Goal: Task Accomplishment & Management: Manage account settings

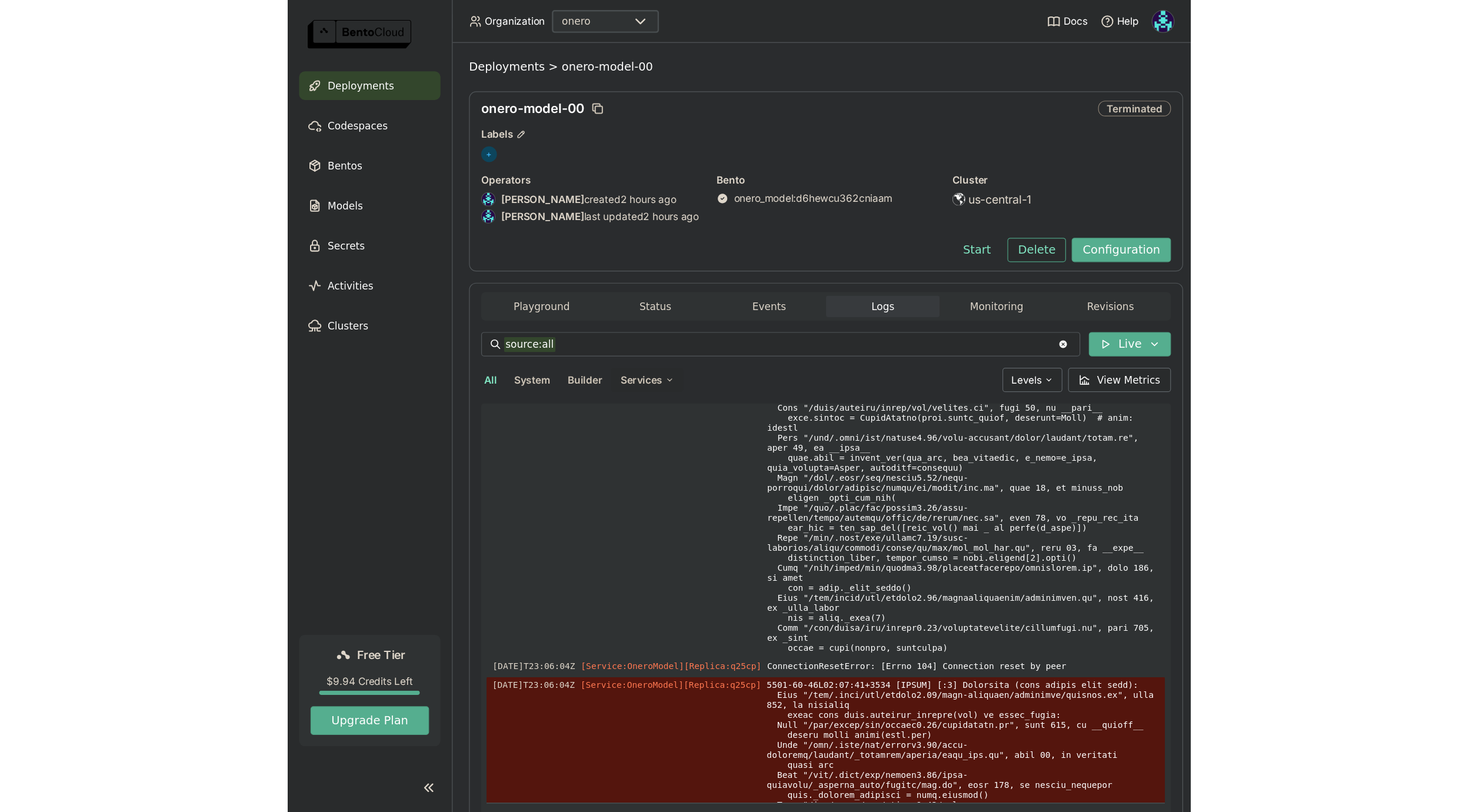
scroll to position [3841, 0]
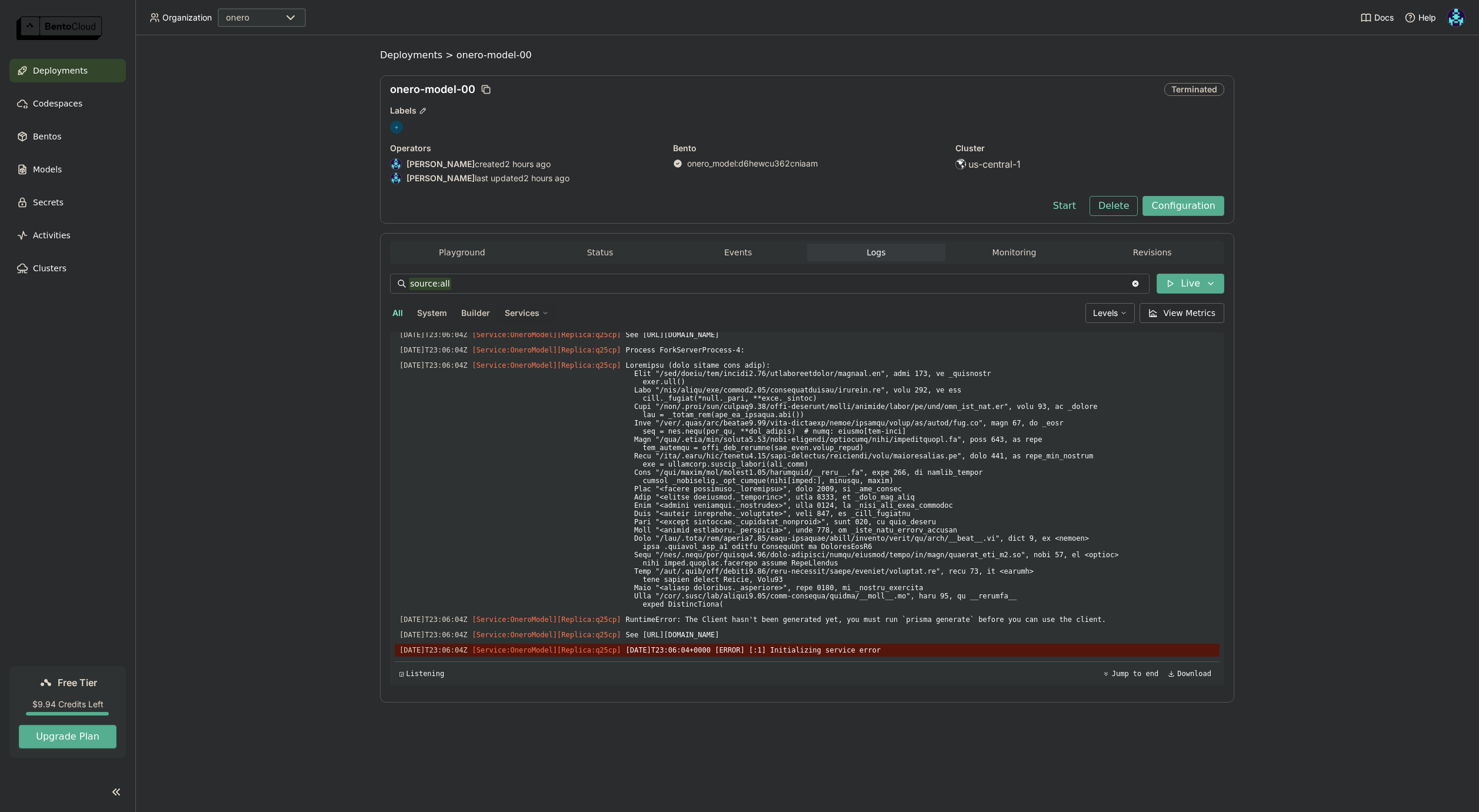
click at [66, 67] on span "Deployments" at bounding box center [60, 70] width 55 height 14
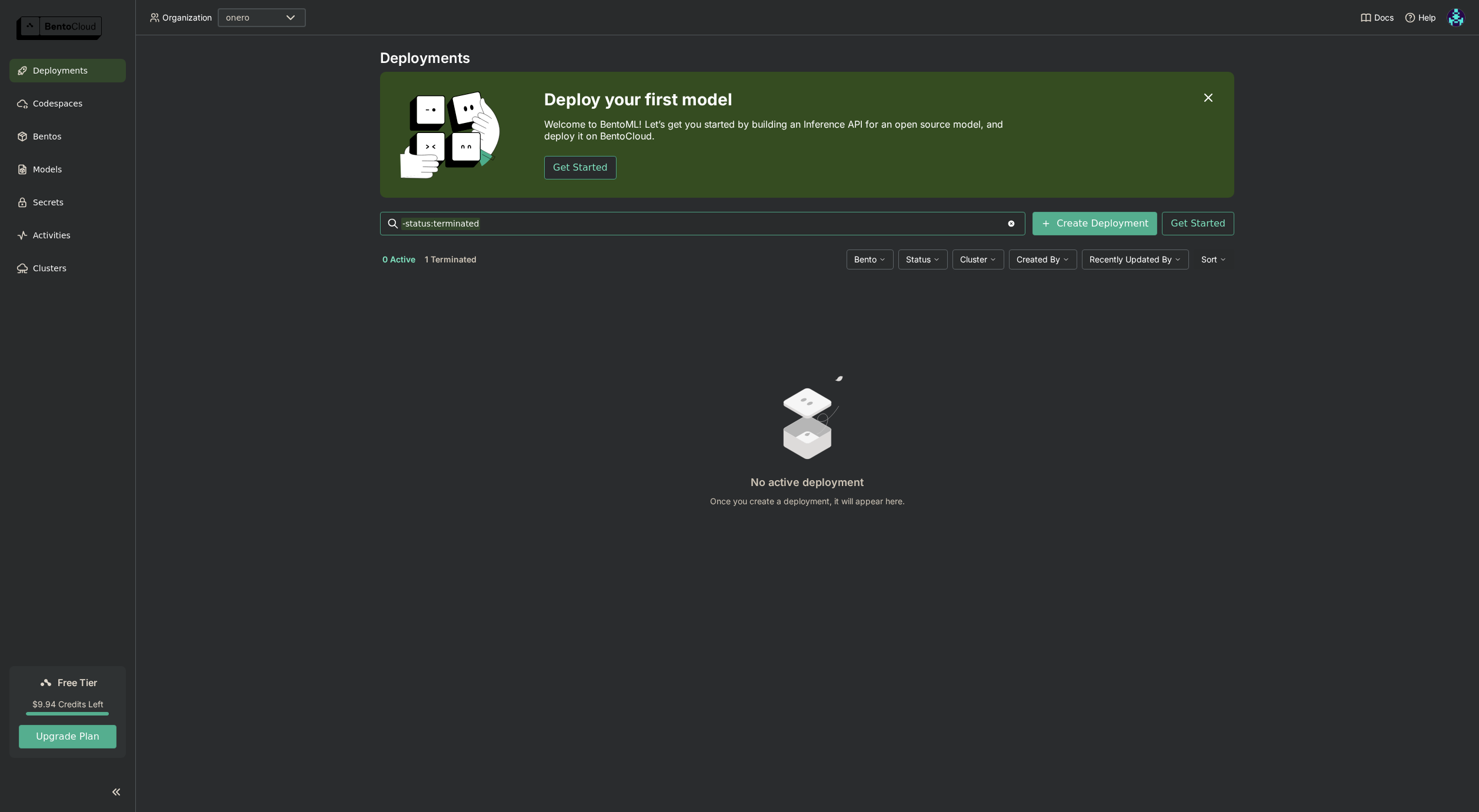
click at [453, 260] on button "1 Terminated" at bounding box center [450, 259] width 57 height 15
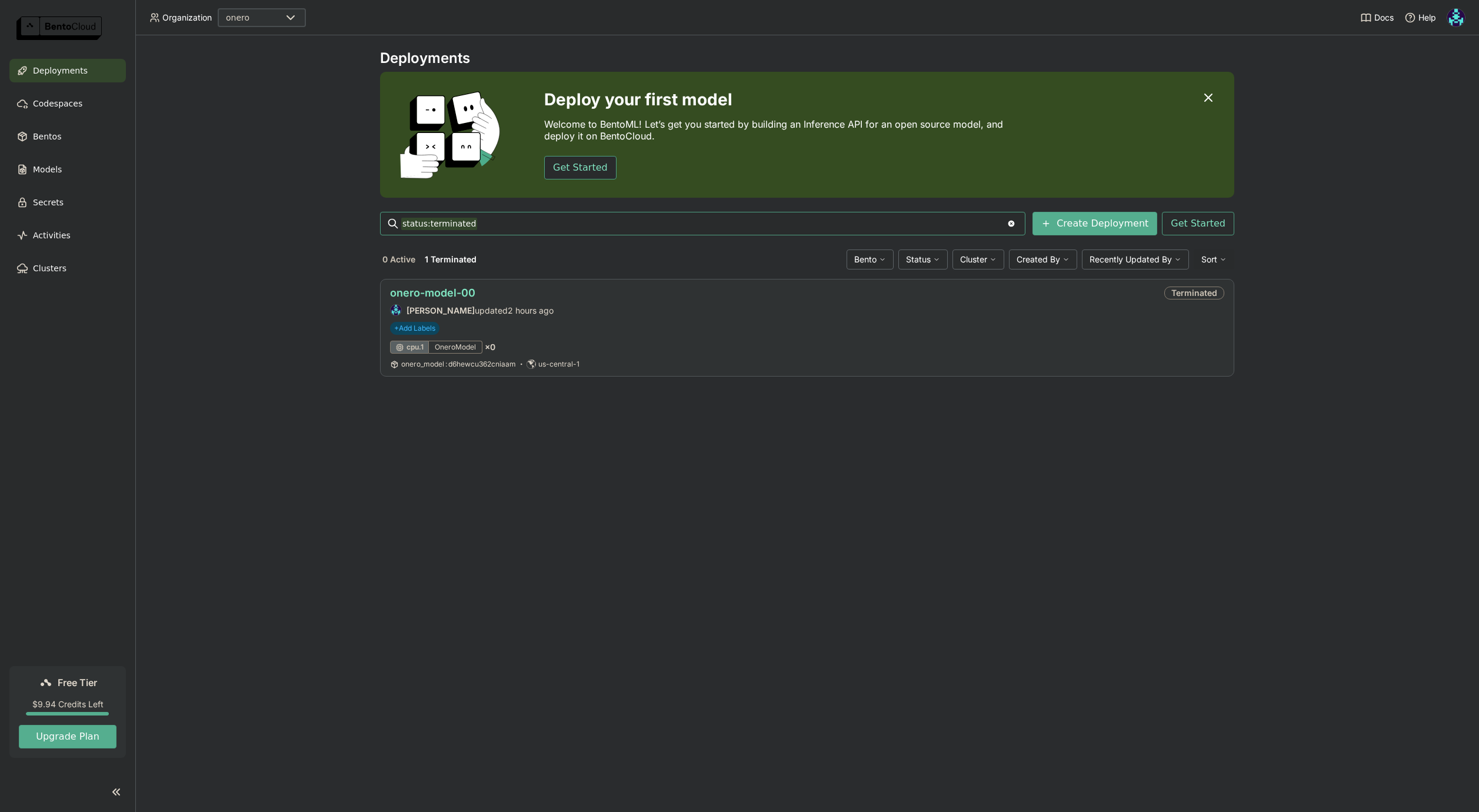
click at [455, 292] on link "onero-model-00" at bounding box center [433, 292] width 86 height 12
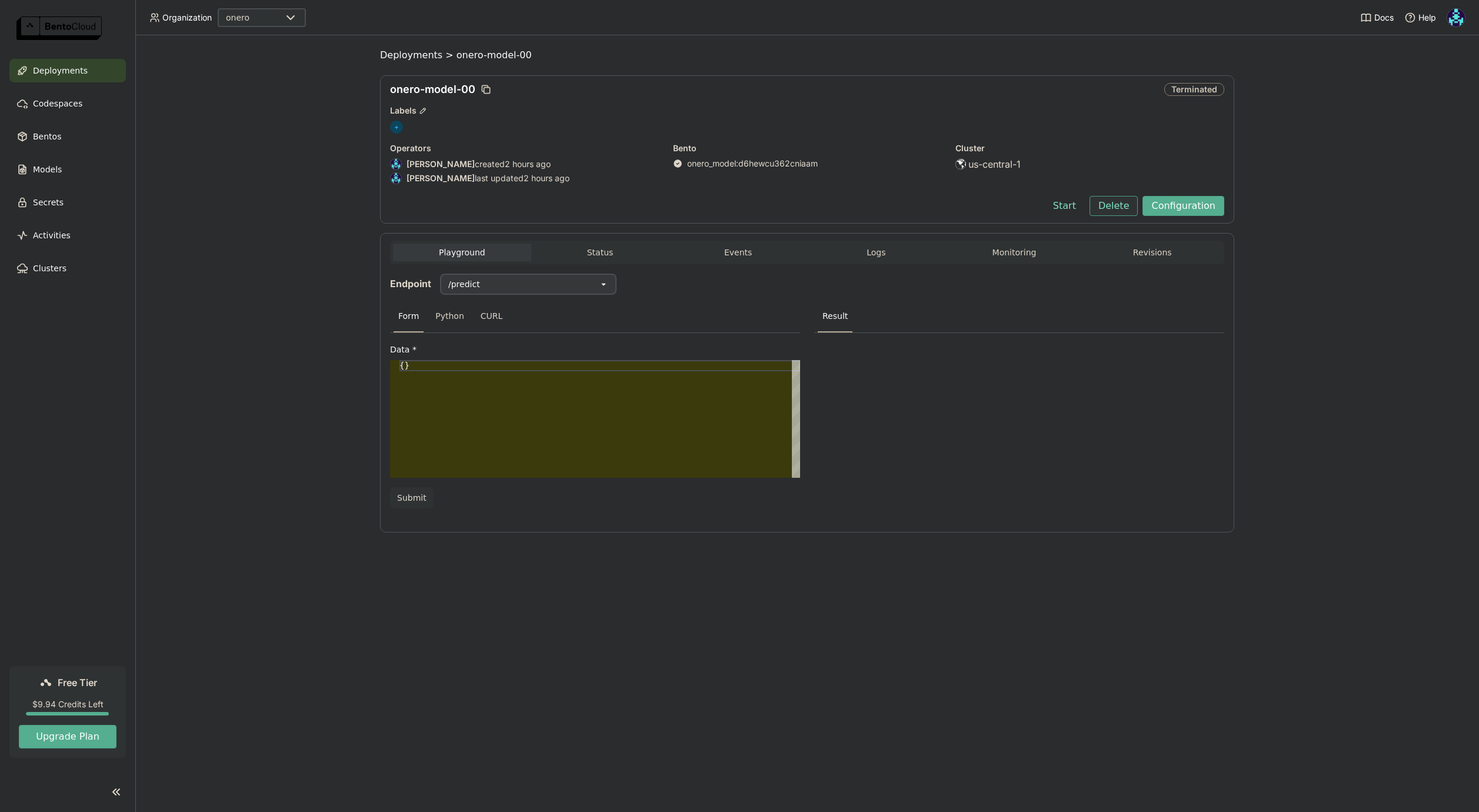
click at [756, 209] on button "Delete" at bounding box center [1114, 206] width 49 height 20
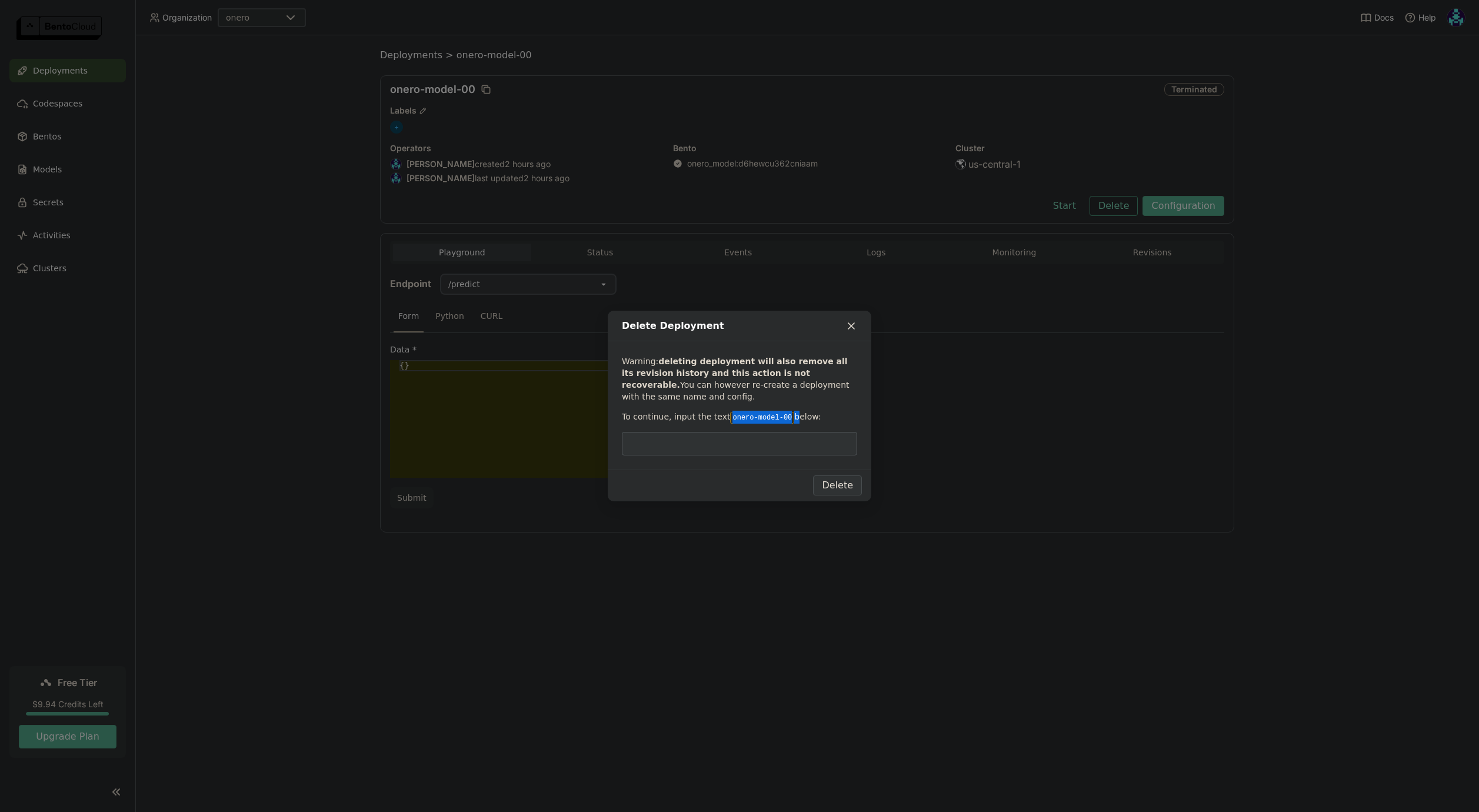
drag, startPoint x: 725, startPoint y: 418, endPoint x: 789, endPoint y: 418, distance: 64.0
click at [756, 418] on p "To continue, input the text onero-model-00 below:" at bounding box center [740, 417] width 235 height 13
copy p "onero-model-00"
click at [721, 439] on input "dialog" at bounding box center [740, 443] width 221 height 22
paste input "onero-model-00"
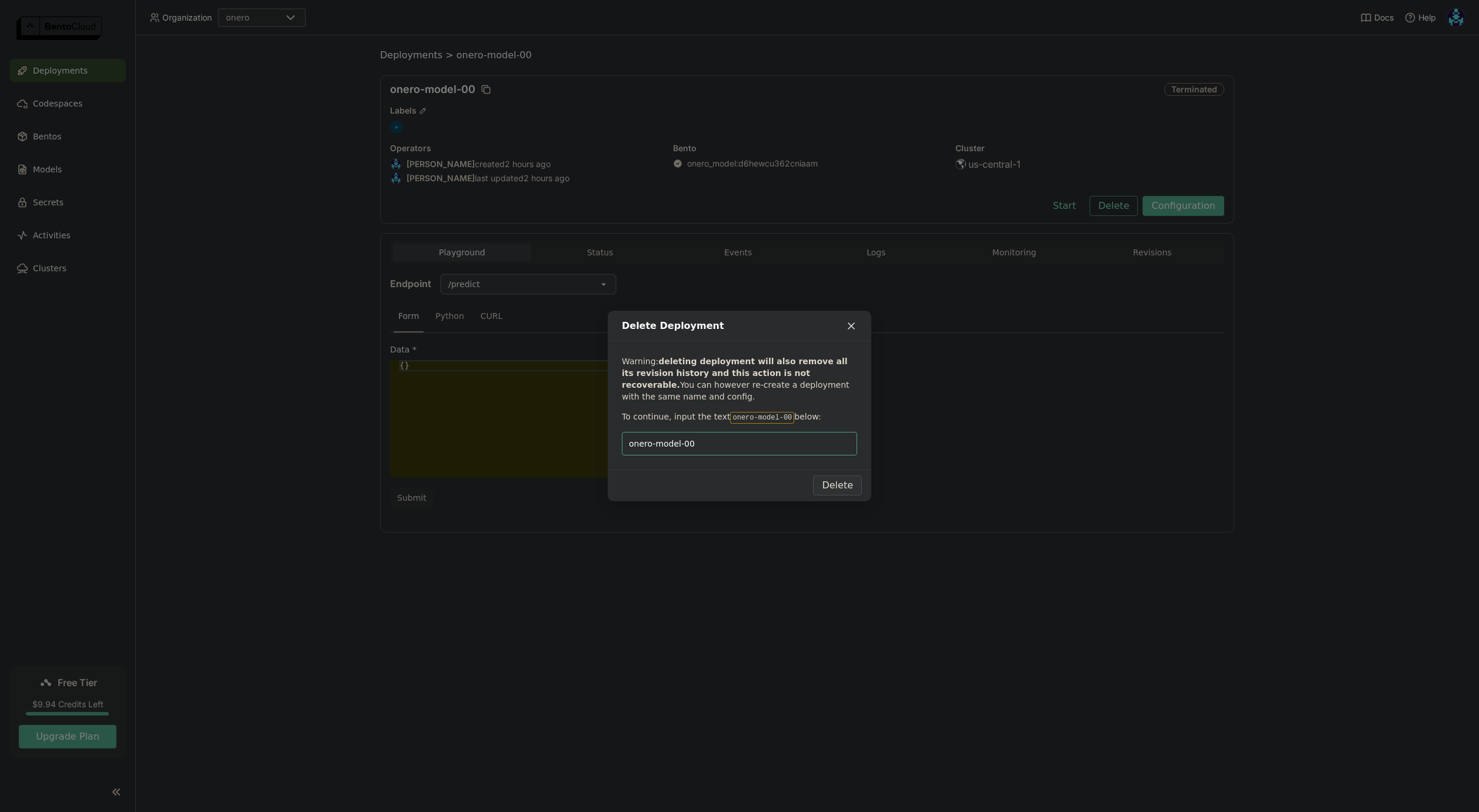
click at [735, 445] on input "onero-model-00" at bounding box center [740, 443] width 221 height 22
type input "onero-model-00"
click at [756, 484] on button "Delete" at bounding box center [838, 485] width 49 height 20
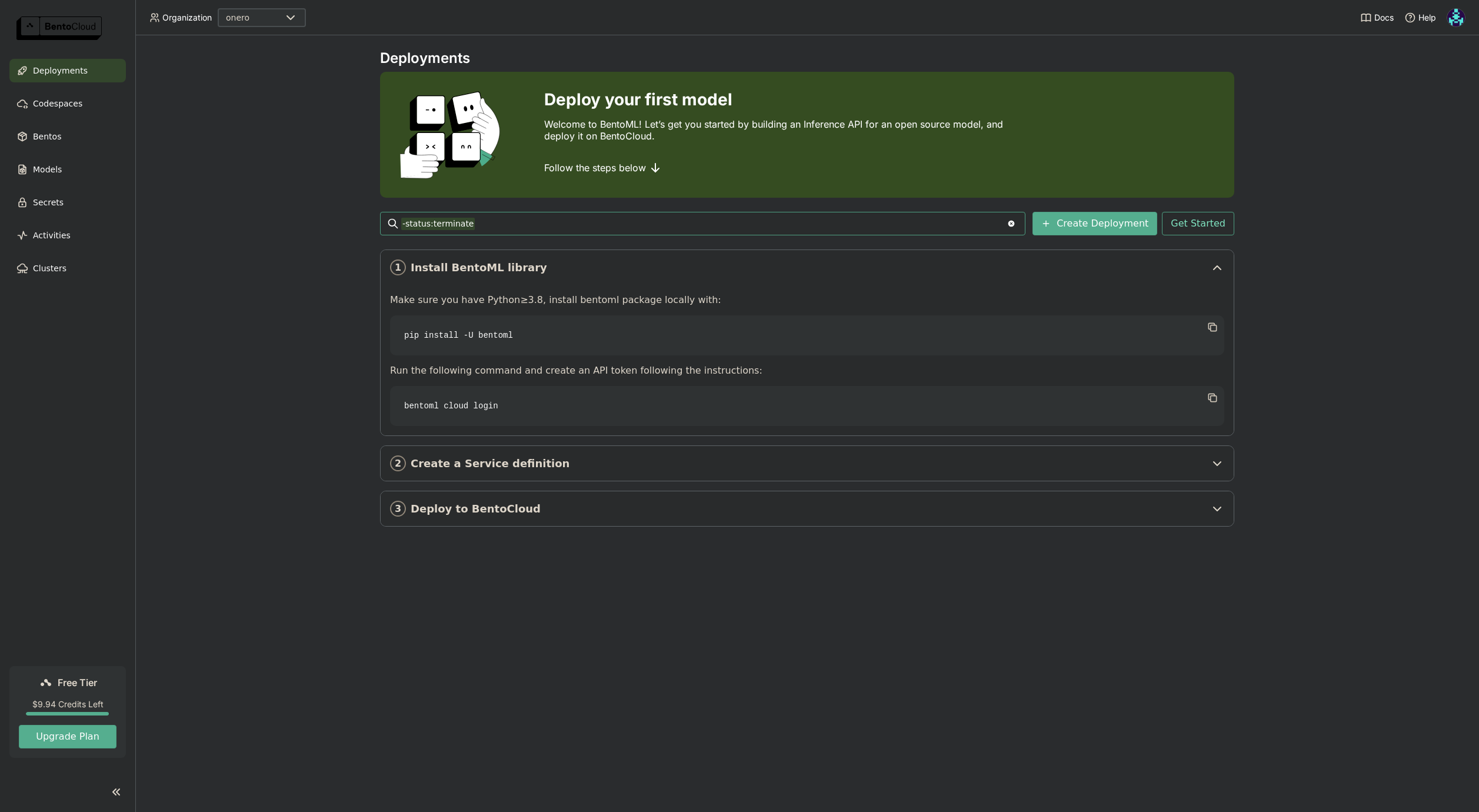
type input "-status:terminate"
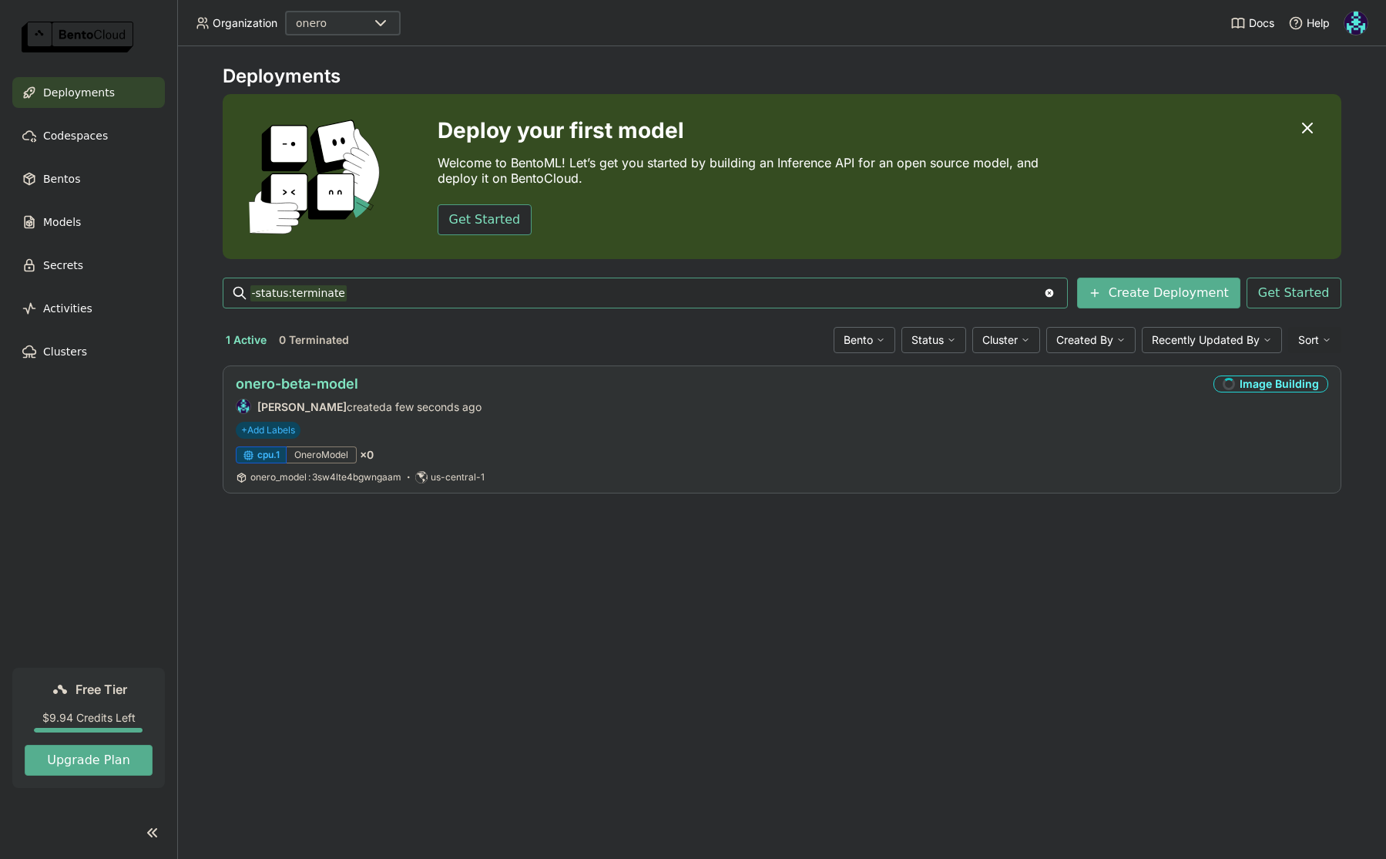
click at [326, 389] on link "onero-beta-model" at bounding box center [297, 383] width 123 height 16
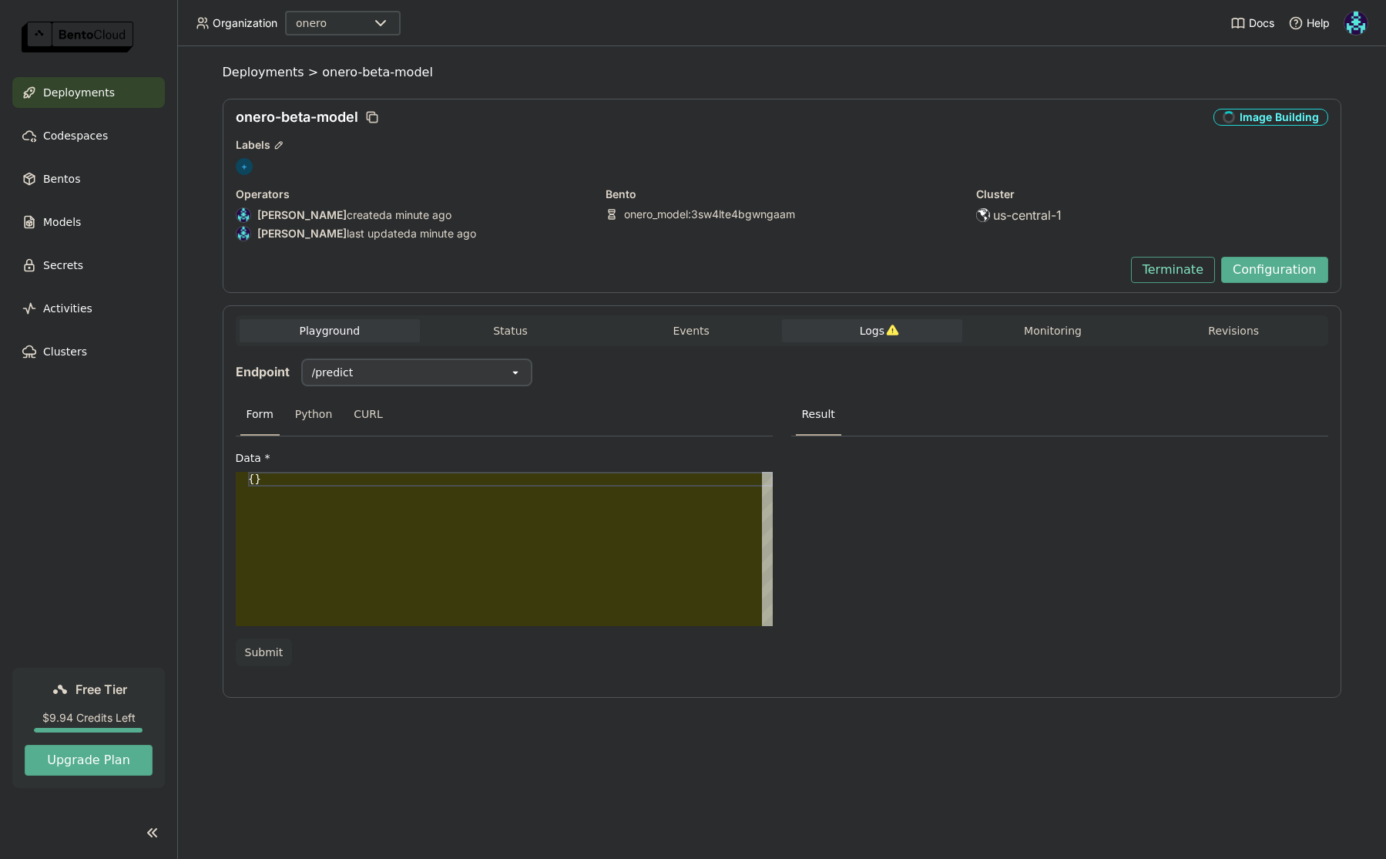
click at [859, 334] on button "Logs" at bounding box center [872, 330] width 181 height 23
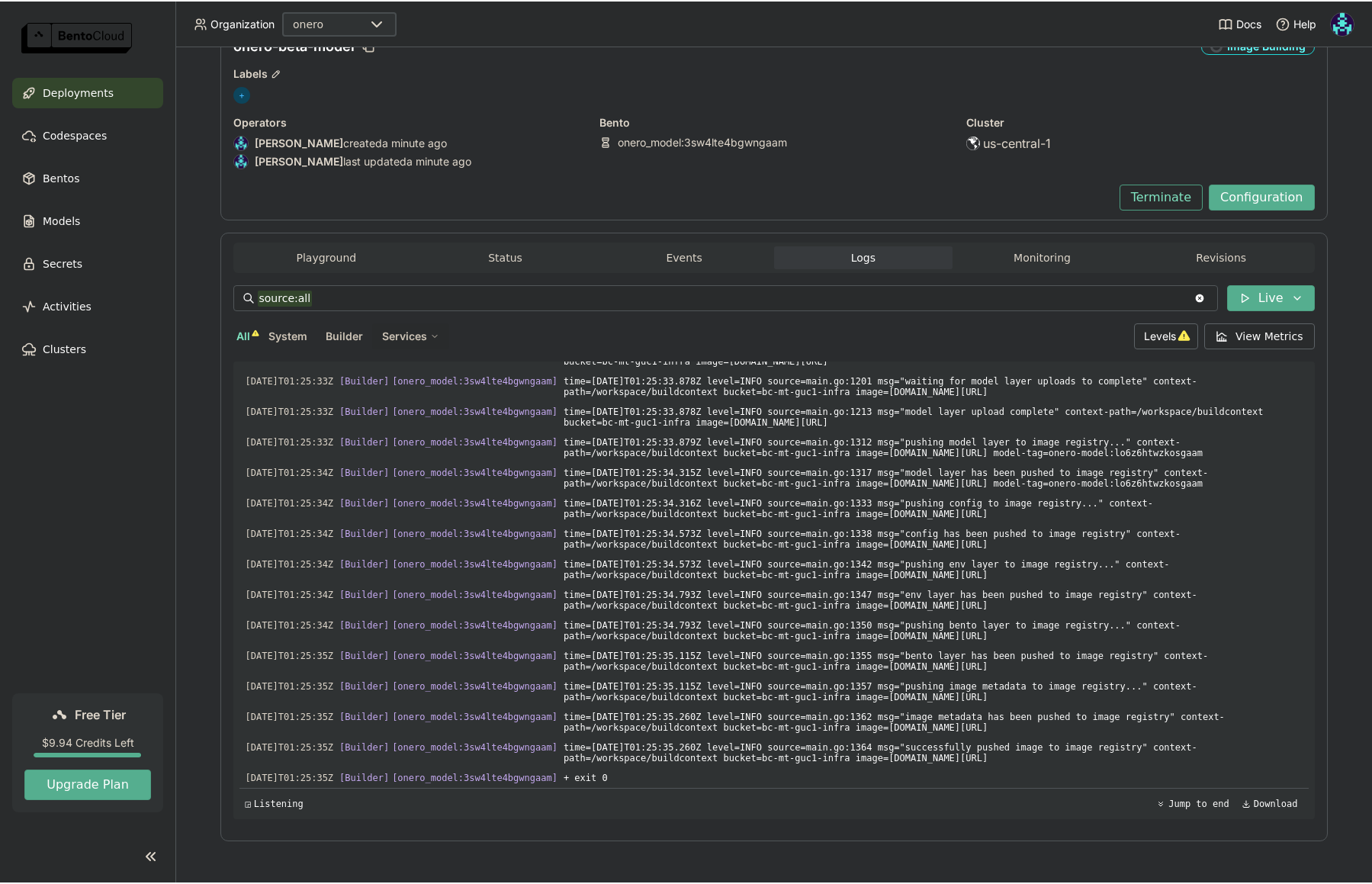
scroll to position [68, 0]
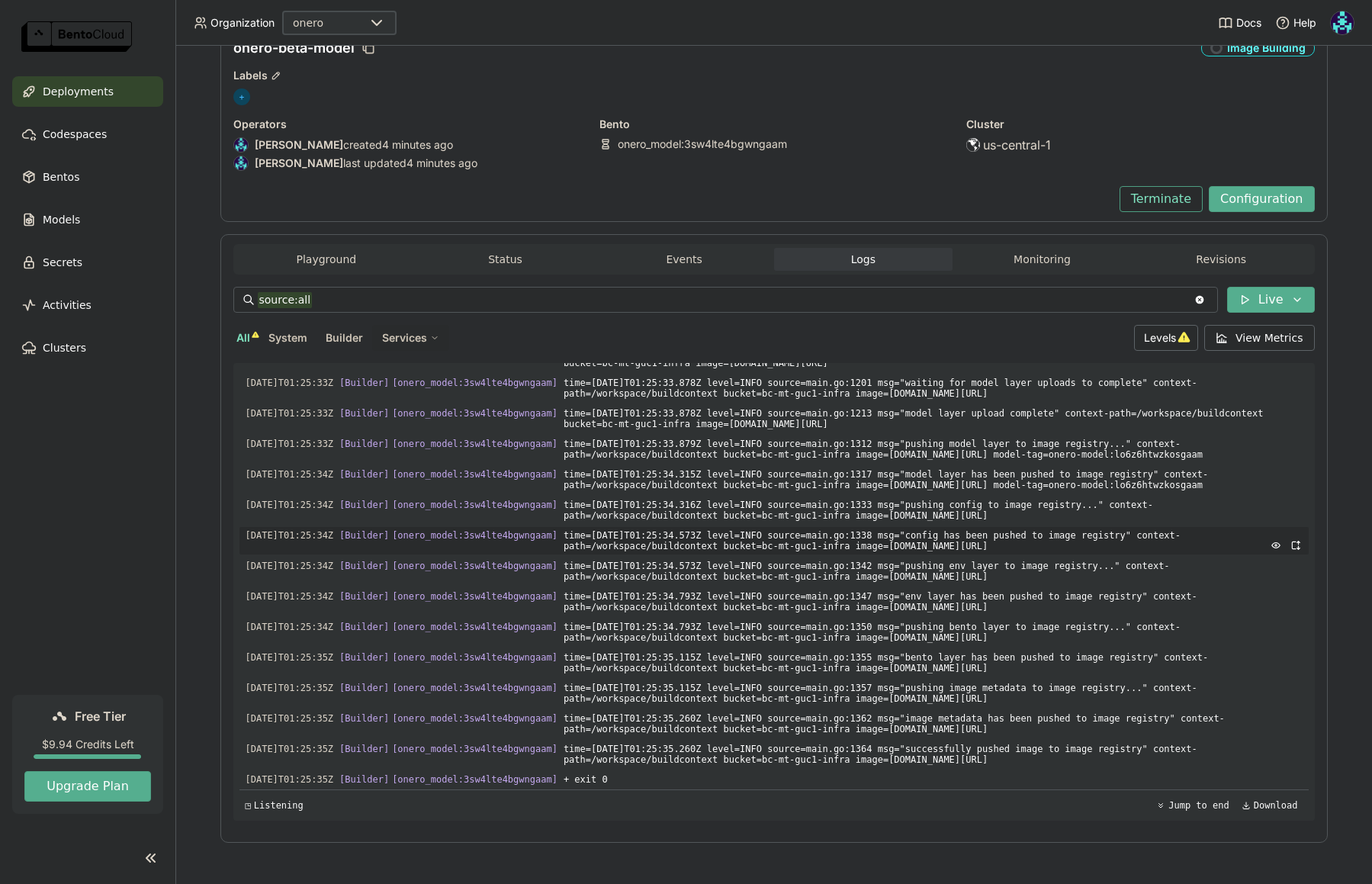
click at [672, 528] on span "time=[DATE]T01:25:34.573Z level=INFO source=main.go:1338 msg="config has been p…" at bounding box center [933, 541] width 739 height 28
click at [980, 344] on span "Levels" at bounding box center [1160, 337] width 32 height 13
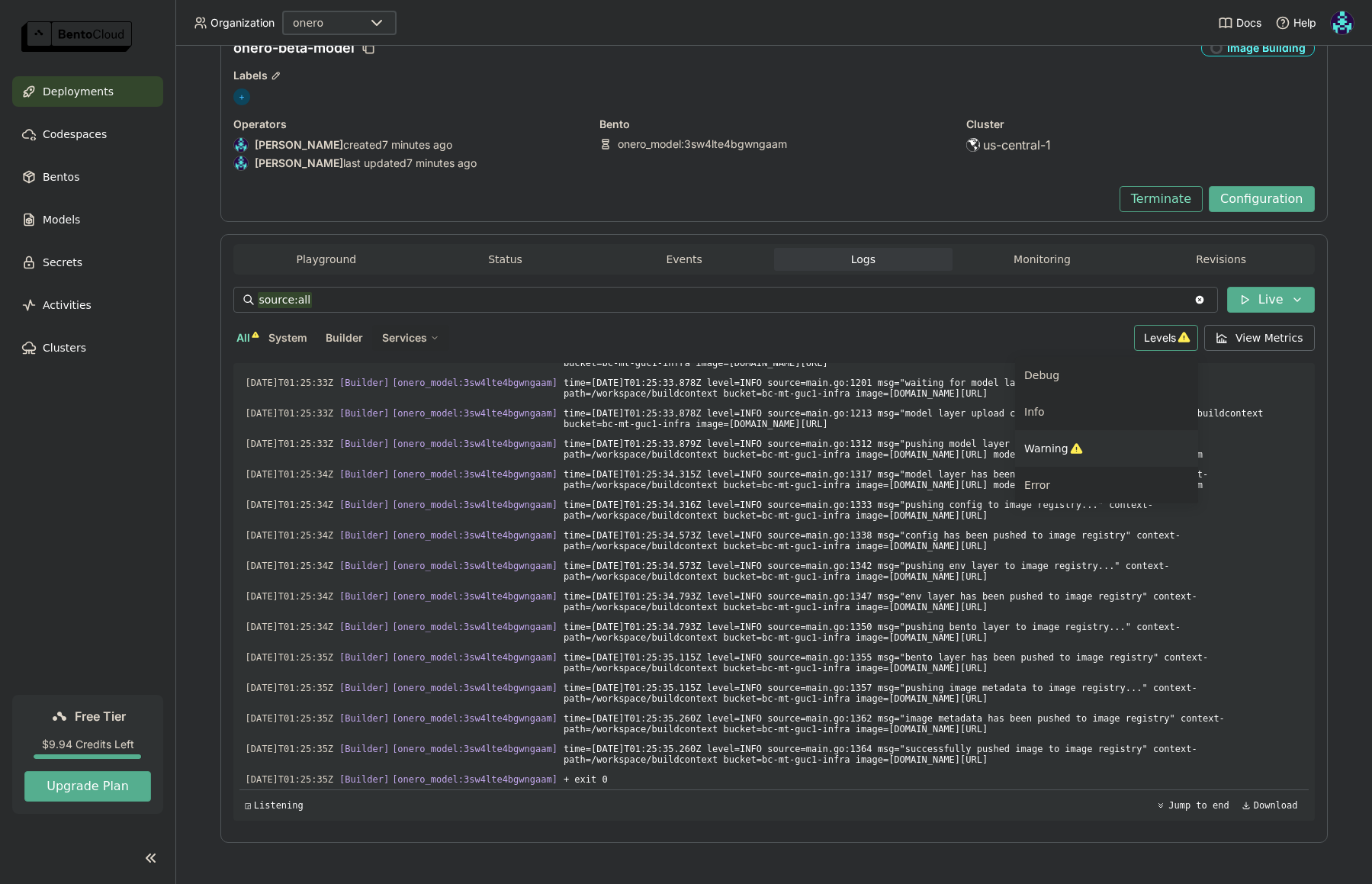
click at [980, 451] on span "Warning" at bounding box center [1046, 448] width 45 height 12
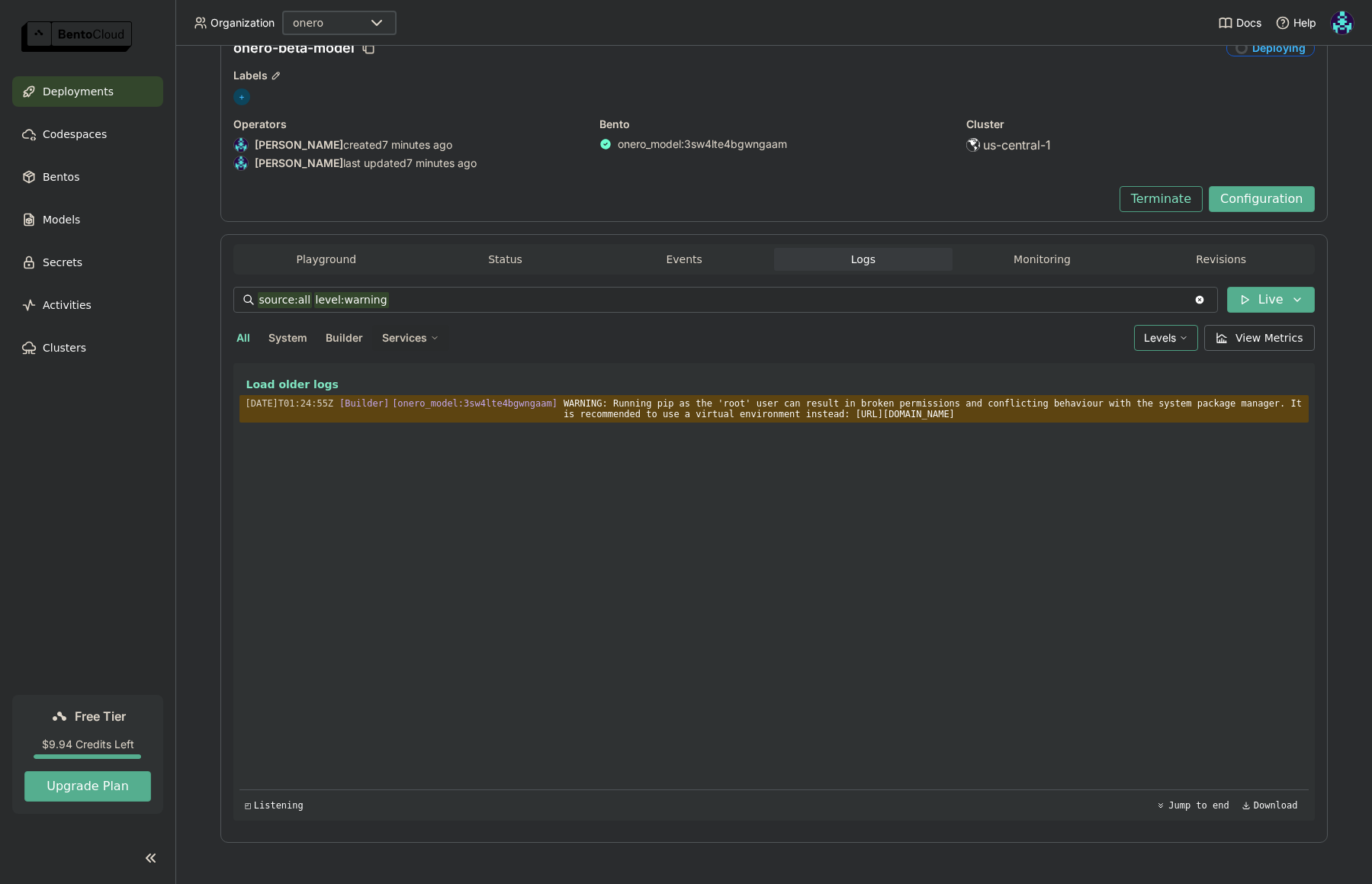
click at [980, 341] on span "Levels" at bounding box center [1160, 337] width 32 height 13
click at [980, 444] on span "Warning" at bounding box center [1064, 448] width 45 height 12
type input "source:all"
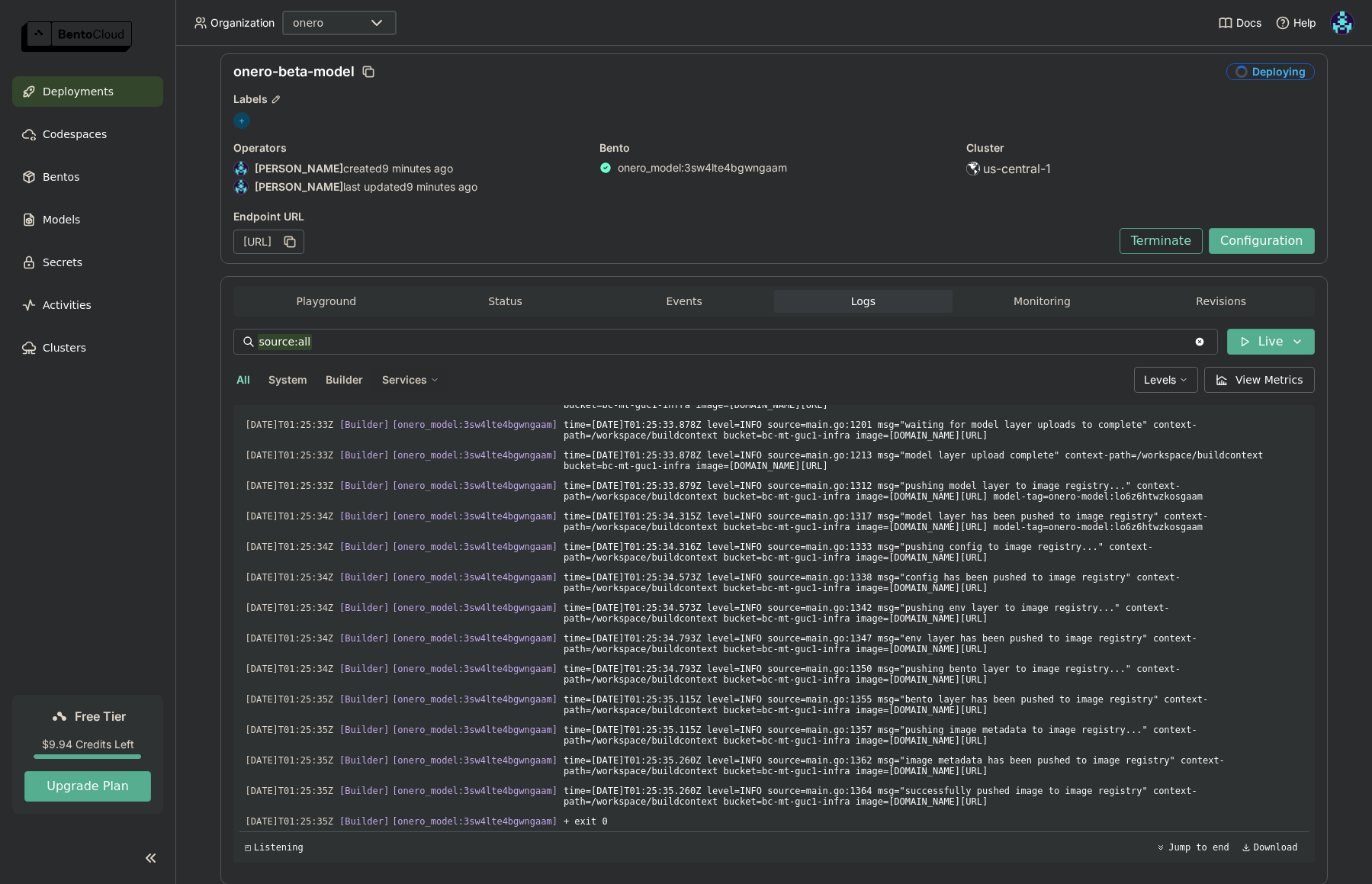
scroll to position [0, 0]
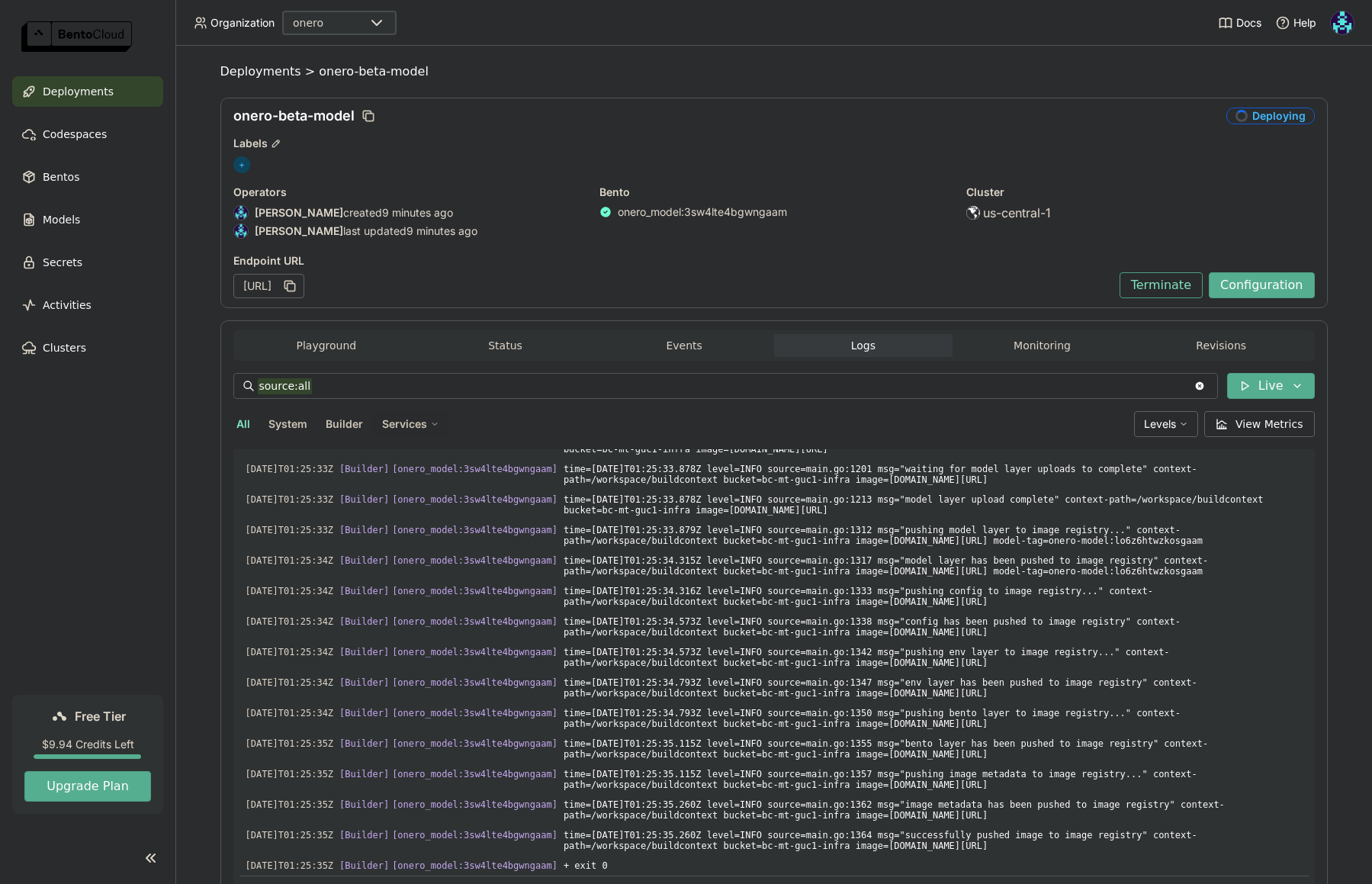
click at [81, 95] on span "Deployments" at bounding box center [78, 91] width 71 height 18
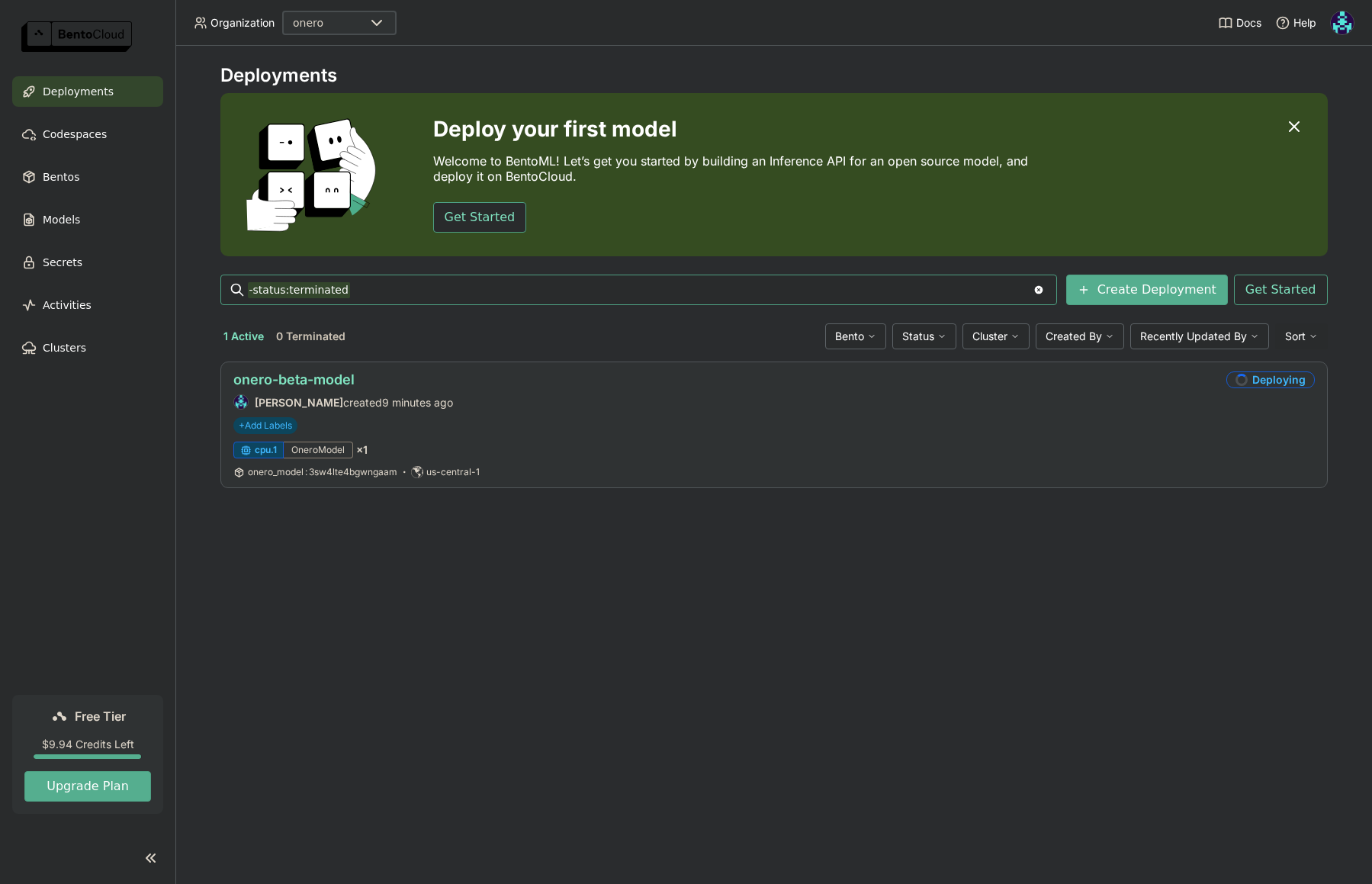
click at [321, 378] on link "onero-beta-model" at bounding box center [294, 379] width 122 height 16
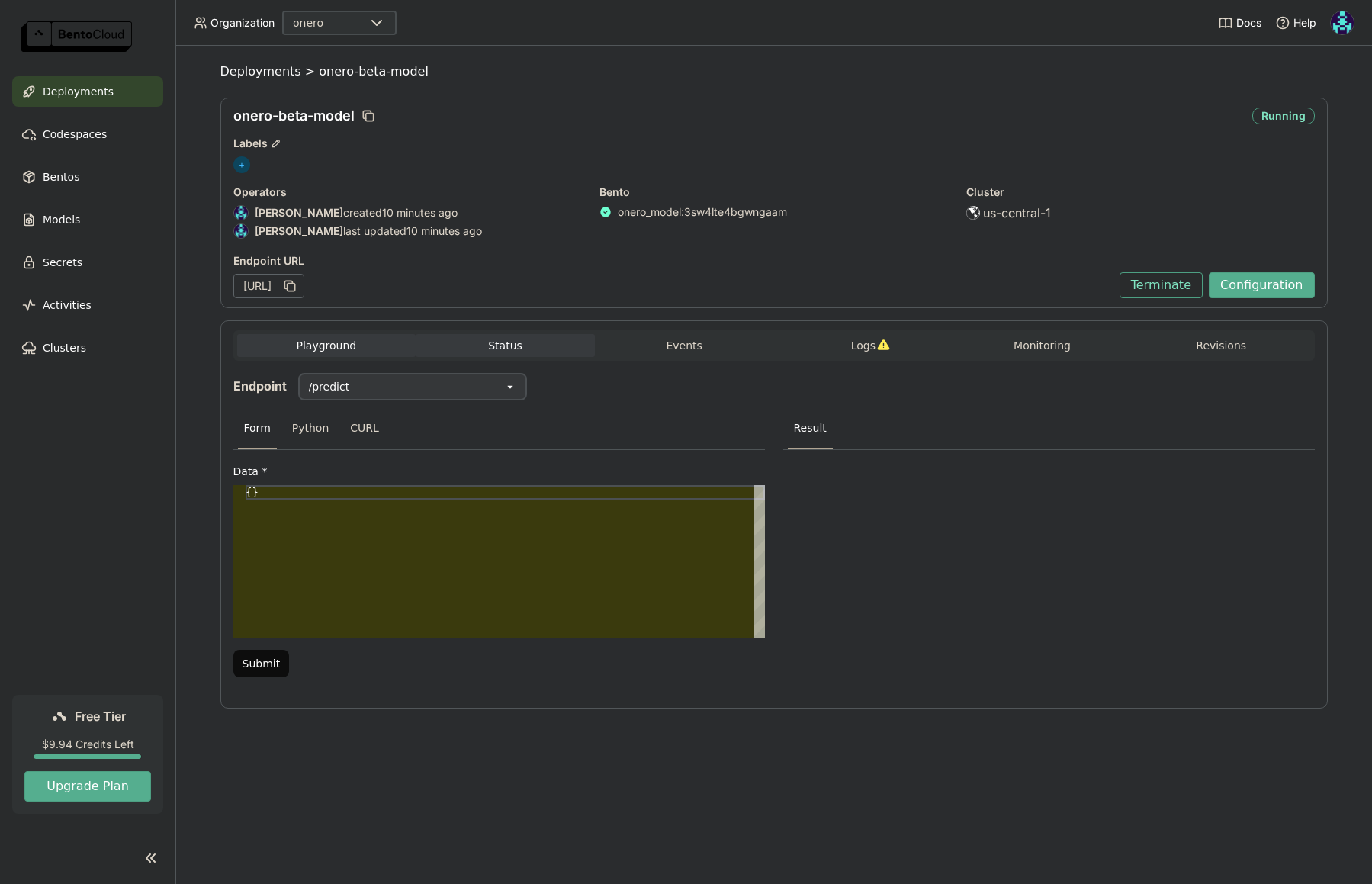
click at [518, 345] on button "Status" at bounding box center [505, 345] width 179 height 23
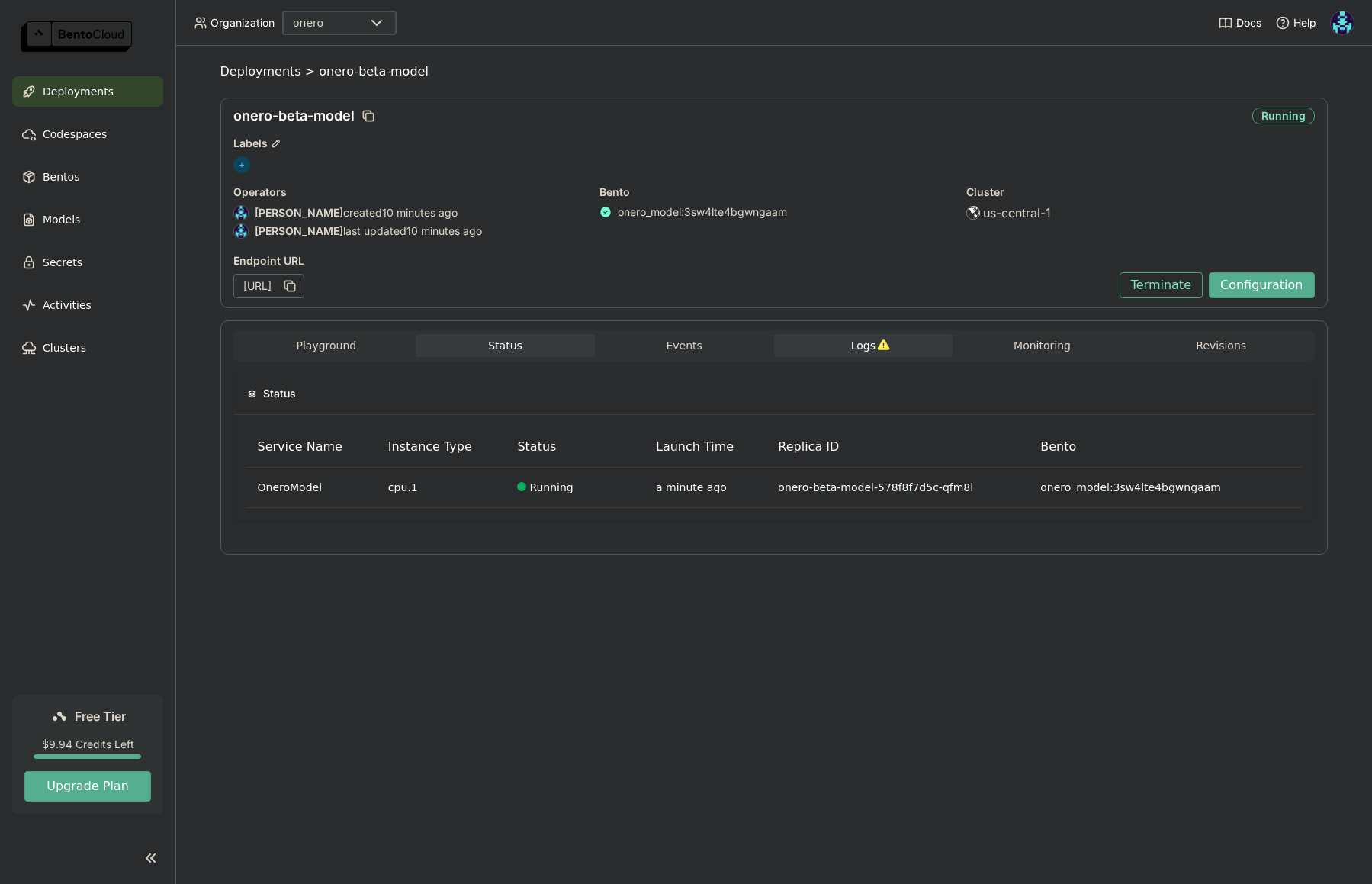
click at [859, 347] on span "Logs" at bounding box center [863, 345] width 25 height 14
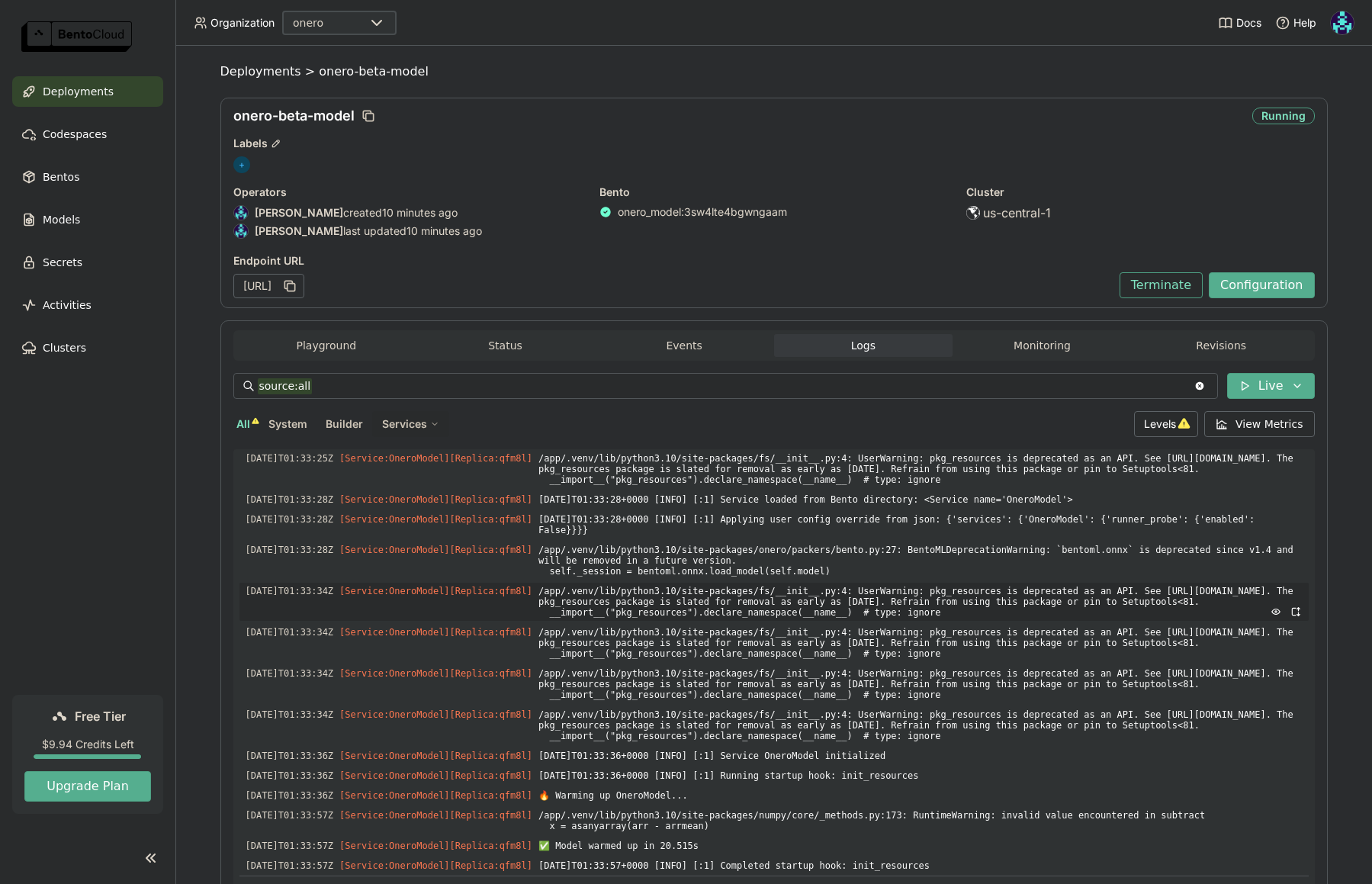
scroll to position [4162, 0]
click at [298, 286] on icon "button" at bounding box center [289, 285] width 15 height 15
click at [294, 284] on icon "button" at bounding box center [291, 288] width 8 height 8
click at [980, 348] on button "Monitoring" at bounding box center [1042, 345] width 179 height 23
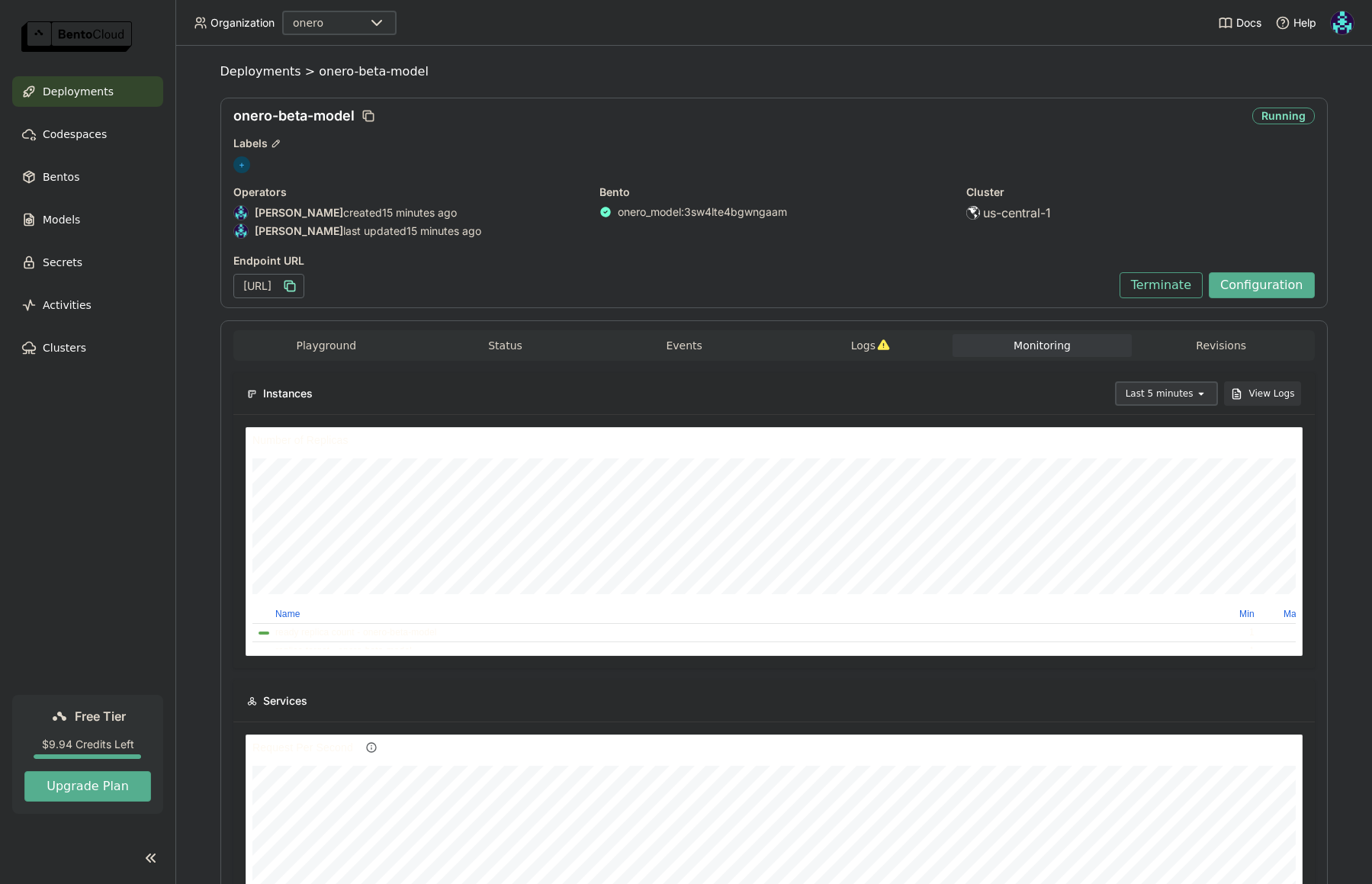
click at [121, 484] on nav "Deployments Codespaces Bentos Models Secrets Activities Clusters" at bounding box center [87, 385] width 175 height 619
click at [76, 343] on span "Clusters" at bounding box center [64, 347] width 44 height 18
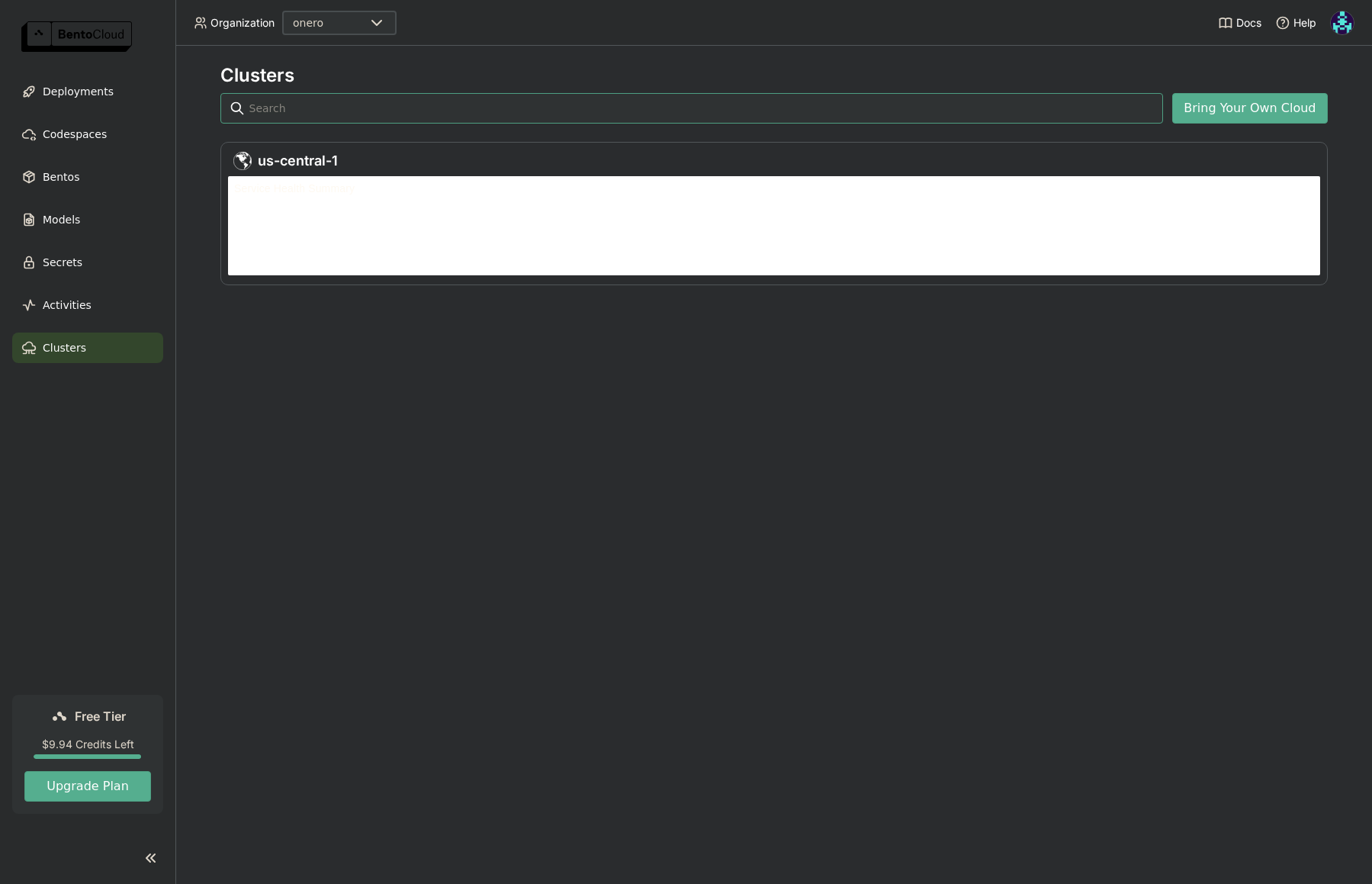
scroll to position [93, 1086]
drag, startPoint x: 1358, startPoint y: 10, endPoint x: 1349, endPoint y: 15, distance: 10.3
click at [980, 11] on header "Organization onero Docs Help" at bounding box center [686, 23] width 1372 height 46
click at [980, 22] on img at bounding box center [1342, 23] width 23 height 23
click at [980, 81] on span "Billing" at bounding box center [1308, 80] width 29 height 14
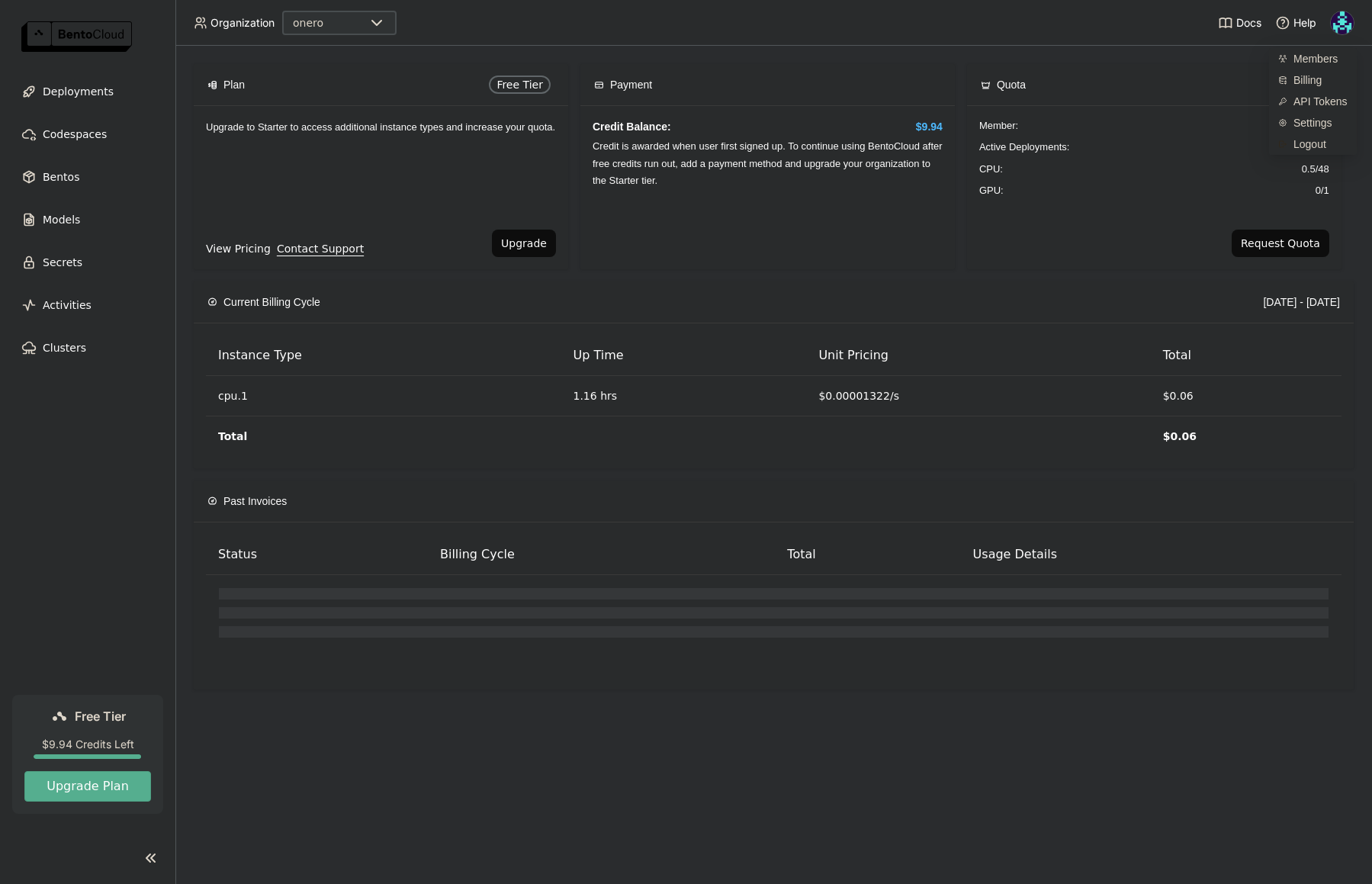
click at [241, 251] on link "View Pricing" at bounding box center [239, 248] width 65 height 17
click at [457, 157] on div "Upgrade to Starter to access additional instance types and increase your quota." at bounding box center [381, 167] width 374 height 124
click at [980, 245] on button "Request Quota" at bounding box center [1281, 244] width 98 height 28
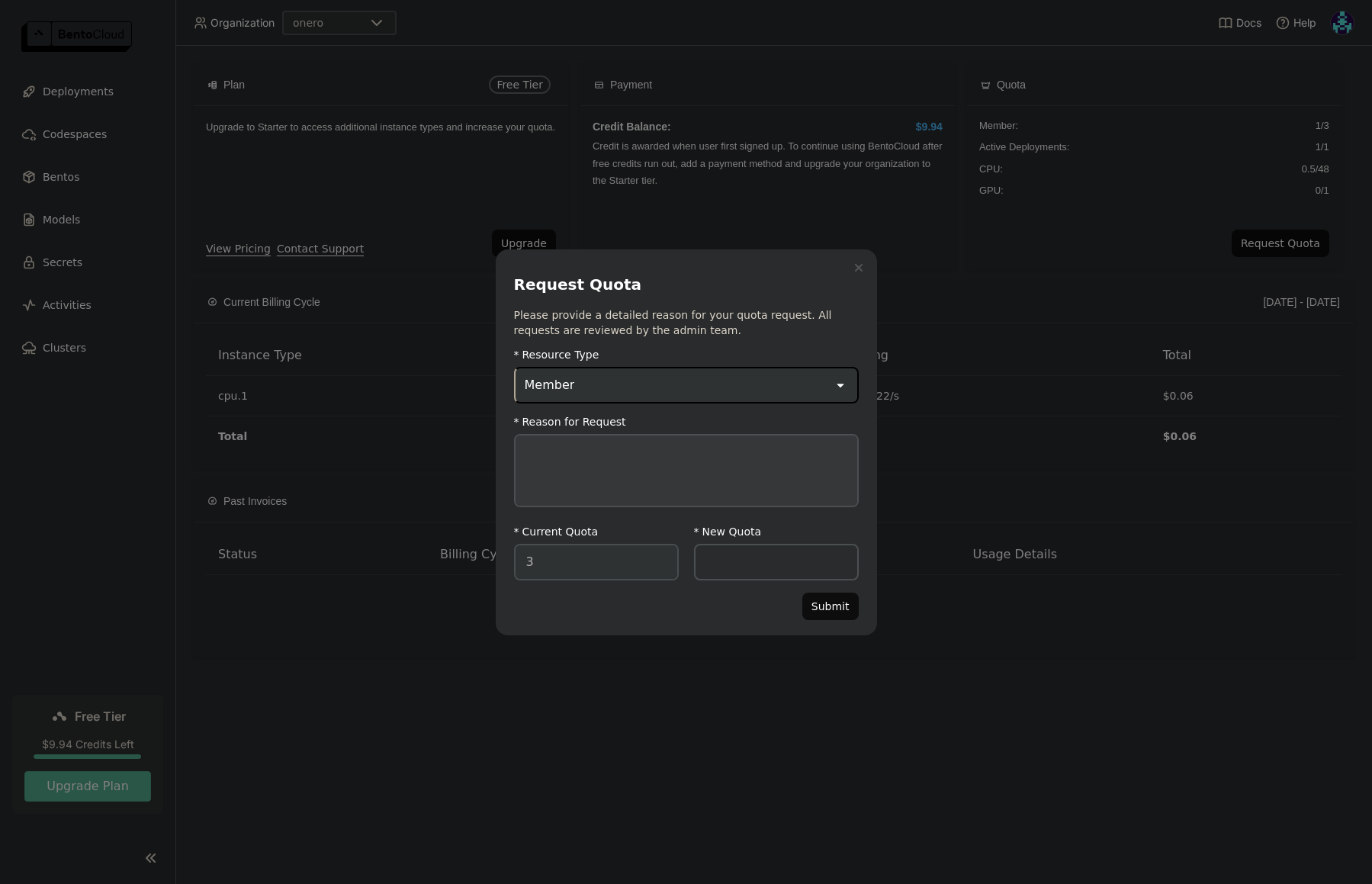
click at [857, 269] on icon "Close" at bounding box center [859, 268] width 8 height 8
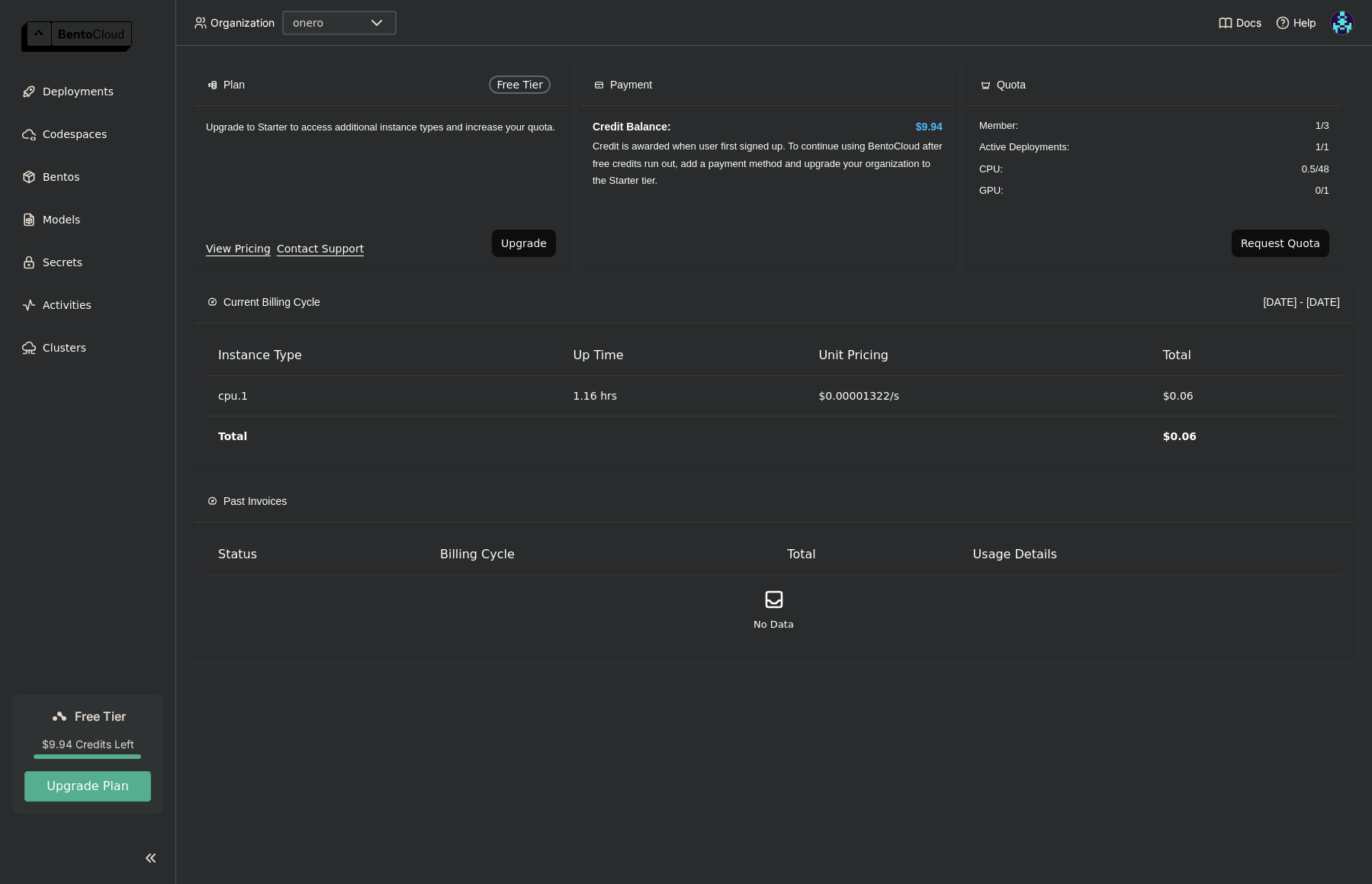
click at [655, 168] on div "Credit Balance: $9.94 Credit is awarded when user first signed up. To continue …" at bounding box center [767, 187] width 374 height 163
click at [68, 98] on span "Deployments" at bounding box center [78, 91] width 71 height 18
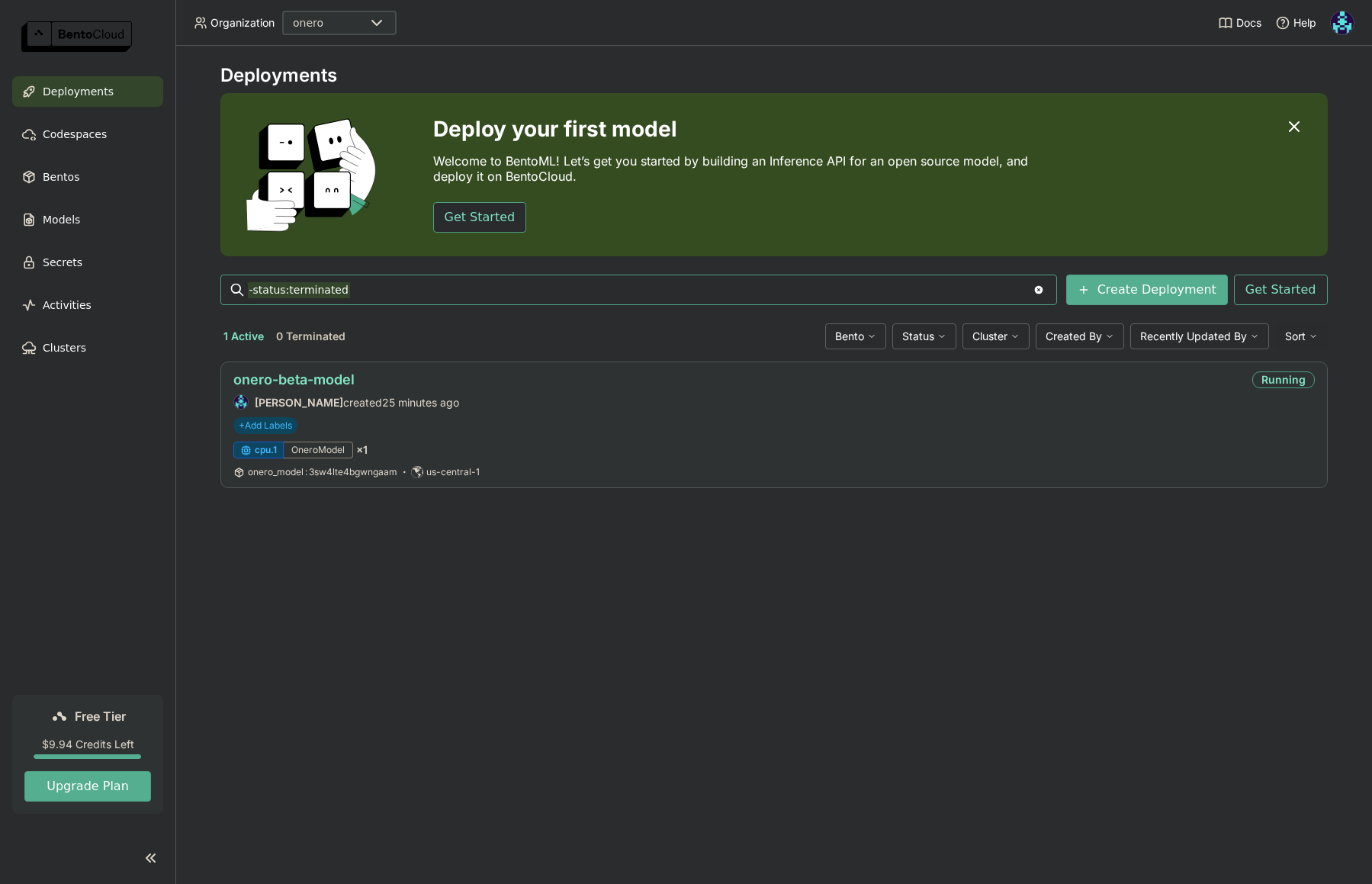
click at [319, 374] on link "onero-beta-model" at bounding box center [294, 379] width 122 height 16
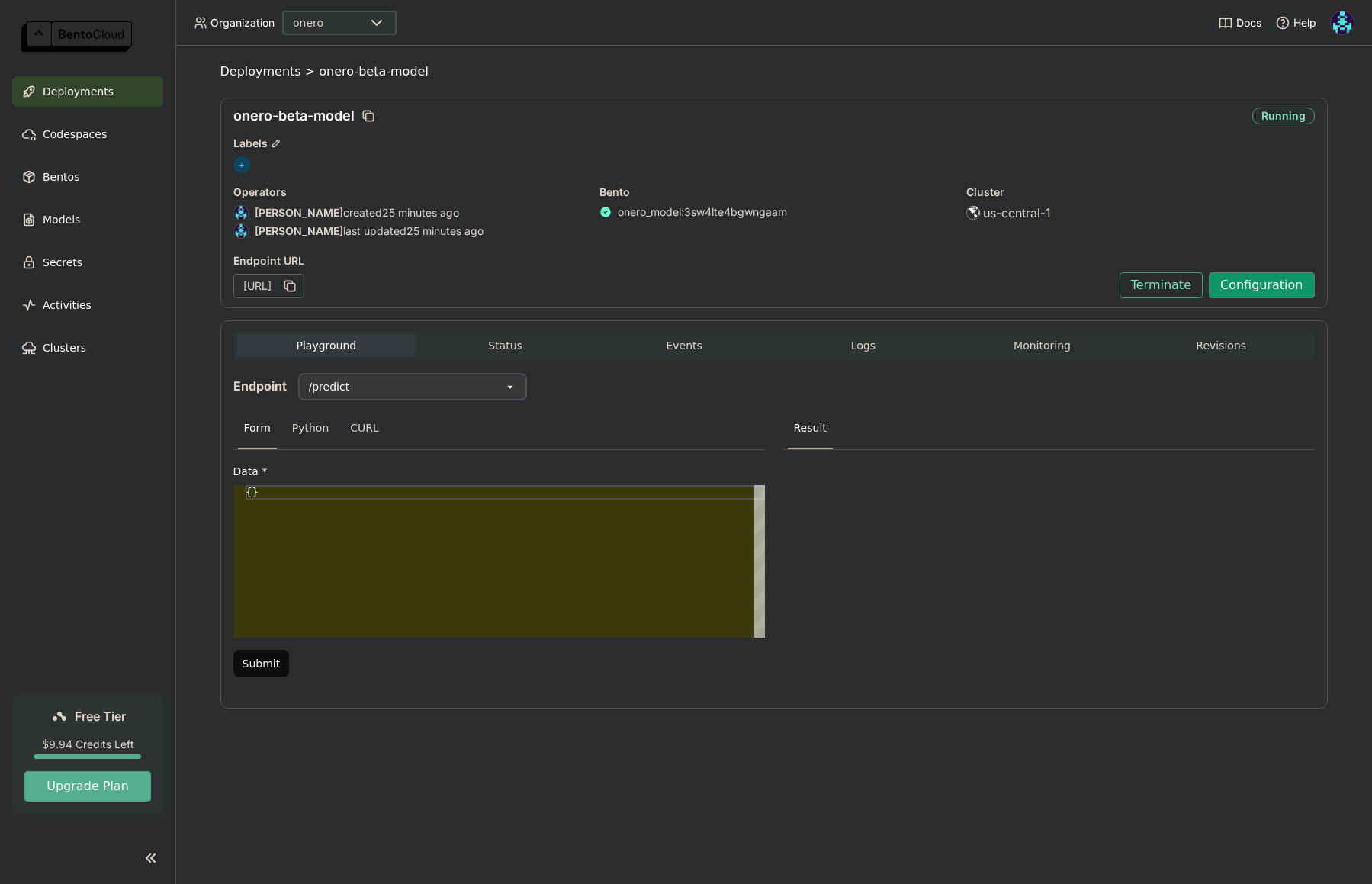
click at [980, 293] on button "Configuration" at bounding box center [1261, 285] width 106 height 26
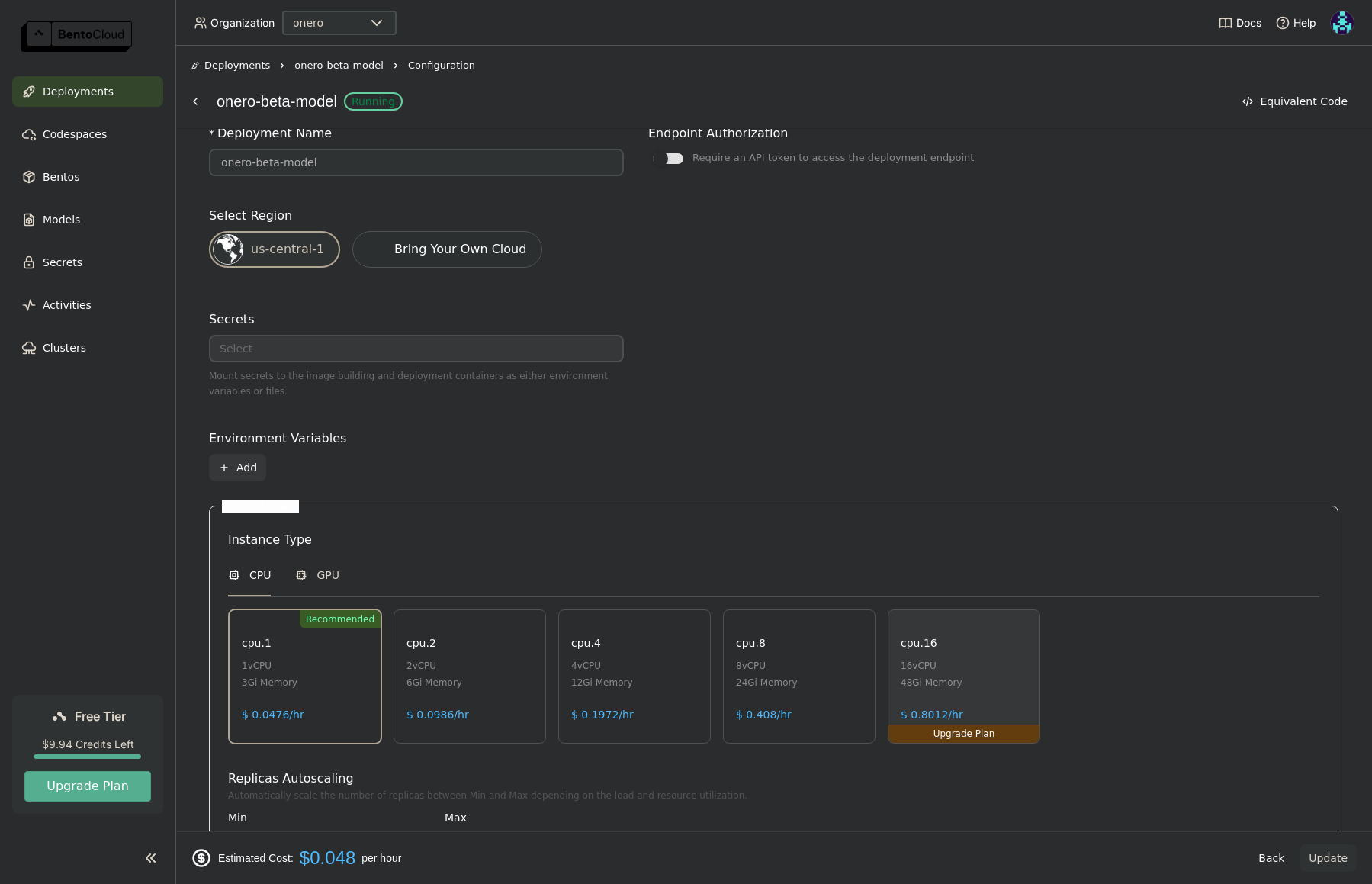
scroll to position [412, 0]
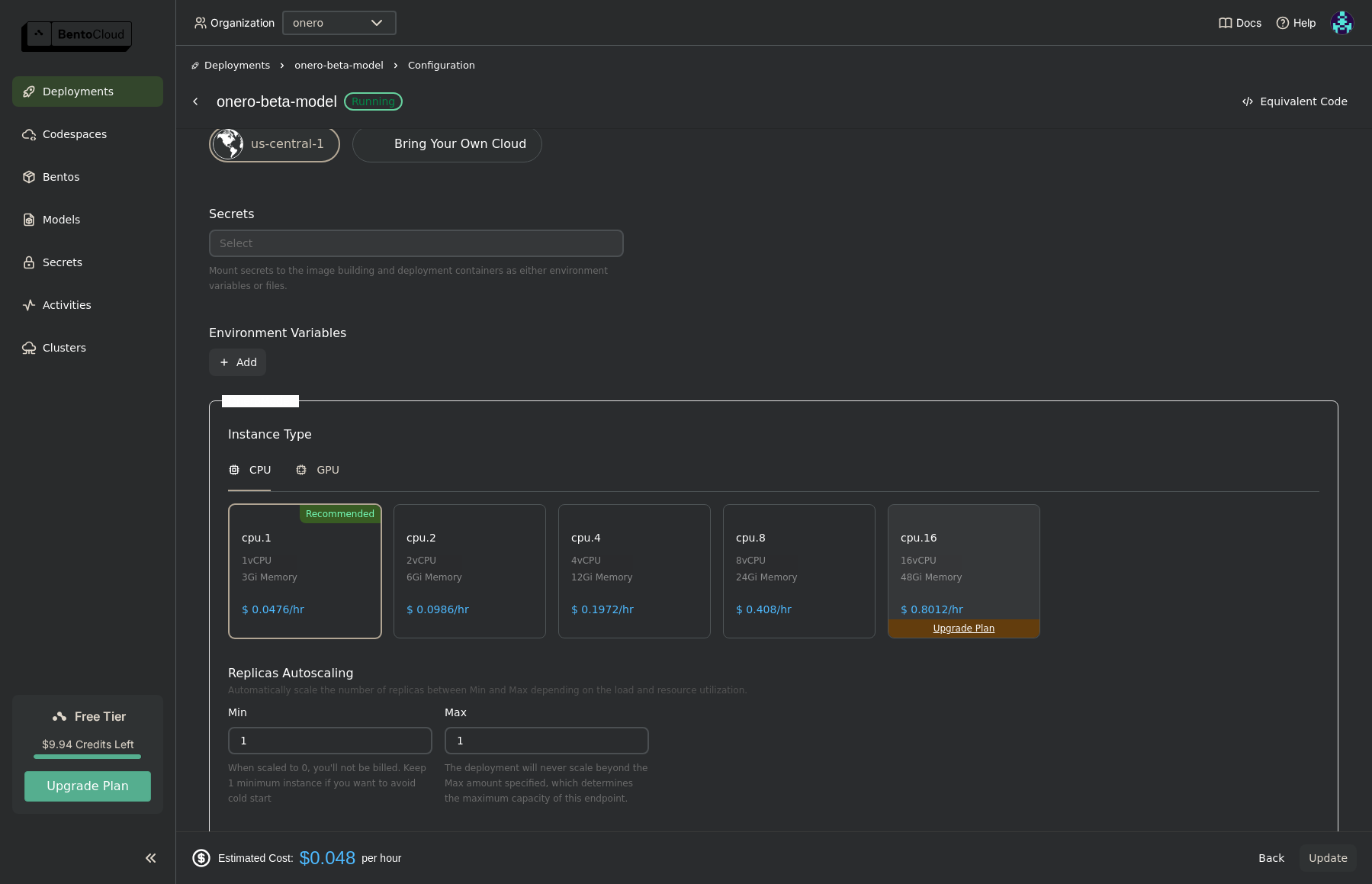
click at [622, 552] on div "4 vCPU" at bounding box center [602, 560] width 61 height 17
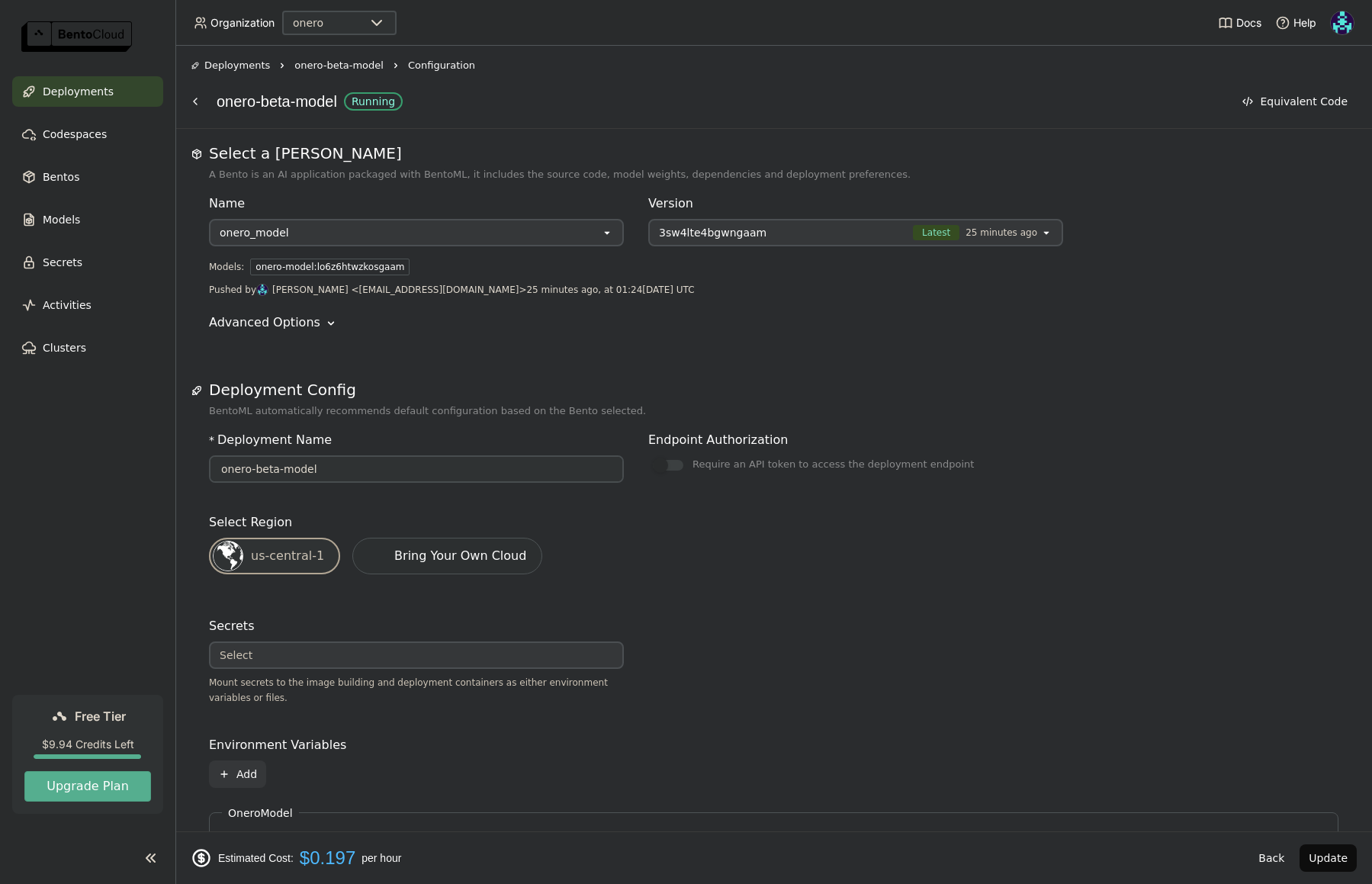
scroll to position [531, 0]
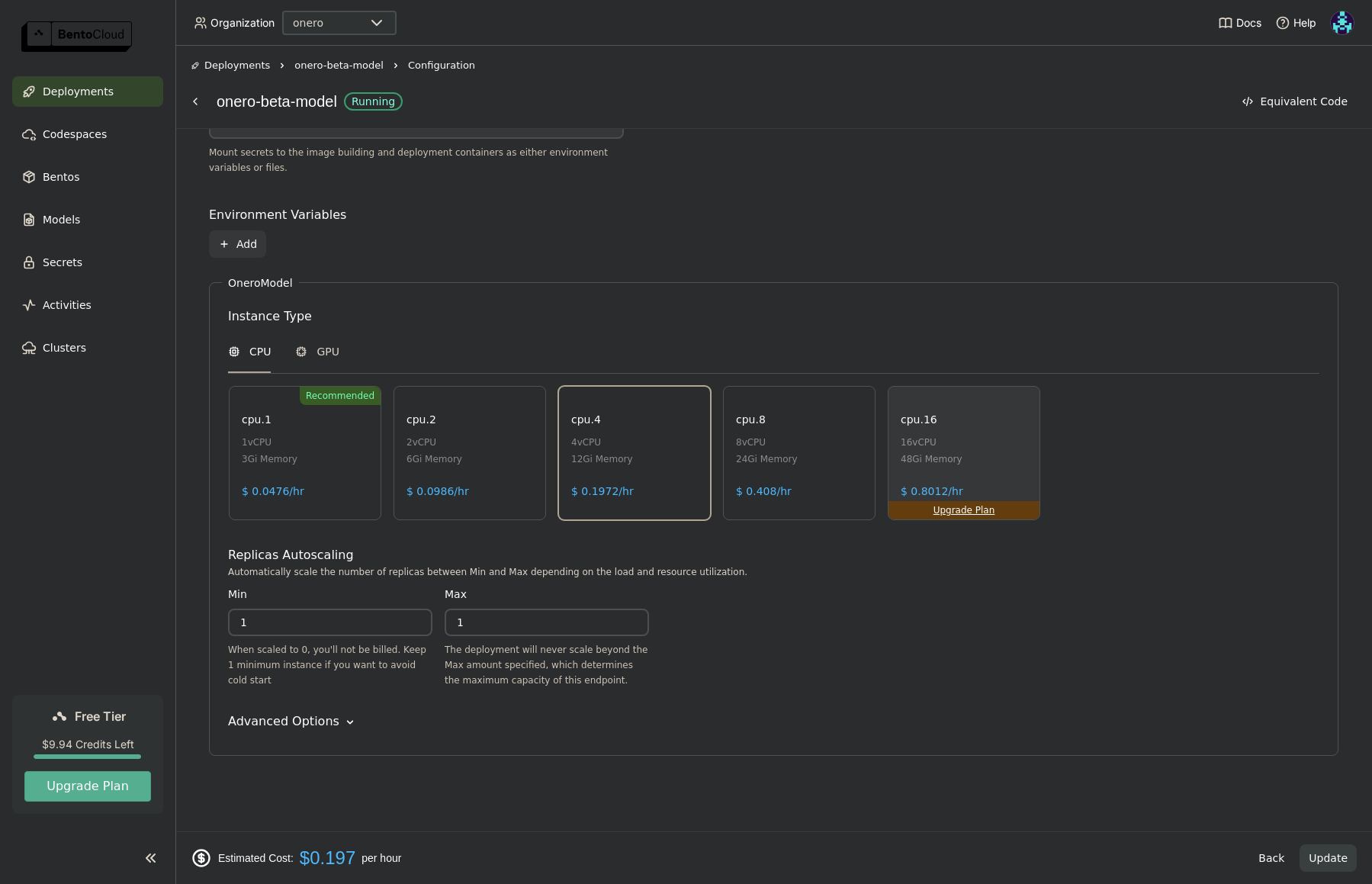
click at [1339, 861] on button "Update" at bounding box center [1328, 858] width 57 height 28
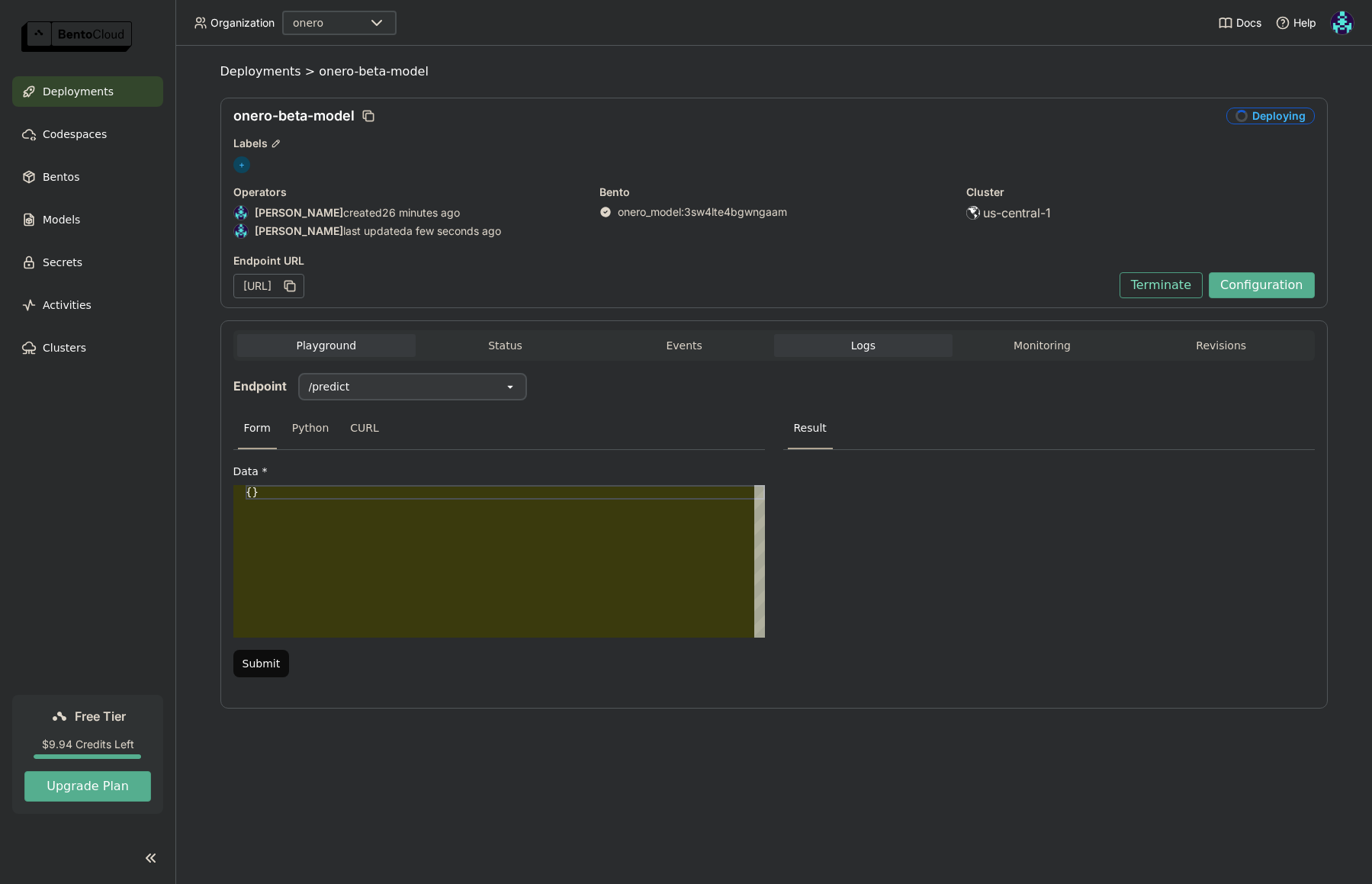
click at [870, 351] on span "Logs" at bounding box center [863, 345] width 25 height 14
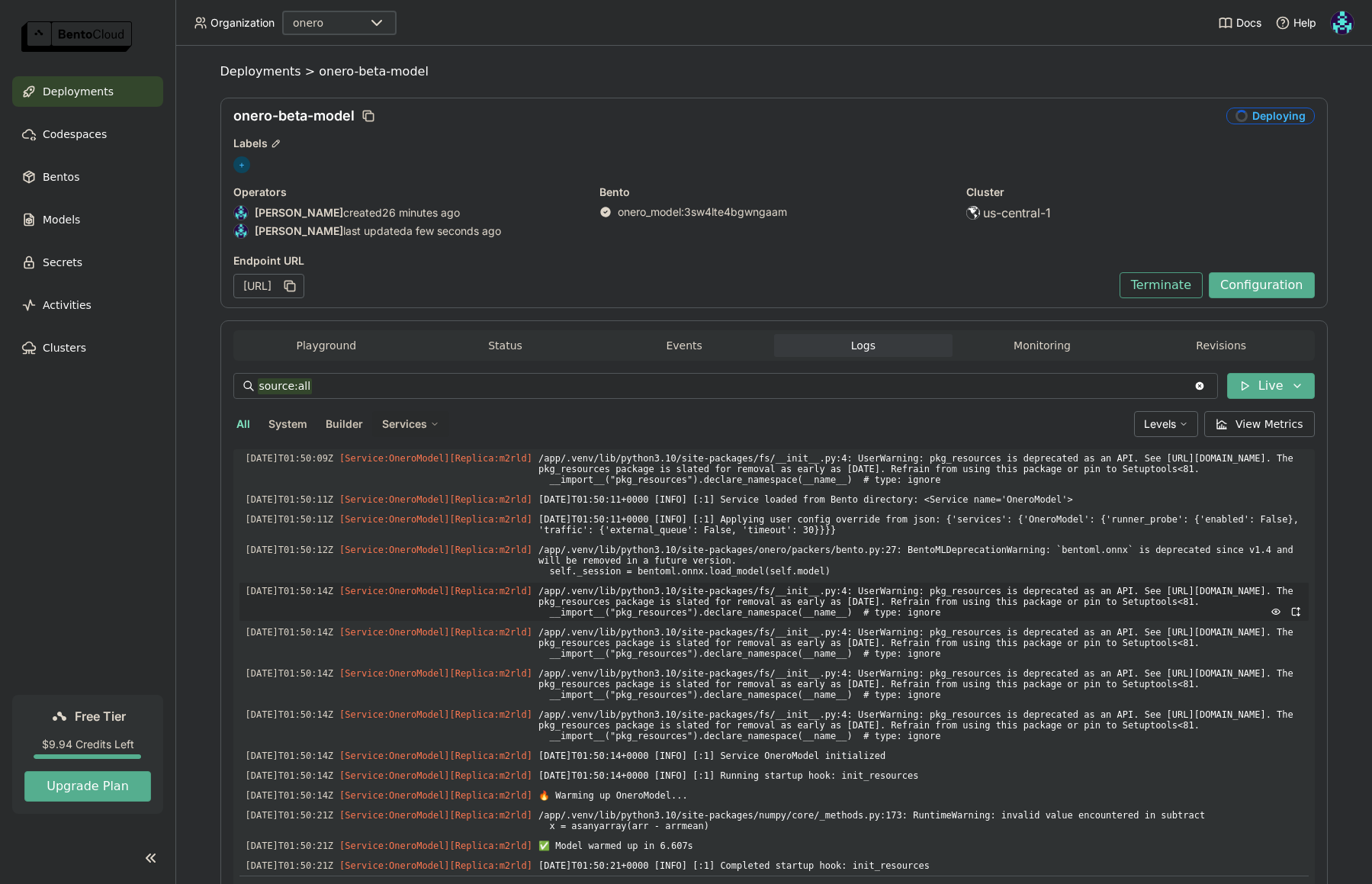
scroll to position [3734, 0]
click at [1026, 346] on button "Monitoring" at bounding box center [1042, 345] width 179 height 23
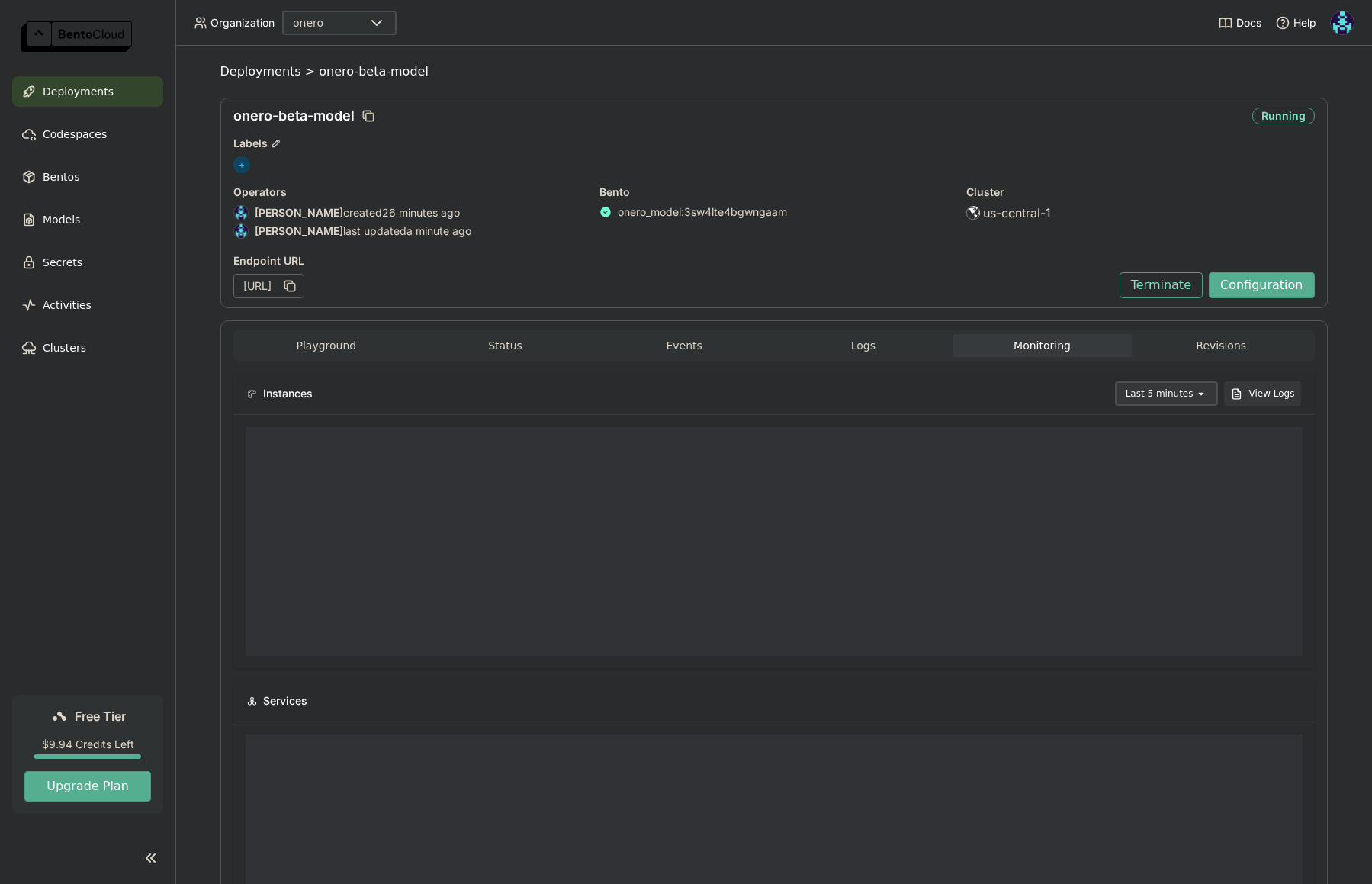
scroll to position [12, 12]
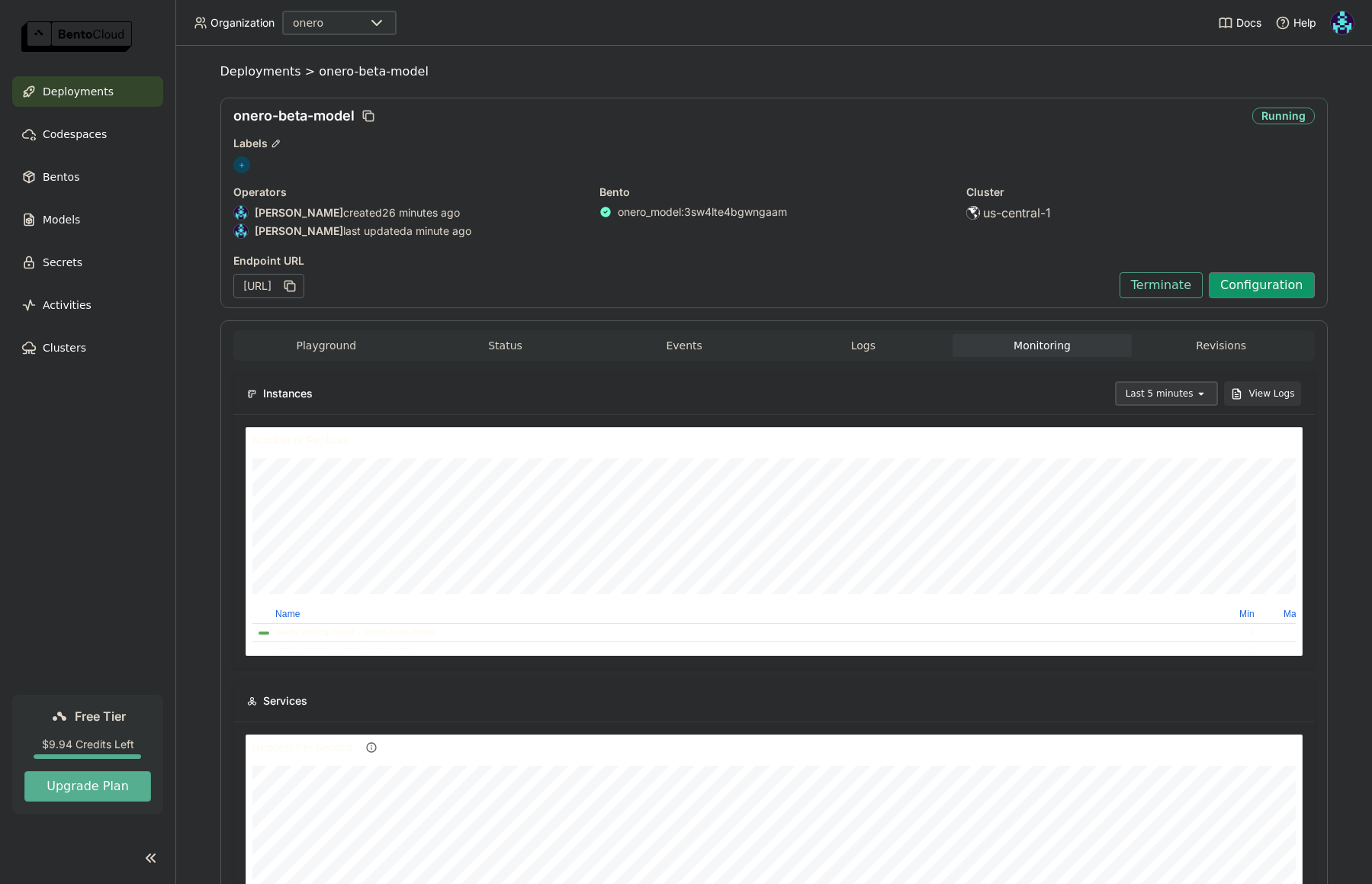
click at [1246, 288] on button "Configuration" at bounding box center [1261, 285] width 106 height 26
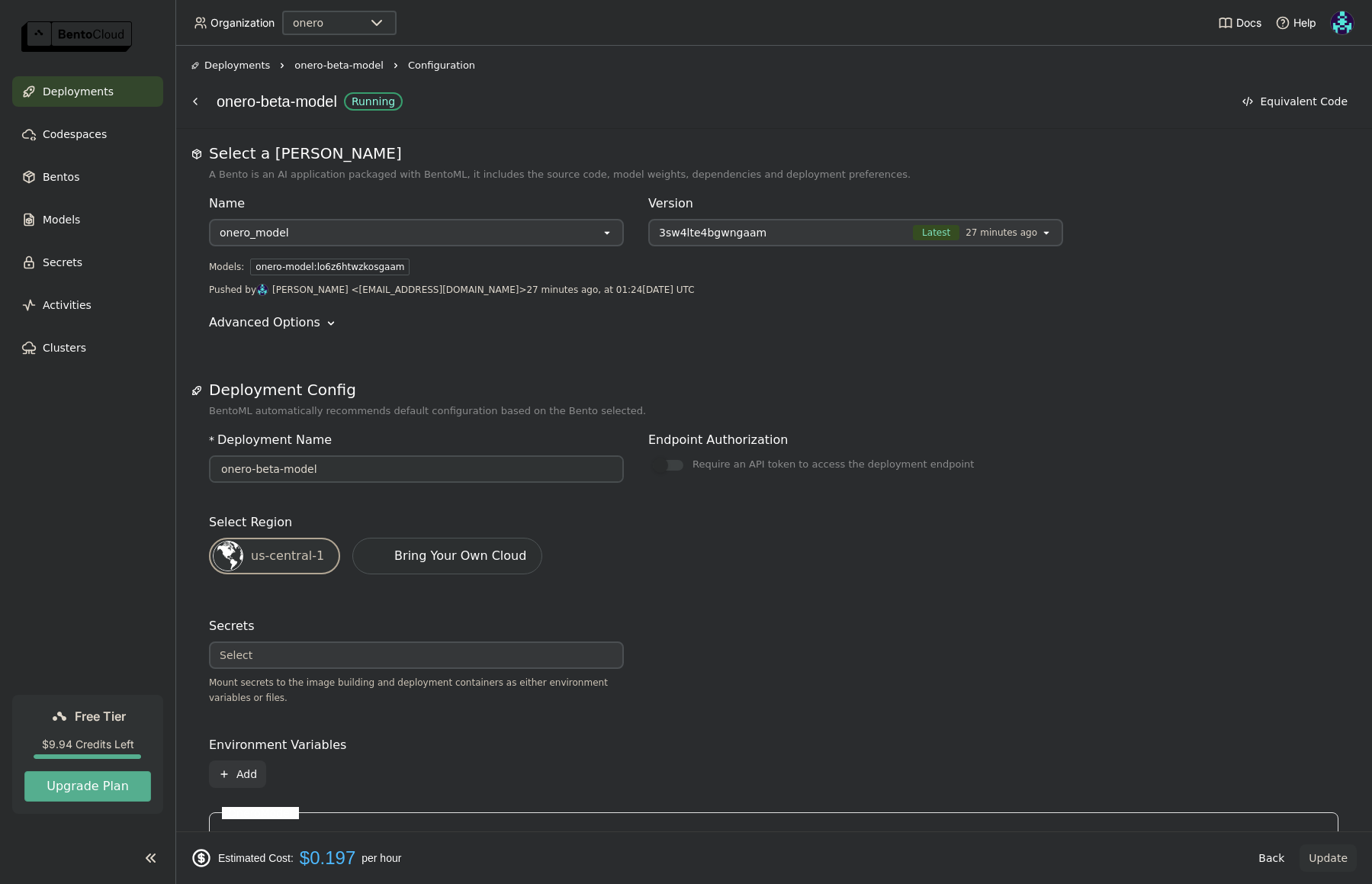
click at [1123, 361] on div "Select a Bento A Bento is an AI application packaged with BentoML, it includes …" at bounding box center [774, 728] width 1166 height 1166
click at [874, 542] on div "us-central-1 Bring Your Own Cloud" at bounding box center [774, 561] width 1142 height 49
click at [733, 348] on div "Select a Bento A Bento is an AI application packaged with BentoML, it includes …" at bounding box center [774, 728] width 1166 height 1166
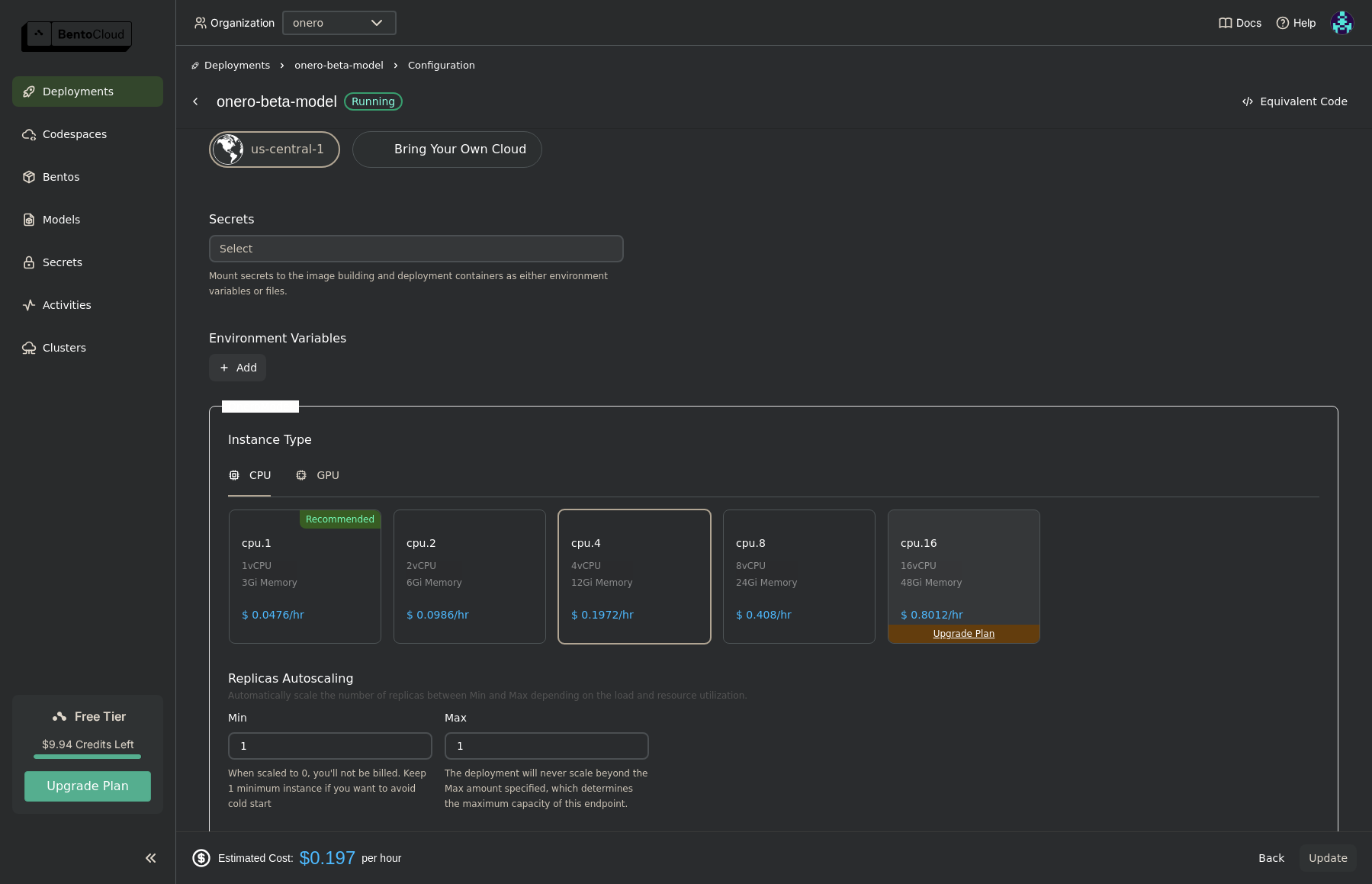
scroll to position [412, 0]
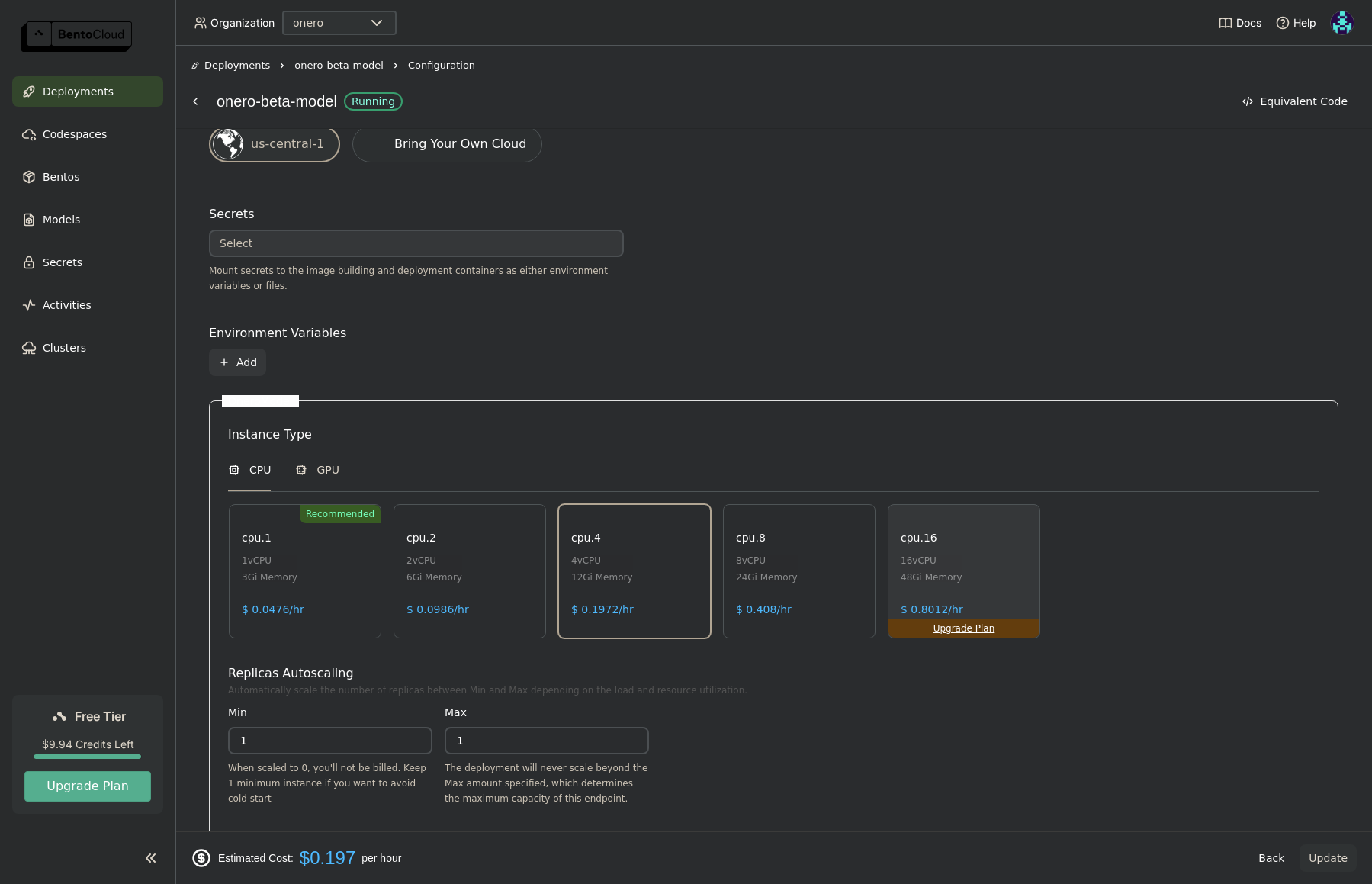
click at [321, 572] on div "Recommended cpu.1 1 vCPU 3Gi Memory $ 0.0476/hr" at bounding box center [305, 571] width 152 height 135
click at [569, 574] on div "cpu.4 4 vCPU 12Gi Memory $ 0.1972/hr" at bounding box center [635, 571] width 152 height 135
click at [732, 205] on div at bounding box center [855, 258] width 415 height 119
click at [850, 304] on div at bounding box center [855, 258] width 415 height 119
click at [710, 99] on div "onero-beta-model Running" at bounding box center [721, 101] width 1009 height 29
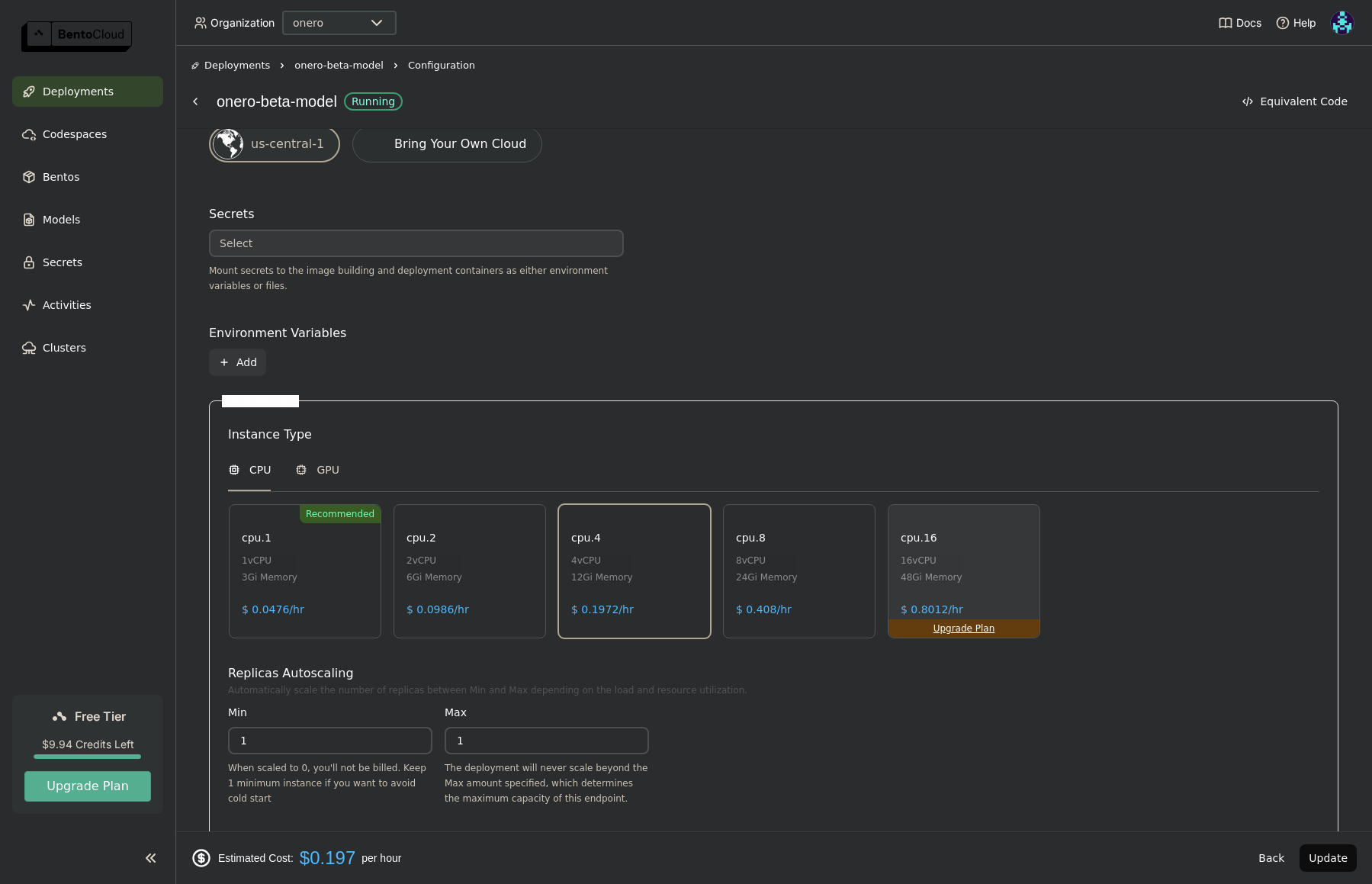
click at [738, 217] on div at bounding box center [855, 258] width 415 height 119
click at [1348, 29] on img at bounding box center [1342, 23] width 23 height 23
click at [1319, 86] on span "Billing" at bounding box center [1308, 80] width 29 height 14
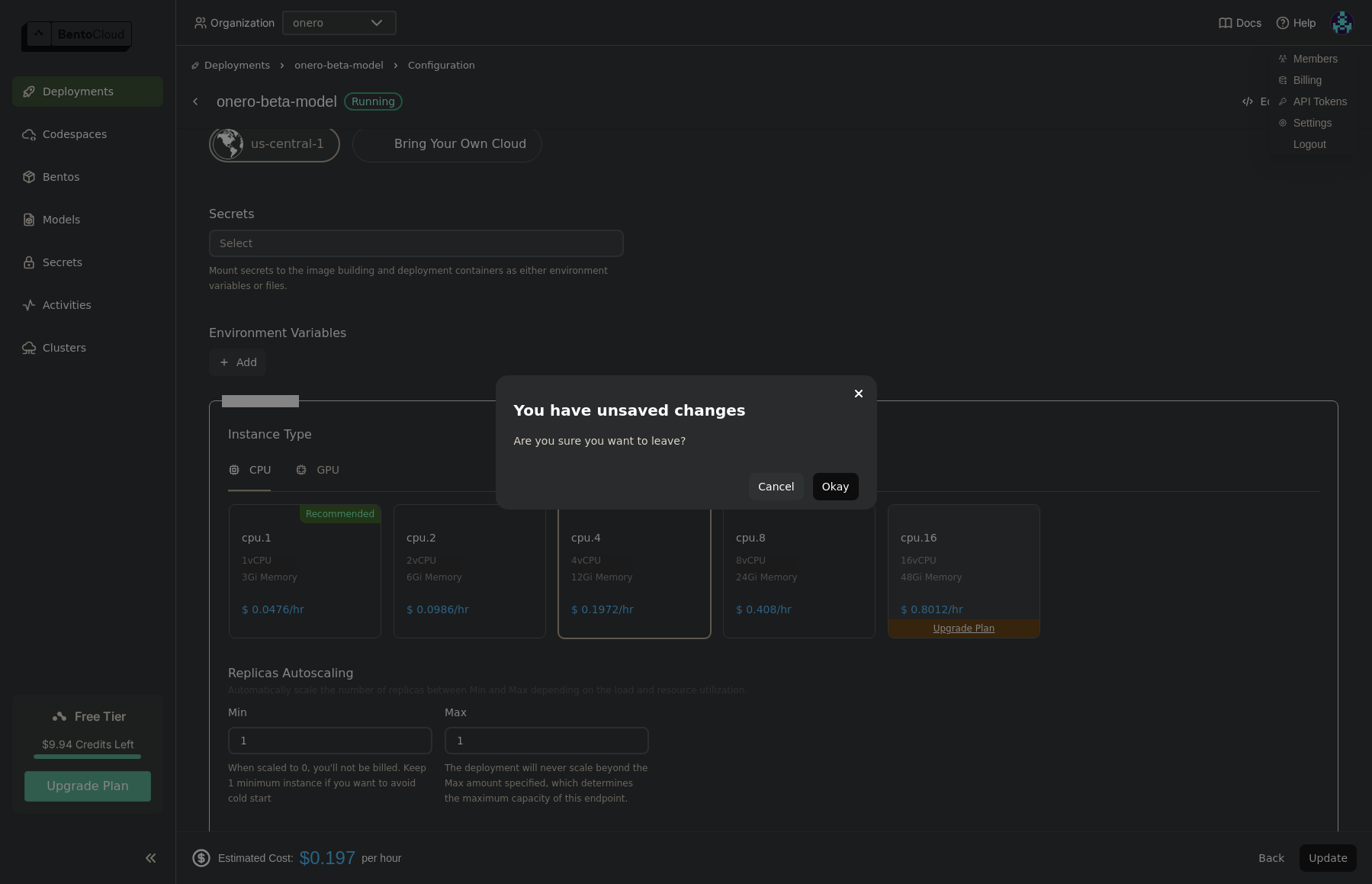
click at [783, 485] on button "Cancel" at bounding box center [776, 487] width 54 height 28
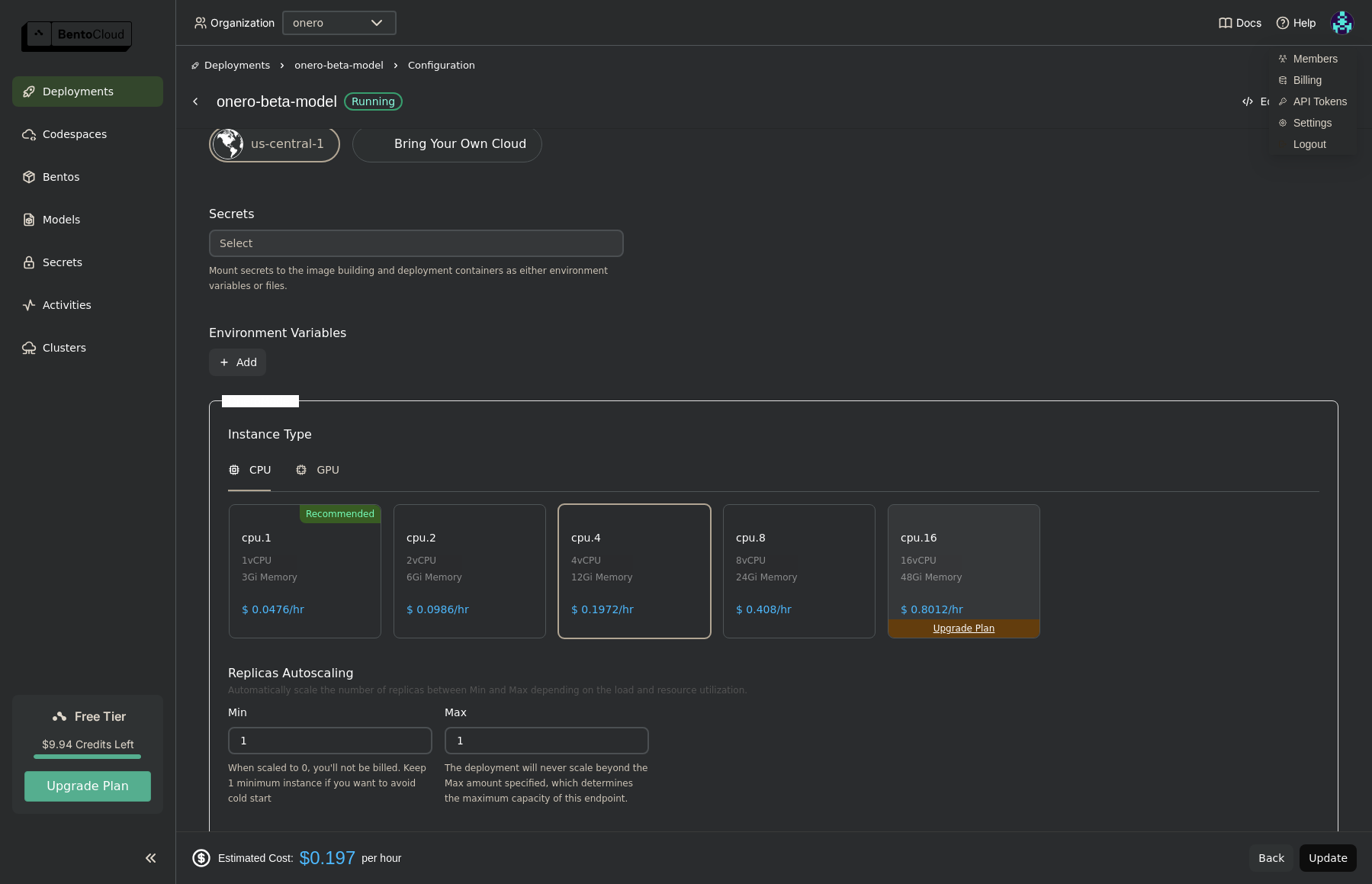
click at [1274, 861] on button "Back" at bounding box center [1271, 858] width 45 height 28
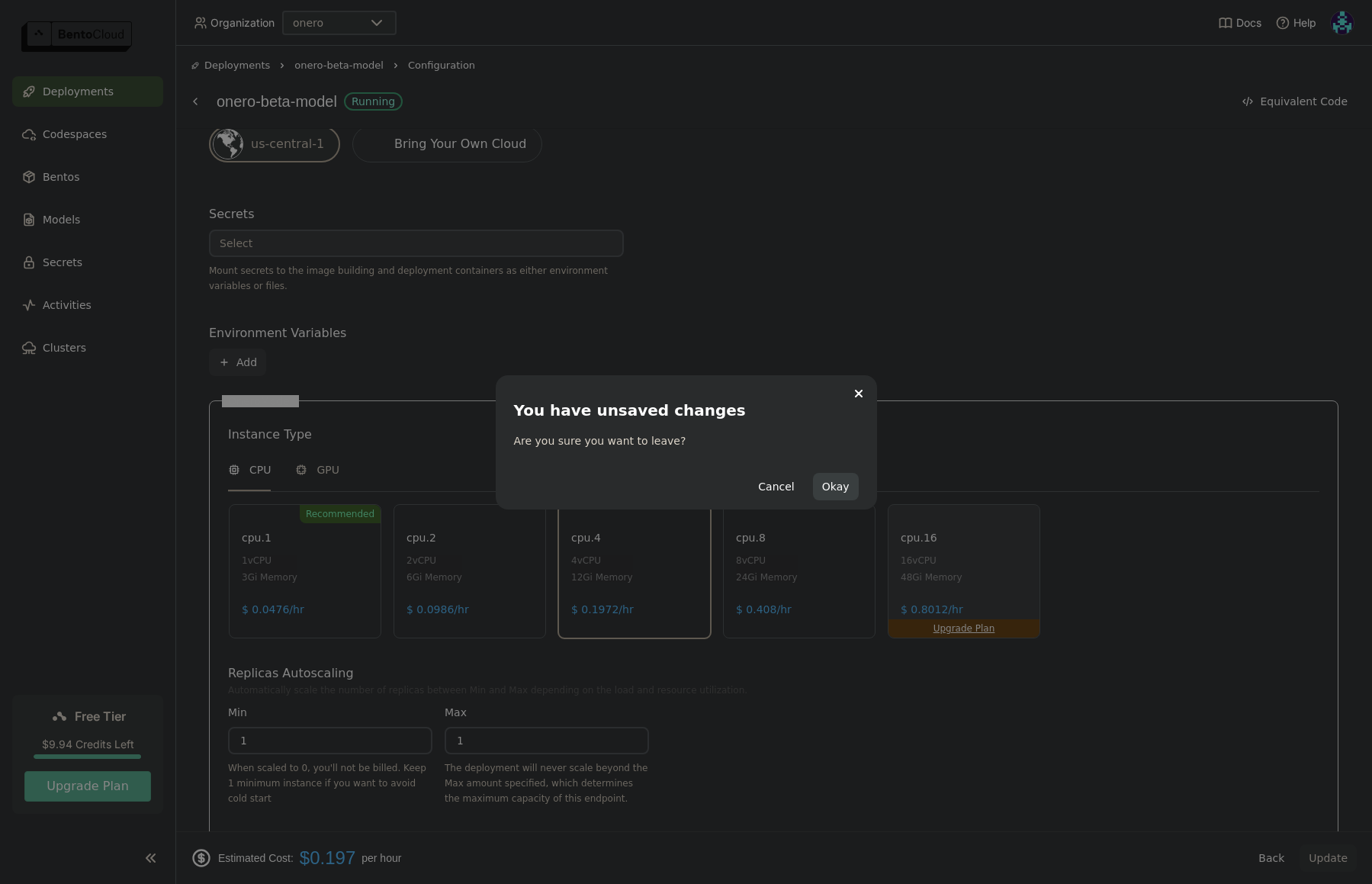
click at [841, 491] on button "Okay" at bounding box center [836, 487] width 46 height 28
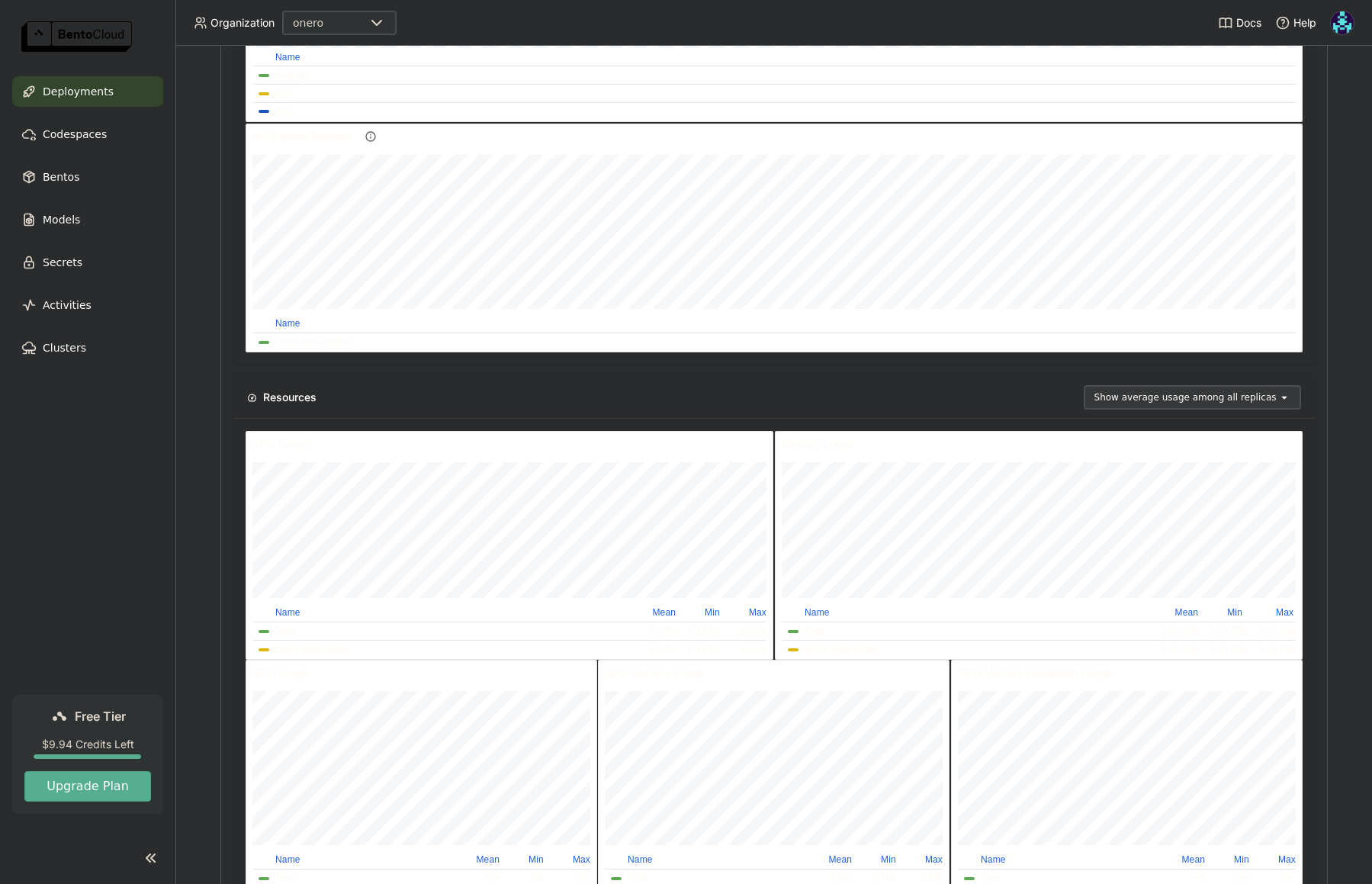
scroll to position [1164, 0]
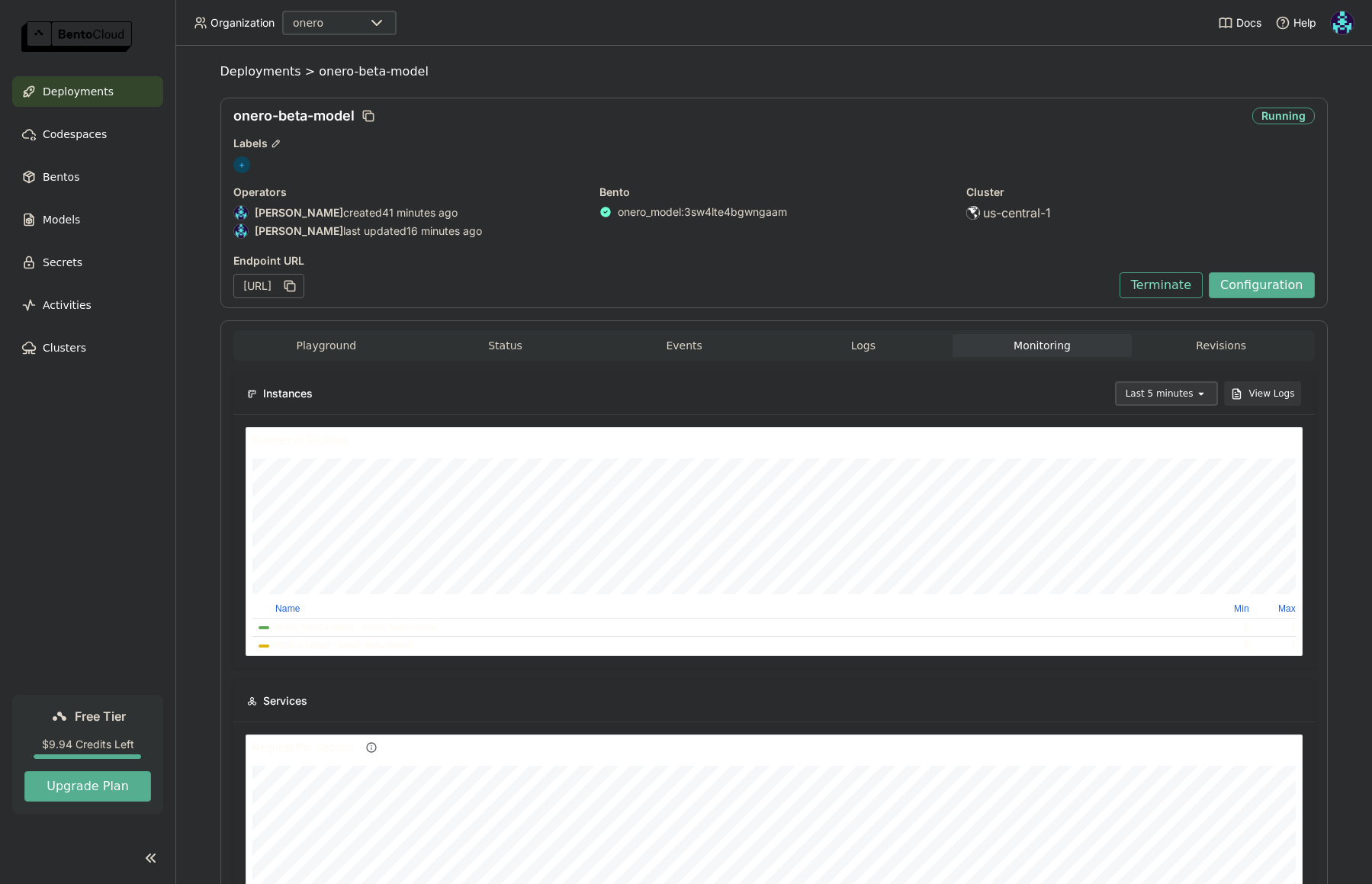
click at [1333, 30] on img at bounding box center [1342, 23] width 23 height 23
click at [1317, 81] on span "Billing" at bounding box center [1308, 80] width 29 height 14
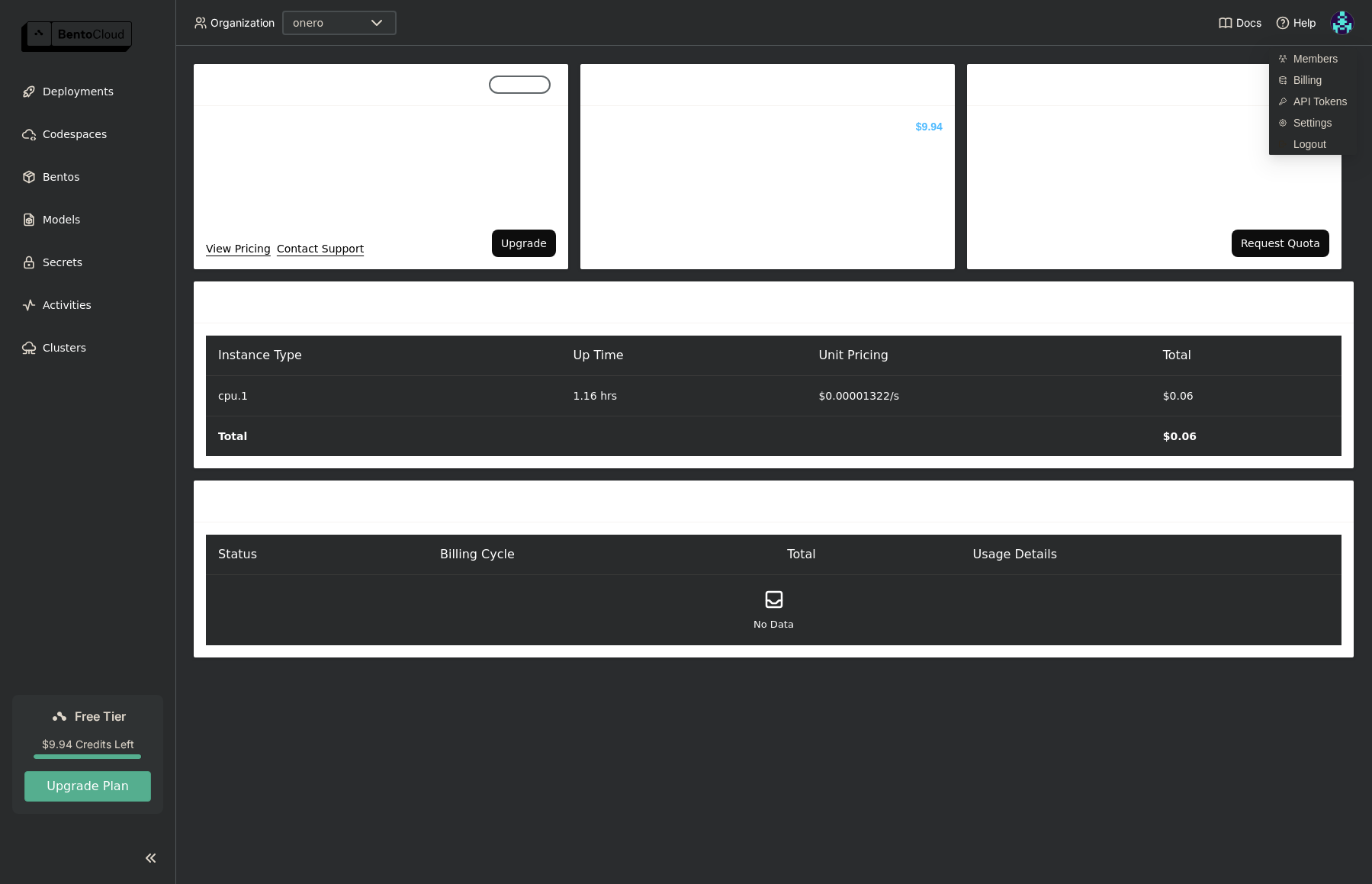
click at [1080, 181] on div "Member : 1 / 3 Active Deployments : 1 / 1 CPU: 2 / 48 GPU: 0 / 1" at bounding box center [1154, 167] width 374 height 124
click at [1066, 176] on div "CPU: 2 / 48" at bounding box center [1155, 168] width 350 height 15
click at [885, 216] on div "Credit Balance: $9.94 Credit is awarded when user first signed up. To continue …" at bounding box center [767, 187] width 374 height 163
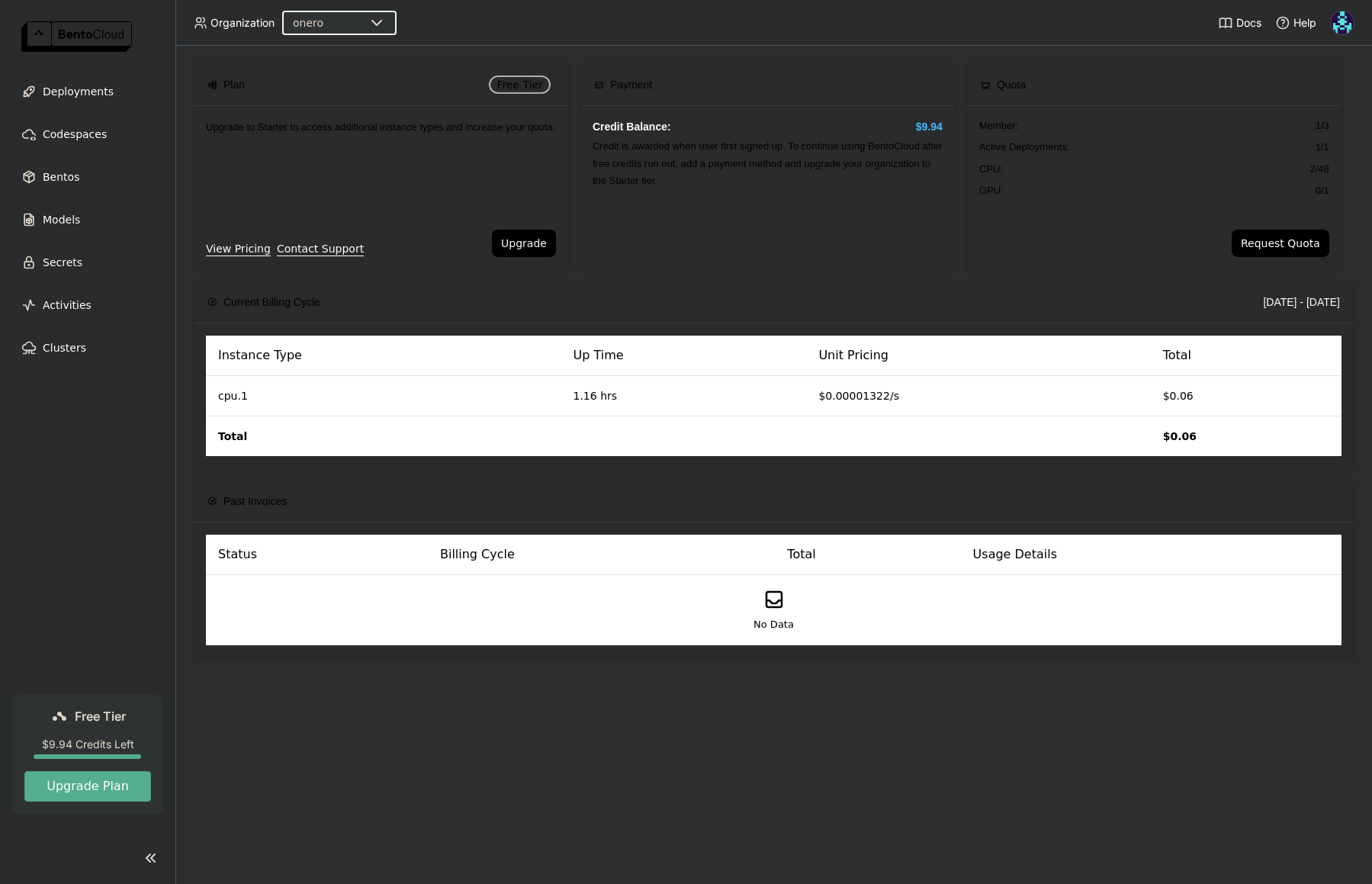
click at [746, 194] on div "Credit Balance: $9.94 Credit is awarded when user first signed up. To continue …" at bounding box center [767, 187] width 374 height 163
click at [81, 303] on span "Activities" at bounding box center [66, 305] width 49 height 18
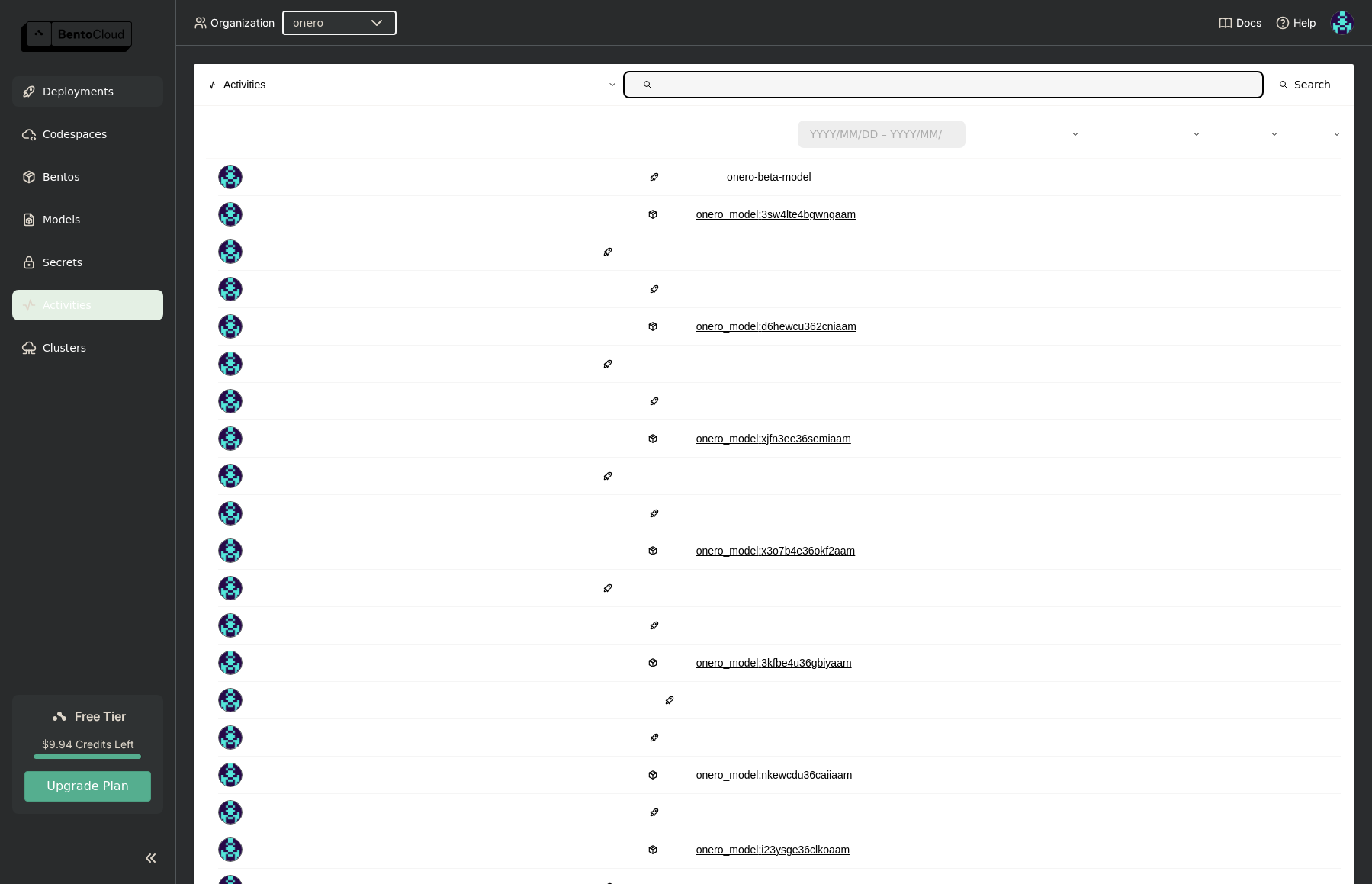
click at [83, 89] on span "Deployments" at bounding box center [78, 91] width 71 height 18
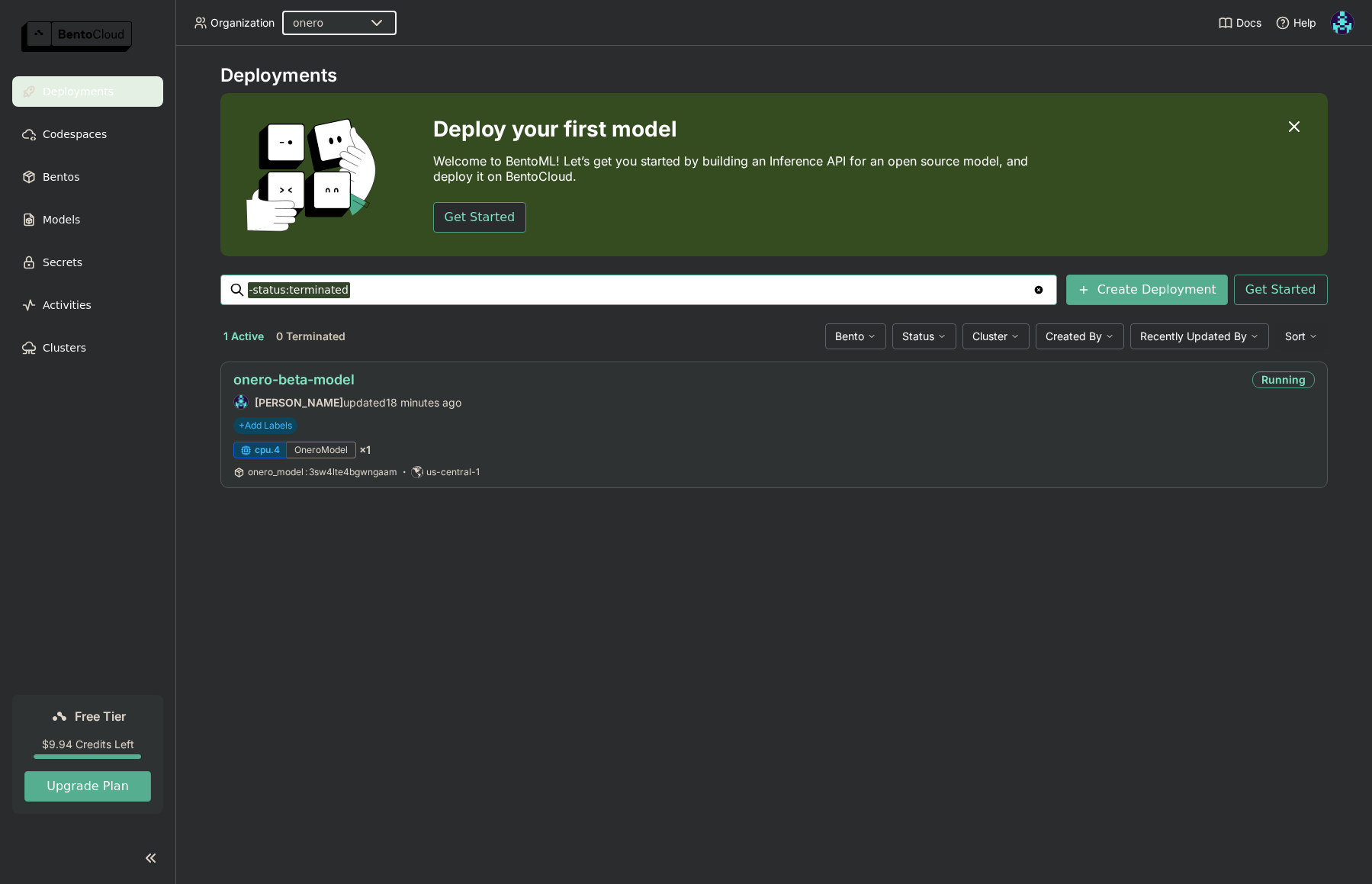
click at [318, 377] on link "onero-beta-model" at bounding box center [294, 379] width 122 height 16
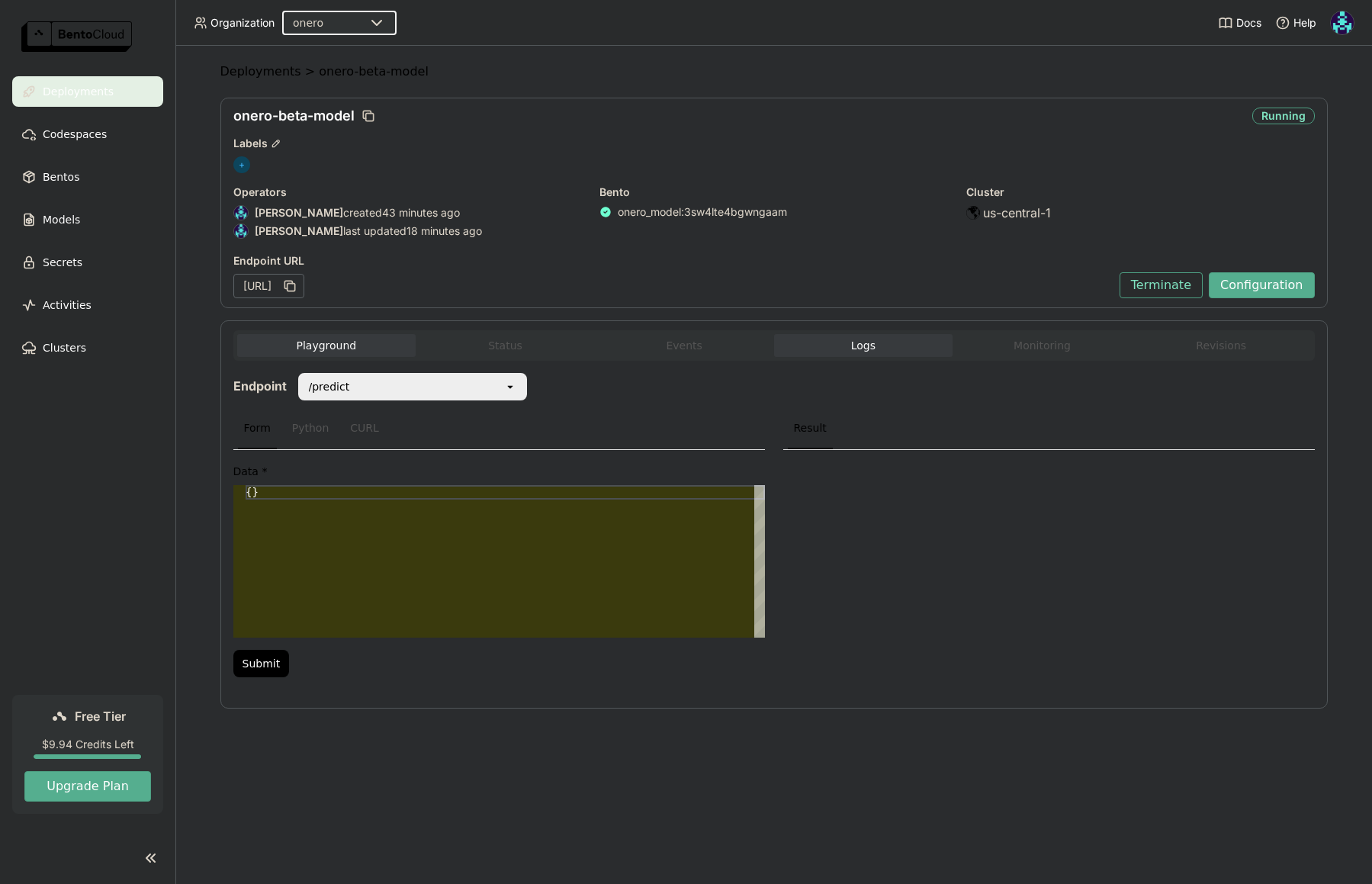
click at [859, 348] on span "Logs" at bounding box center [863, 345] width 25 height 14
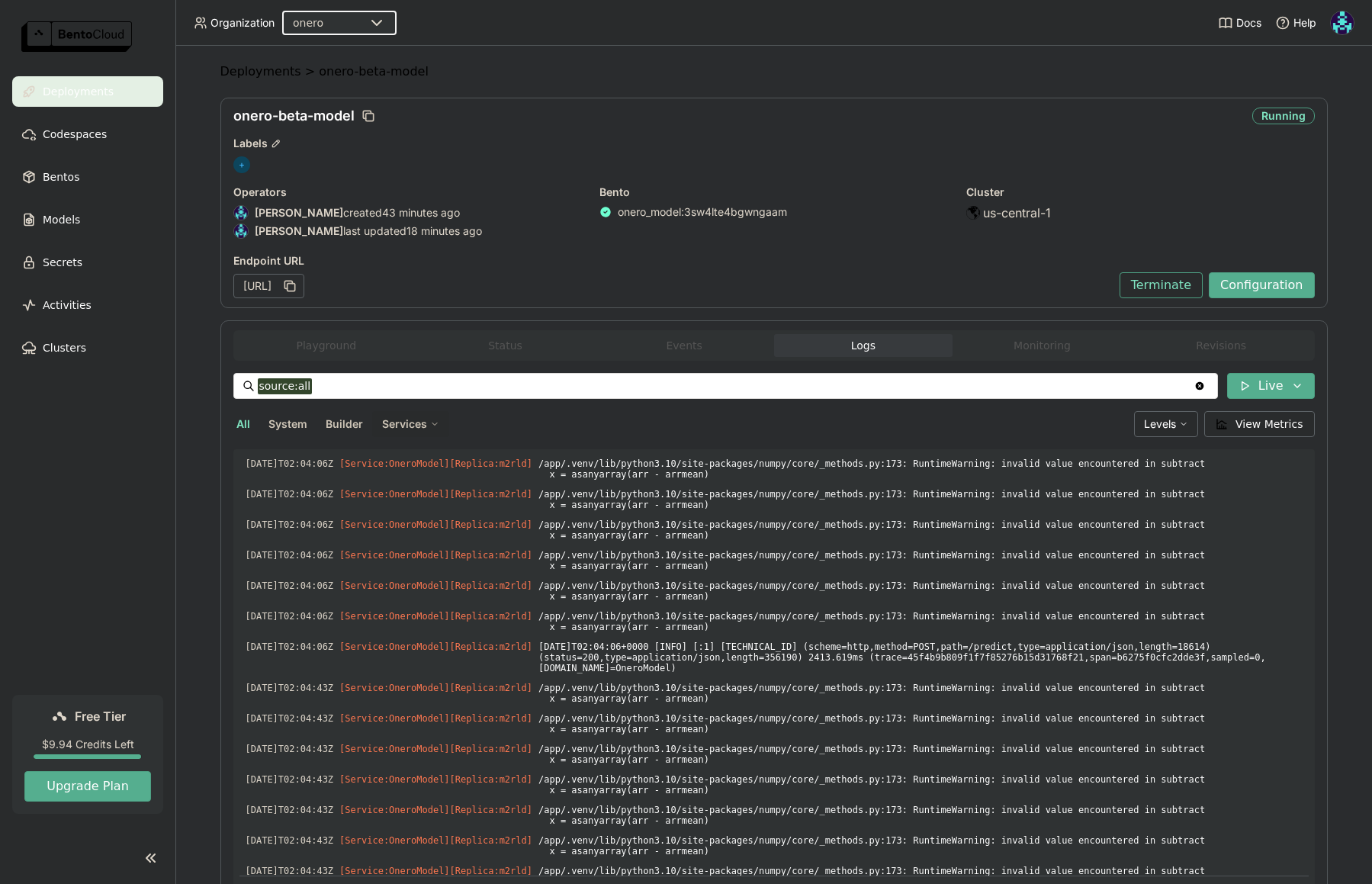
scroll to position [2763, 0]
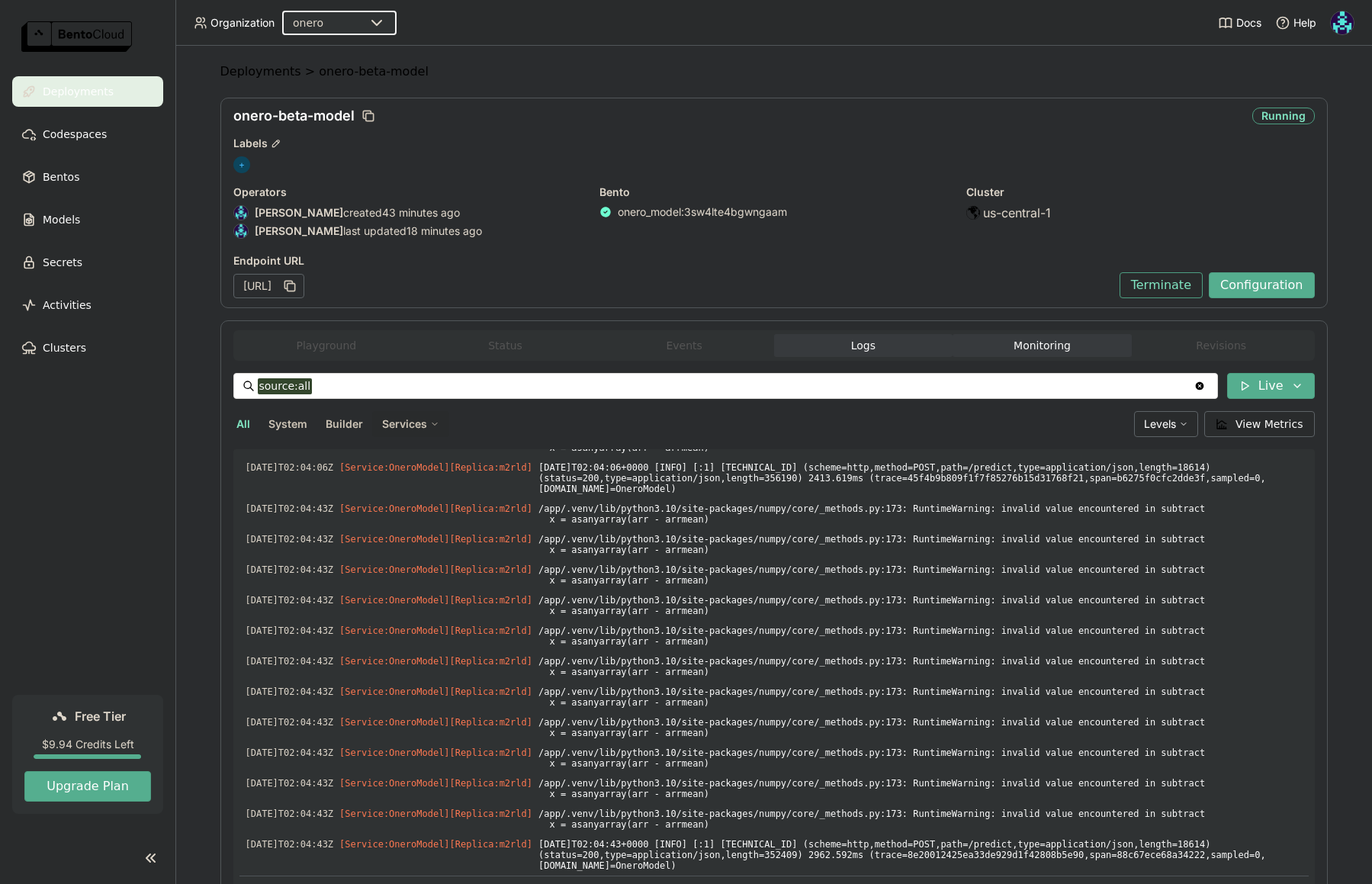
click at [1013, 347] on button "Monitoring" at bounding box center [1042, 345] width 179 height 23
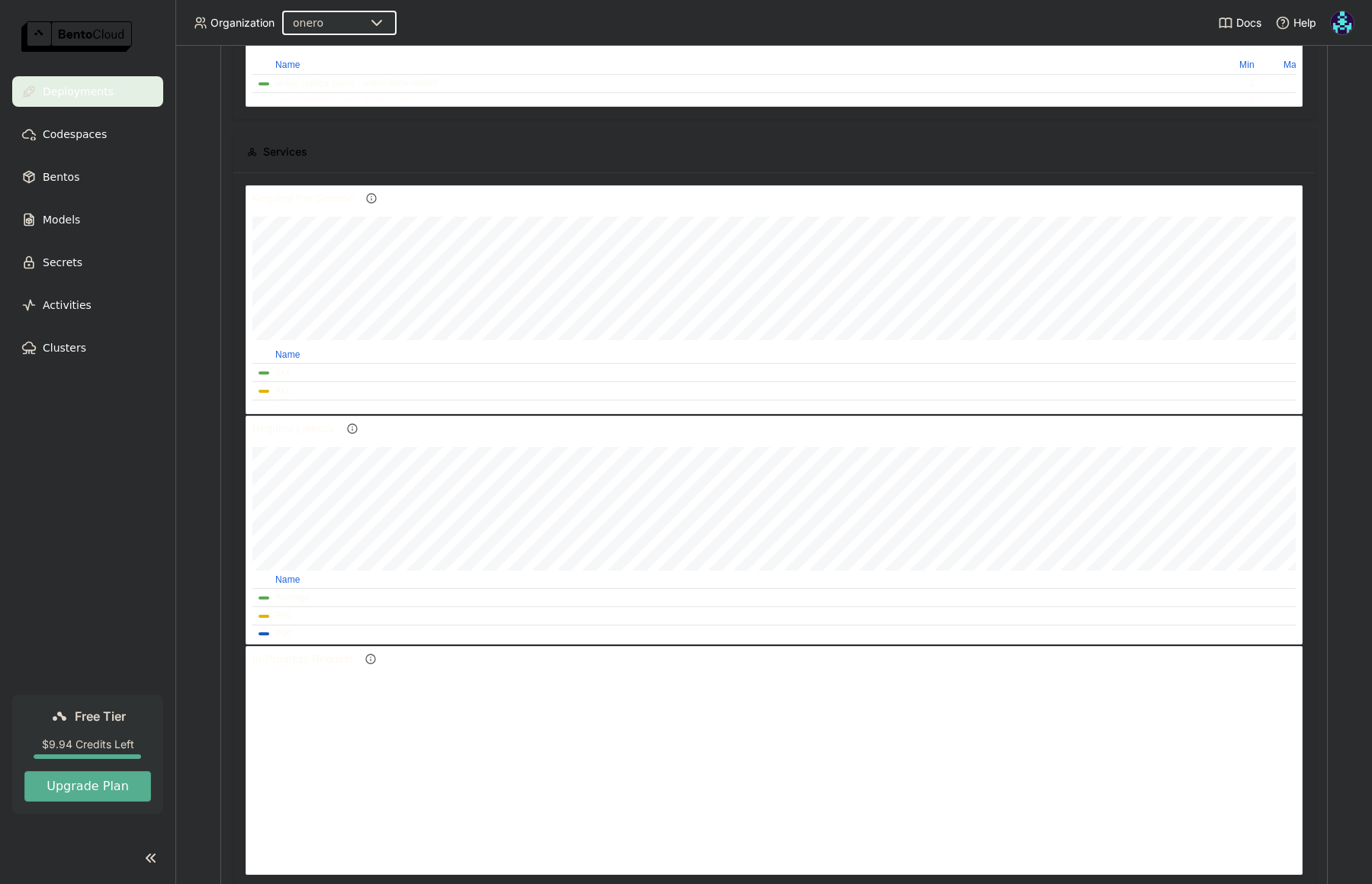
scroll to position [12, 12]
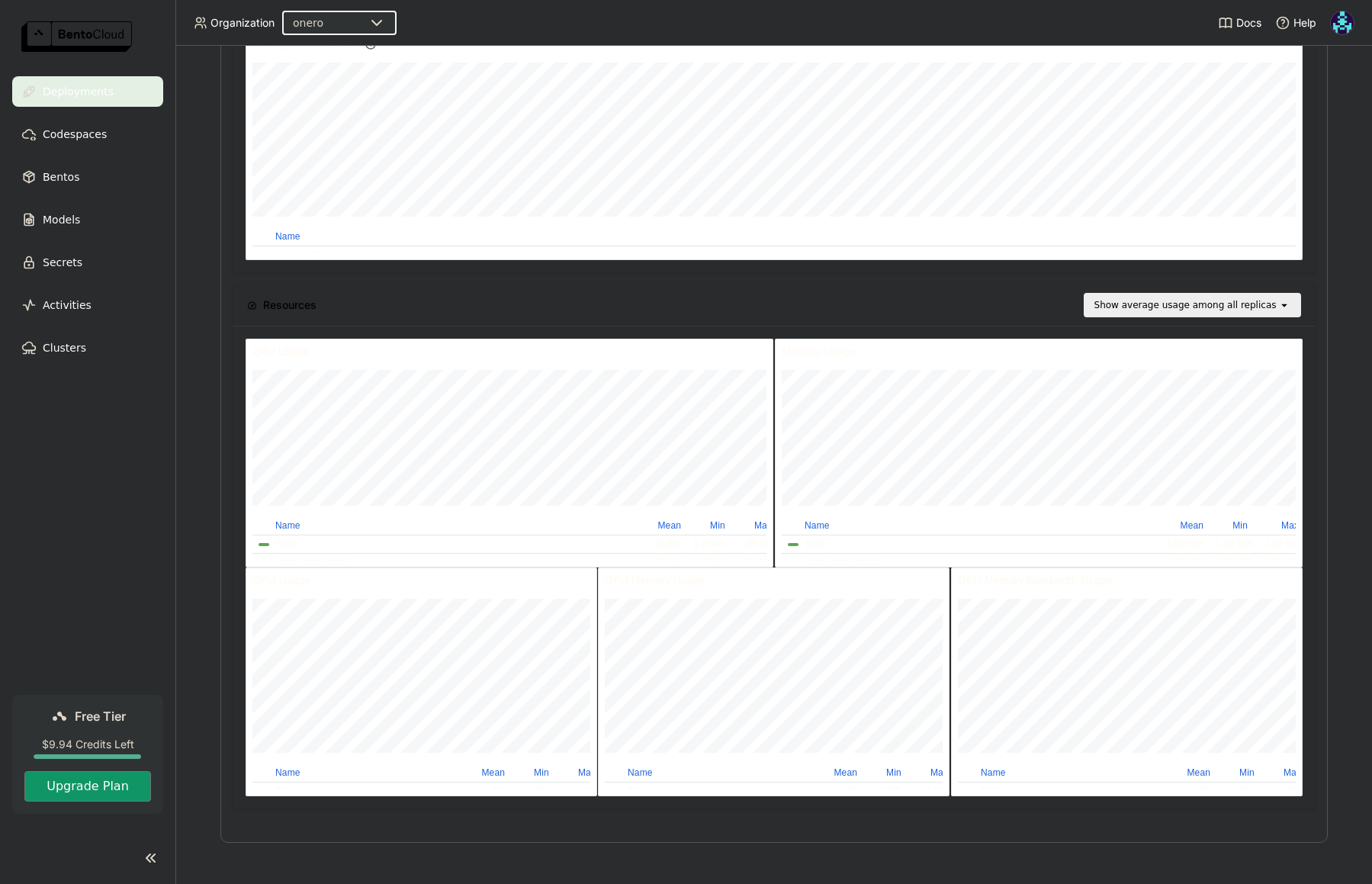
click at [107, 794] on button "Upgrade Plan" at bounding box center [88, 786] width 127 height 31
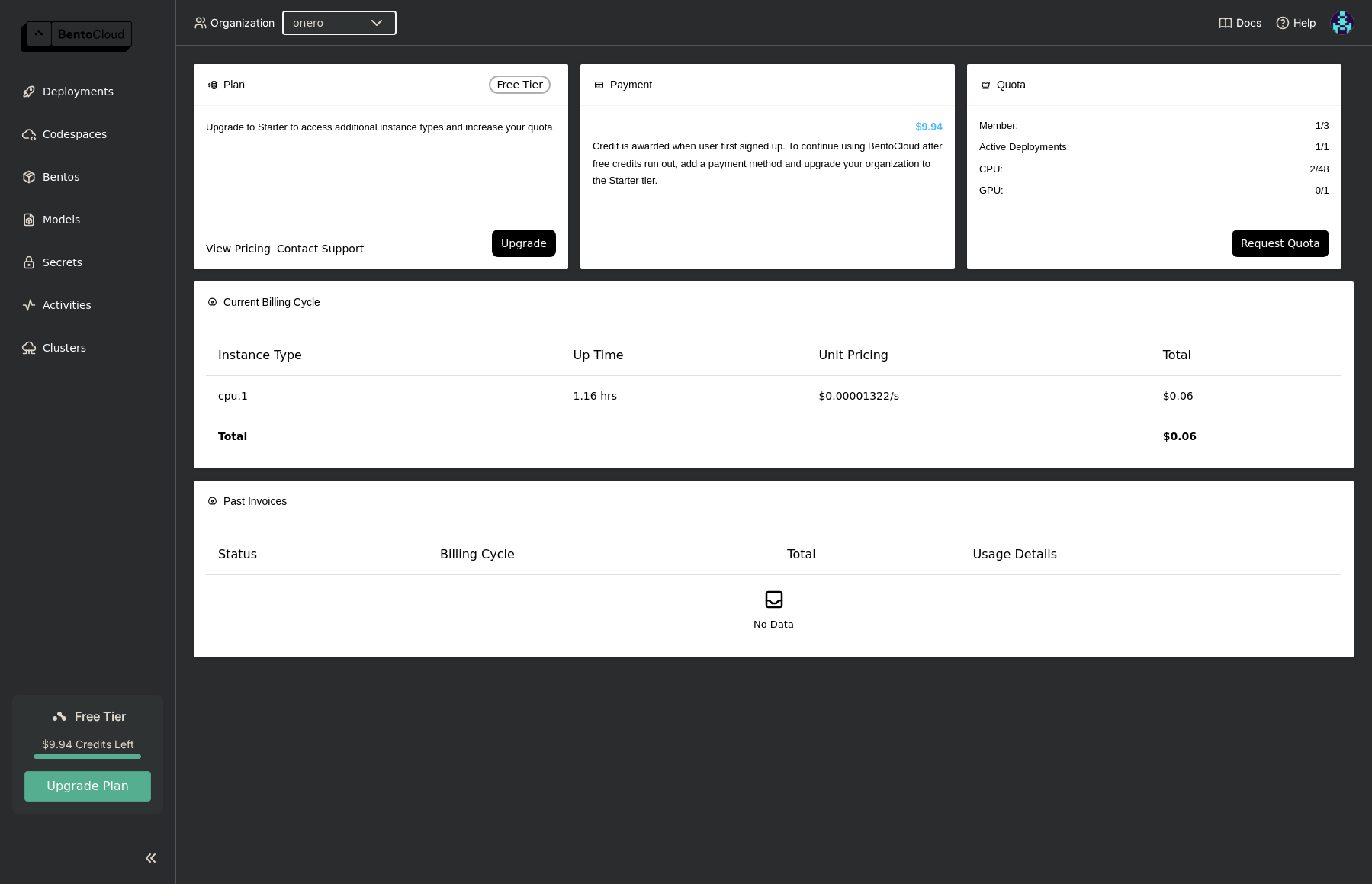
click at [1342, 26] on img at bounding box center [1342, 23] width 23 height 23
click at [670, 171] on div "Credit Balance: $9.94 Credit is awarded when user first signed up. To continue …" at bounding box center [767, 187] width 374 height 163
click at [530, 250] on button "Upgrade" at bounding box center [524, 244] width 64 height 28
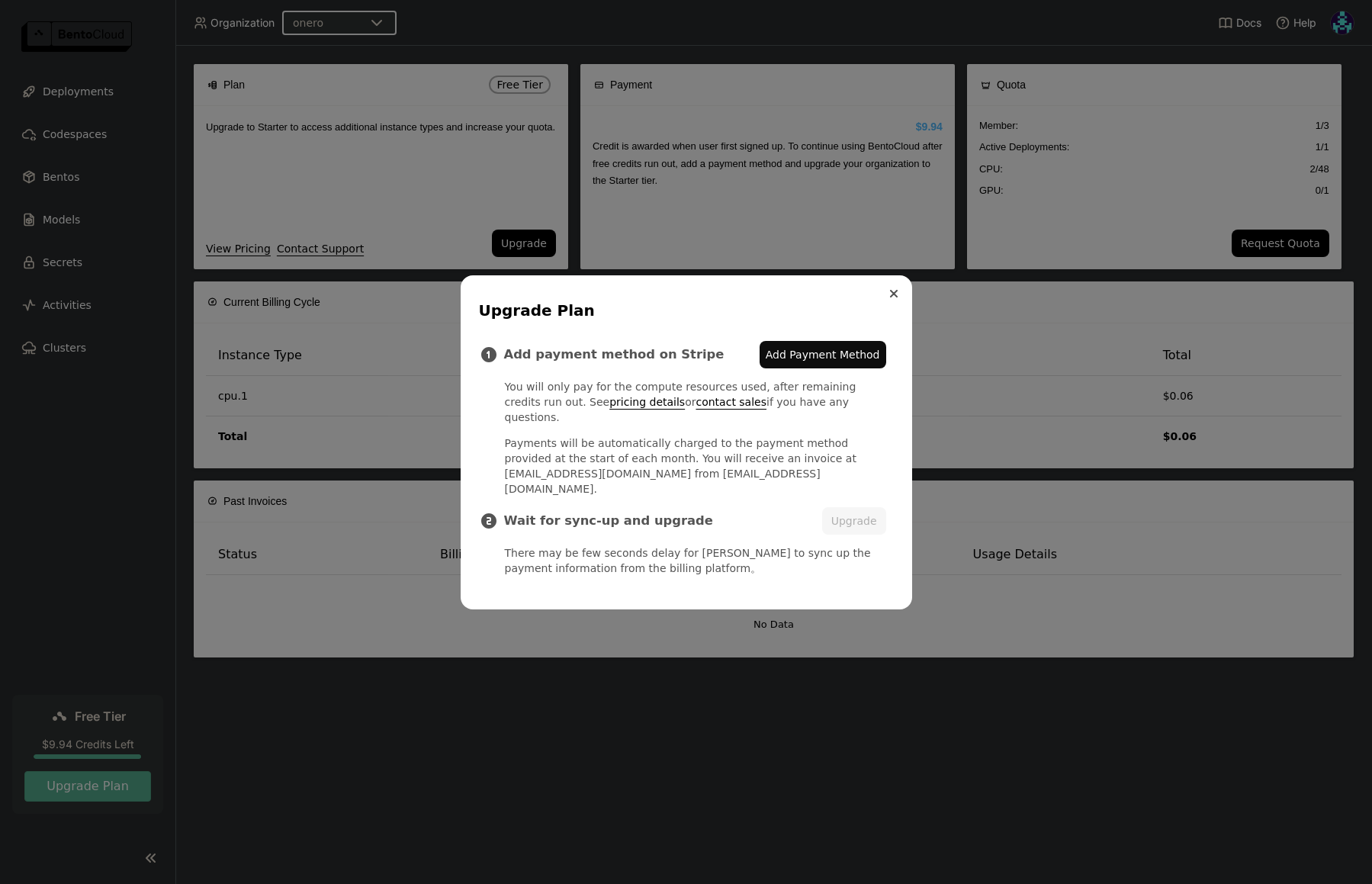
click at [894, 297] on icon "Close" at bounding box center [894, 294] width 6 height 6
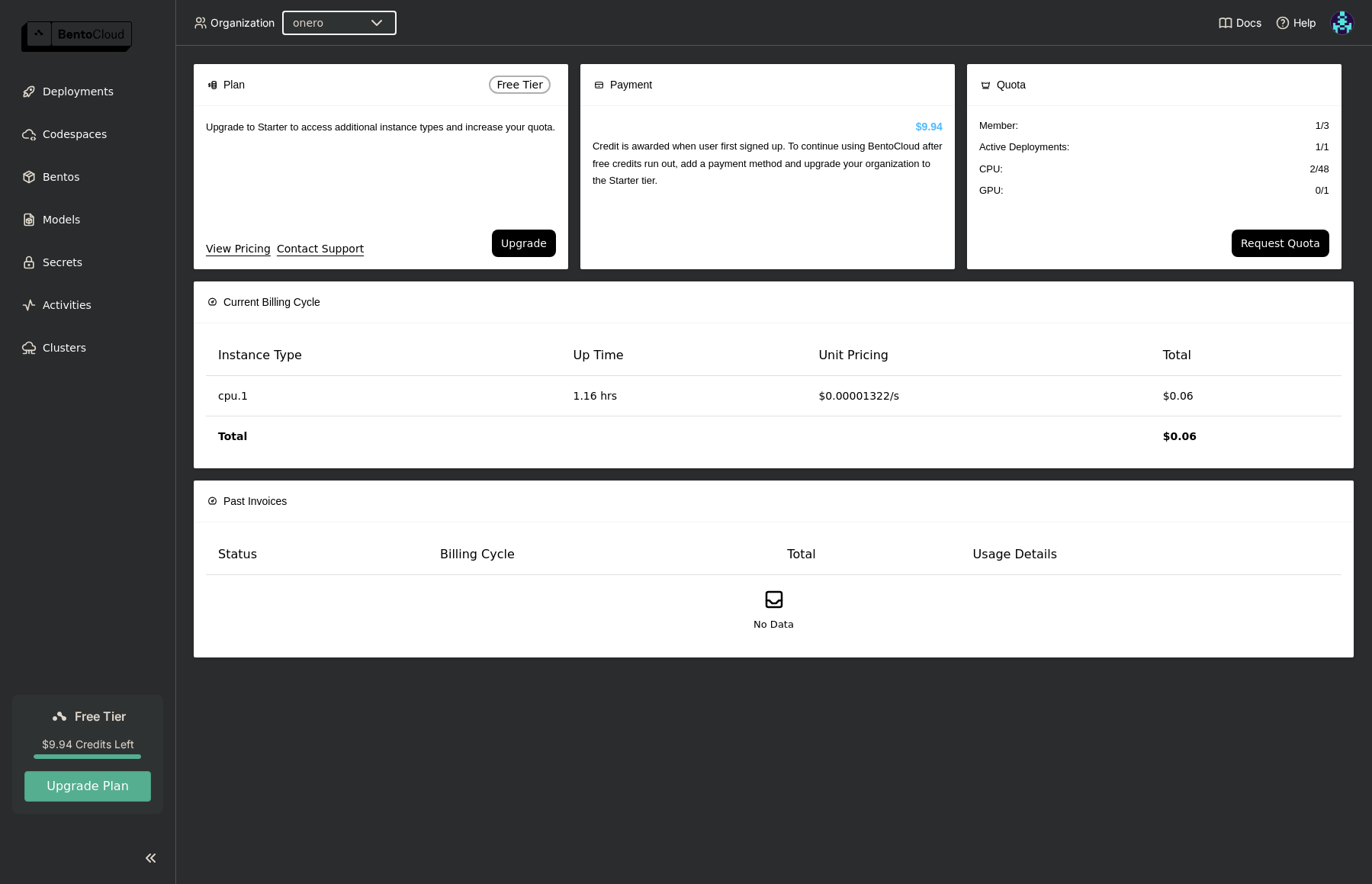
click at [350, 172] on div "Upgrade to Starter to access additional instance types and increase your quota." at bounding box center [381, 167] width 374 height 124
click at [367, 203] on div "Upgrade to Starter to access additional instance types and increase your quota." at bounding box center [381, 167] width 374 height 124
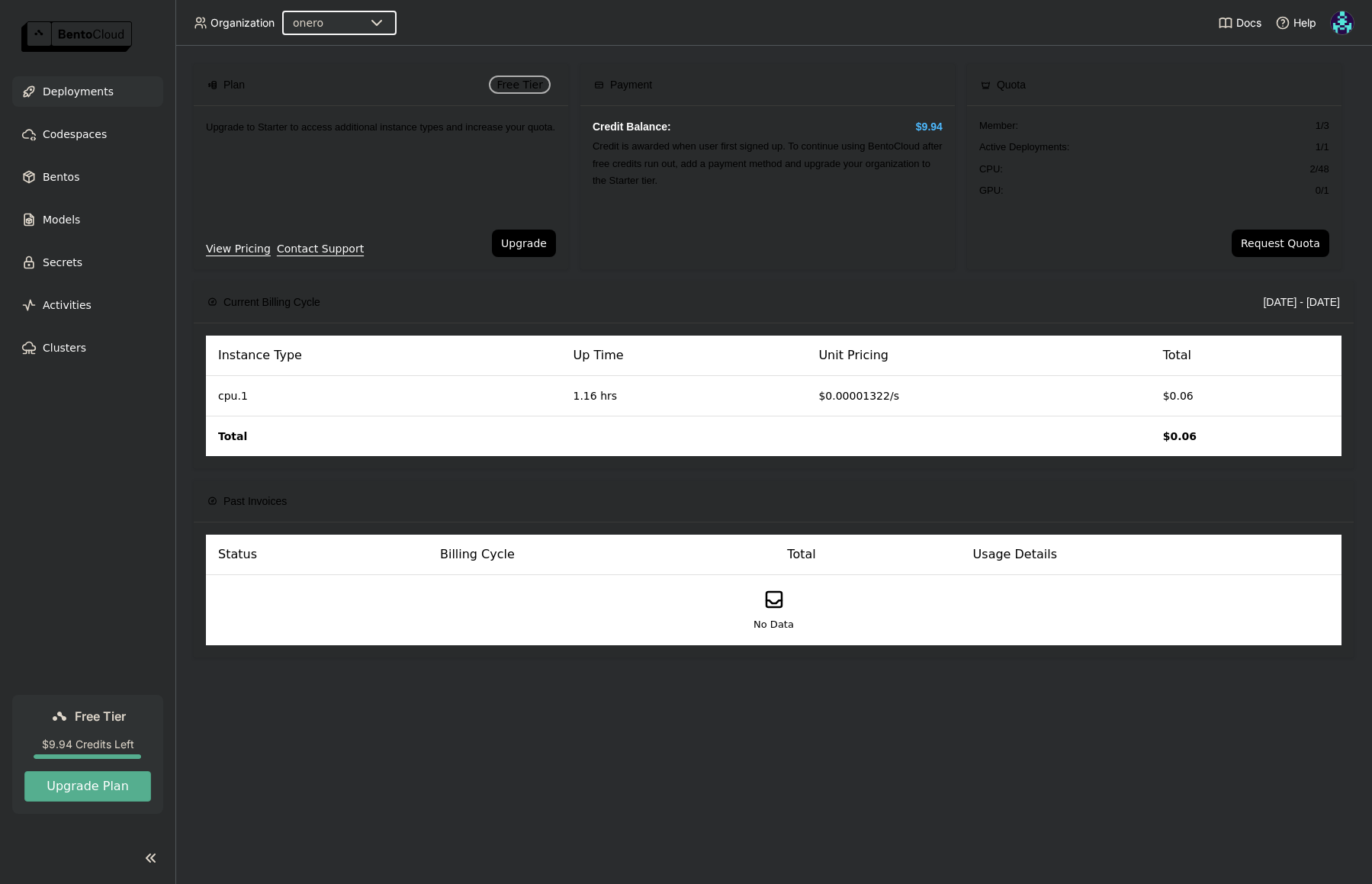
click at [82, 88] on span "Deployments" at bounding box center [78, 91] width 71 height 18
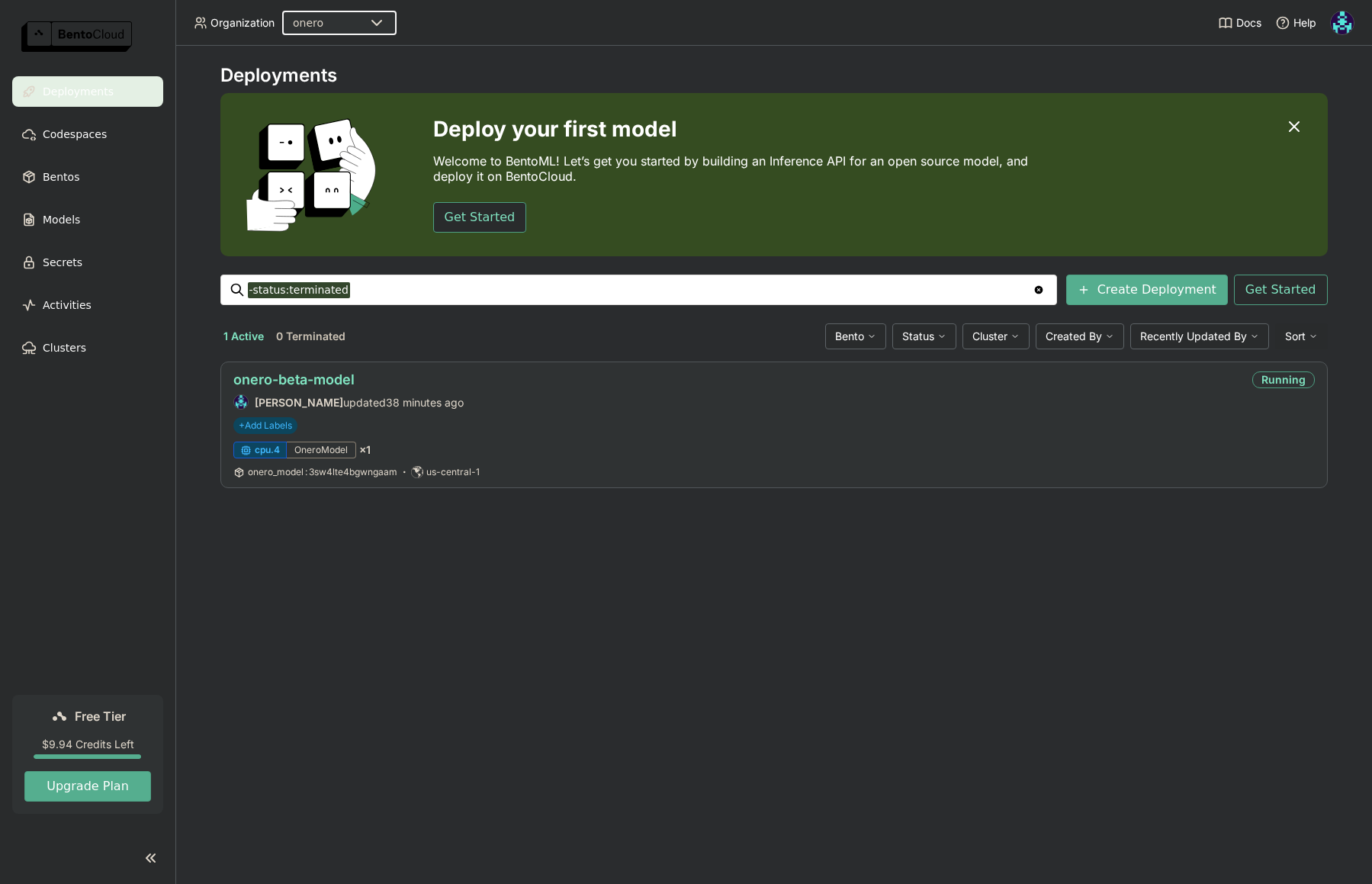
click at [330, 385] on link "onero-beta-model" at bounding box center [294, 379] width 122 height 16
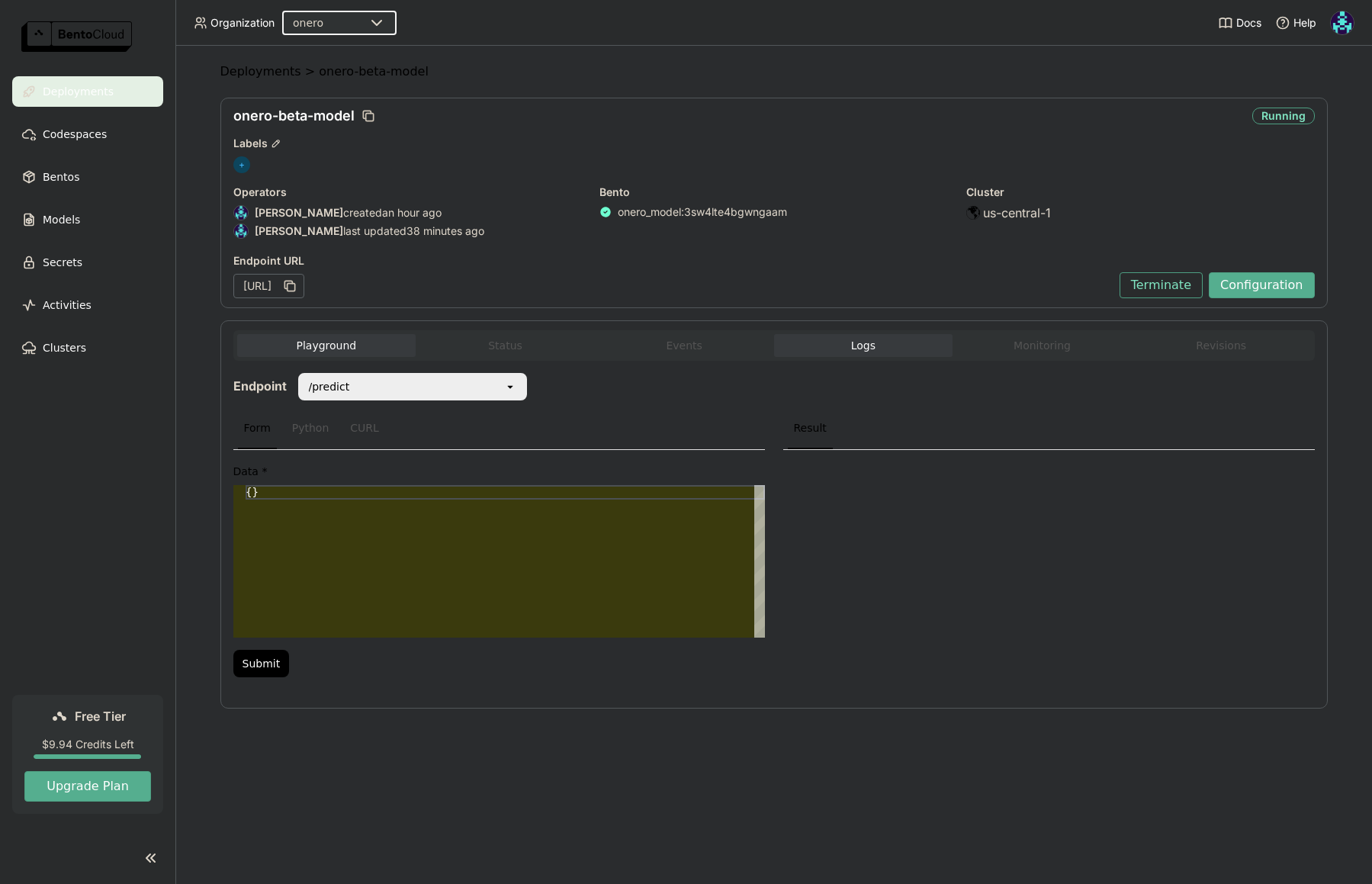
click at [857, 348] on span "Logs" at bounding box center [863, 345] width 25 height 14
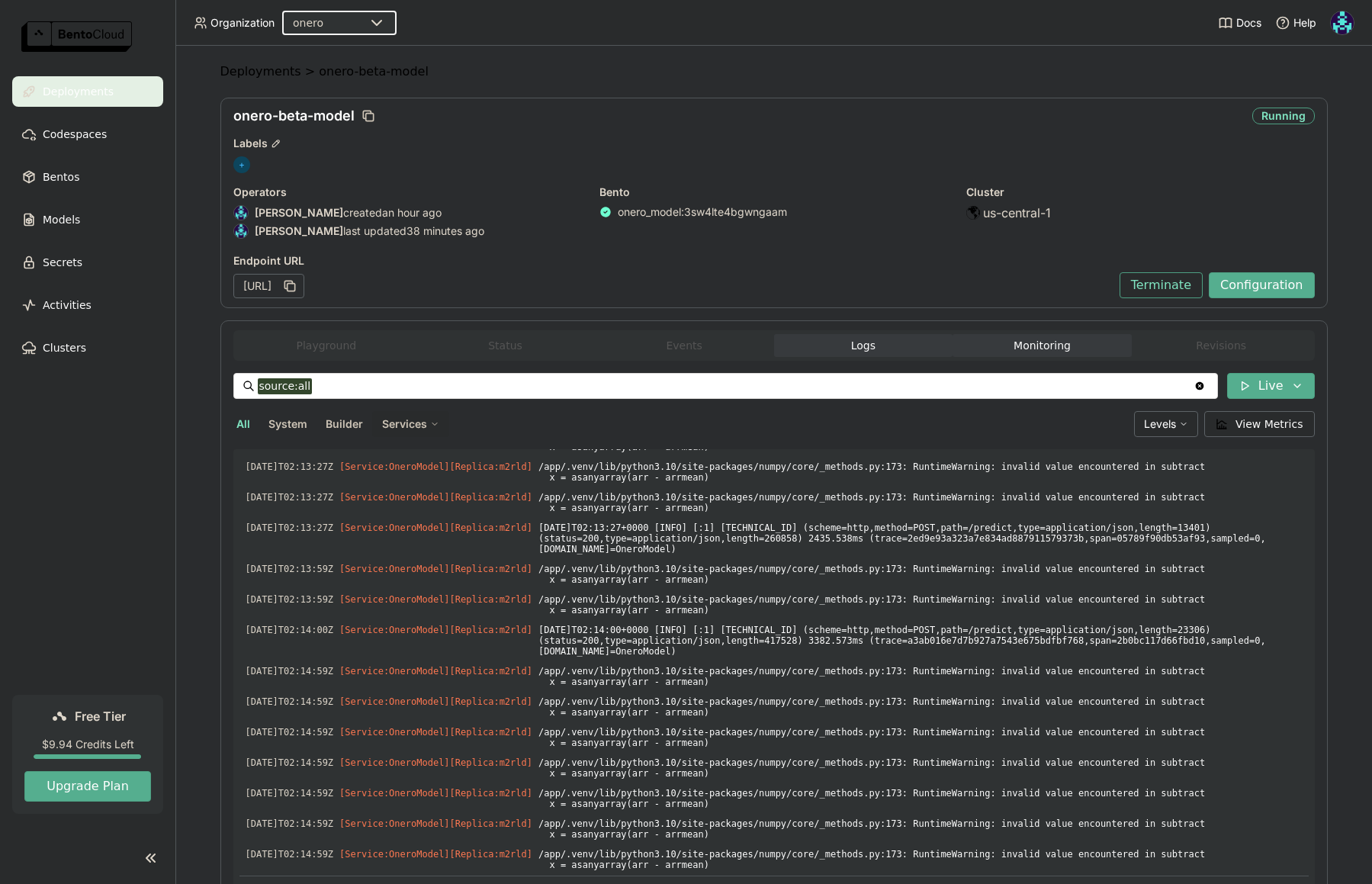
scroll to position [2805, 0]
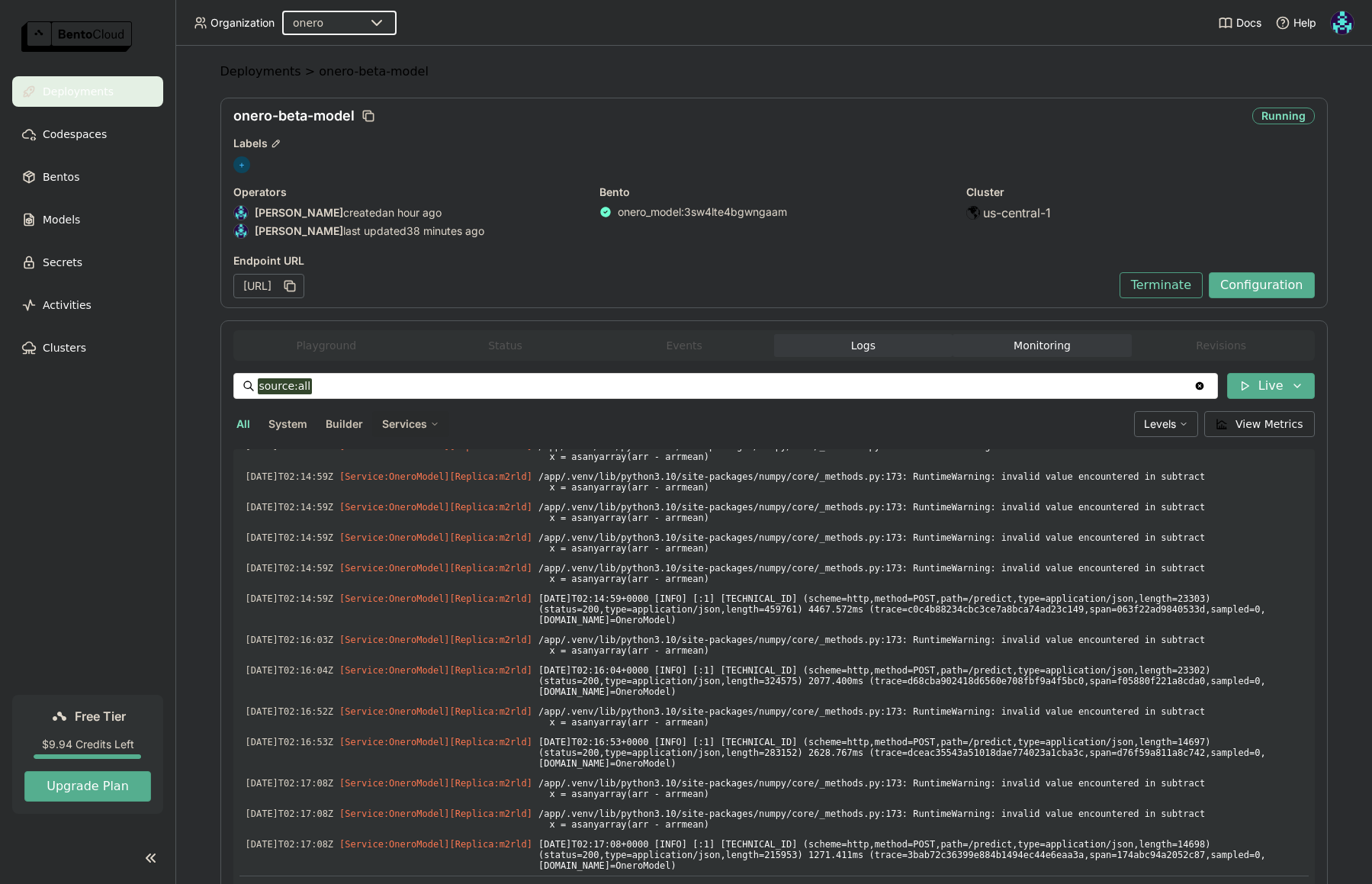
click at [1020, 347] on button "Monitoring" at bounding box center [1042, 345] width 179 height 23
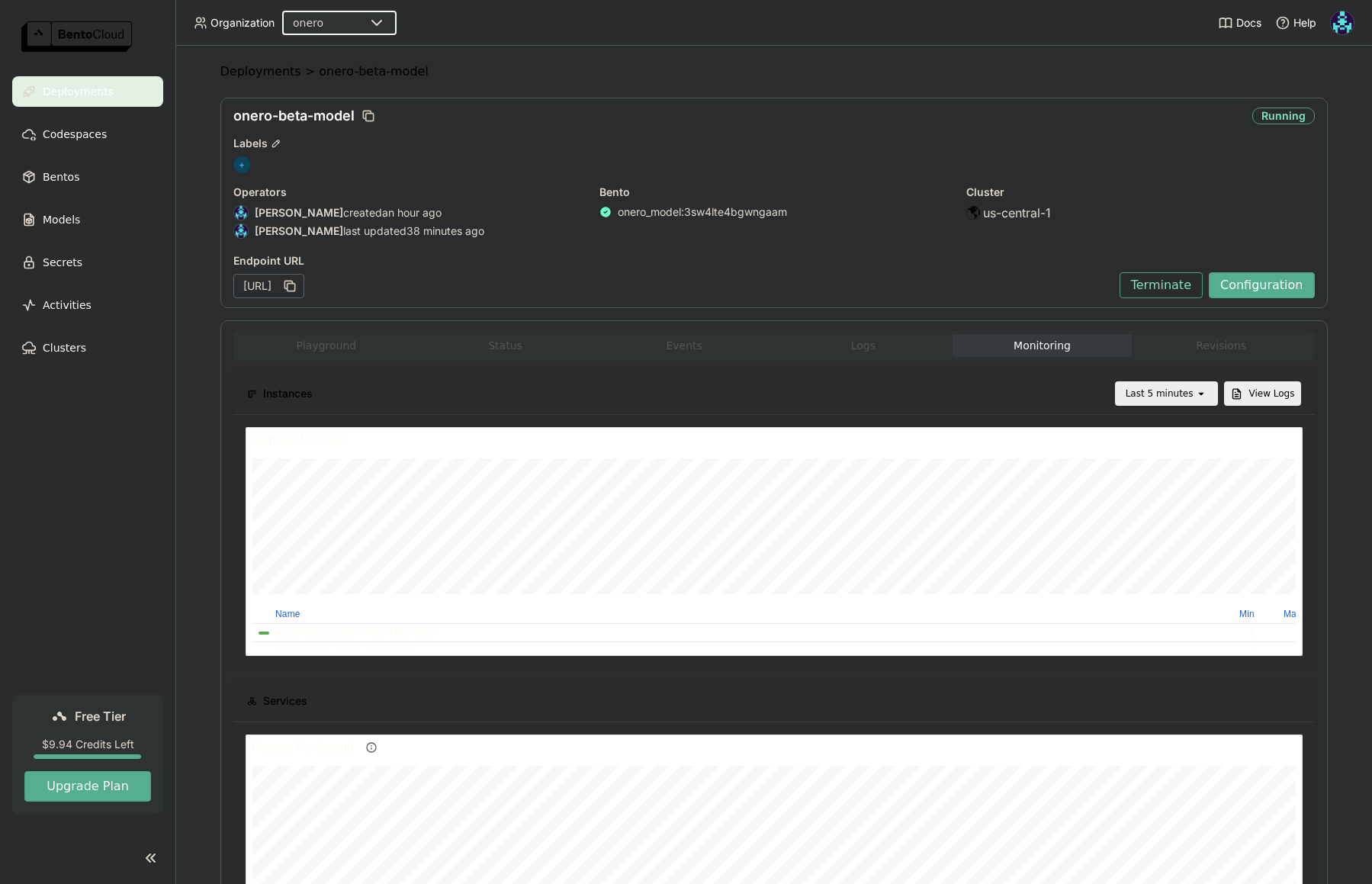
click at [1188, 401] on div "Last 5 minutes" at bounding box center [1155, 394] width 78 height 22
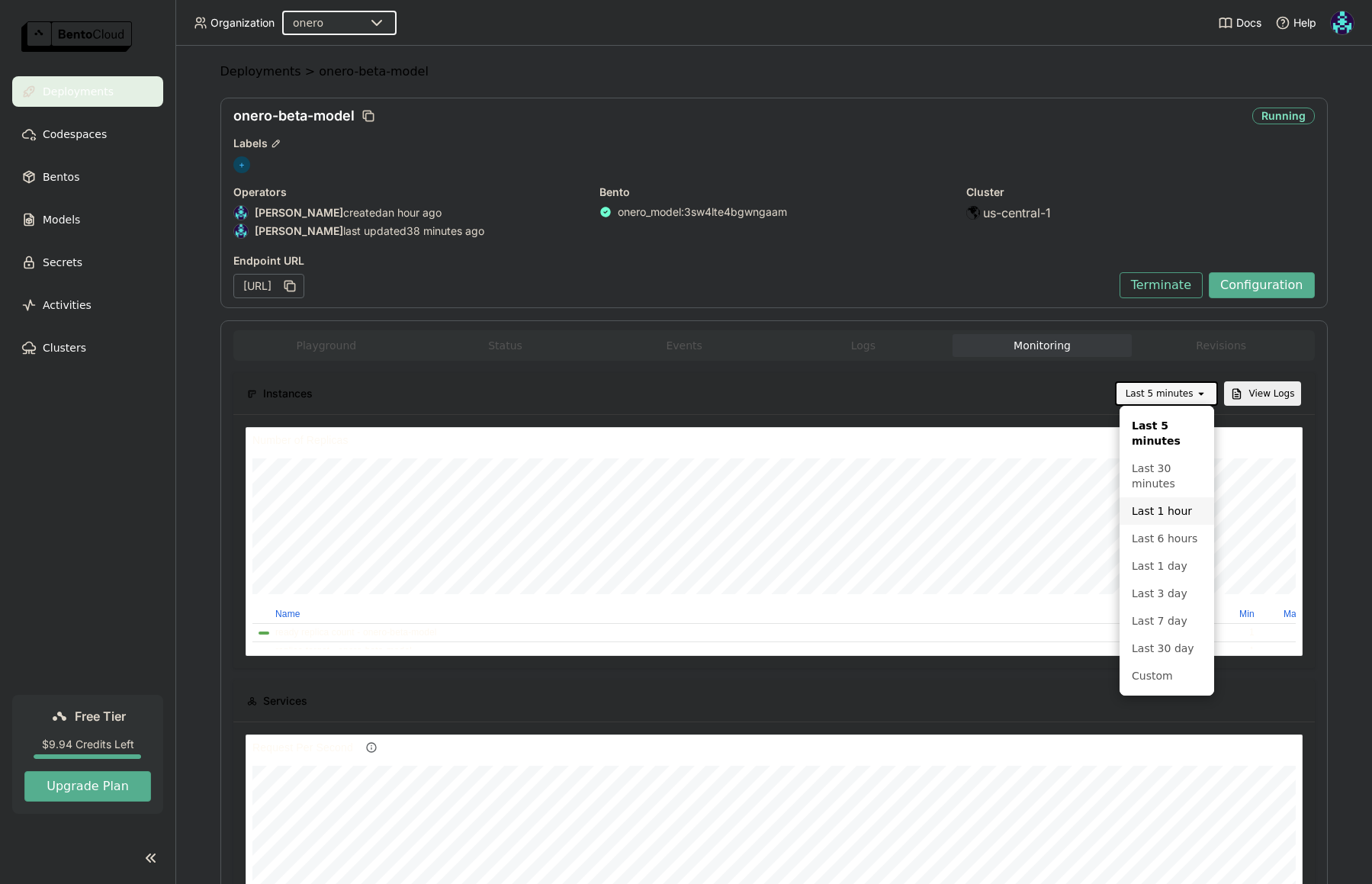
click at [1169, 512] on div "Last 1 hour" at bounding box center [1167, 511] width 70 height 15
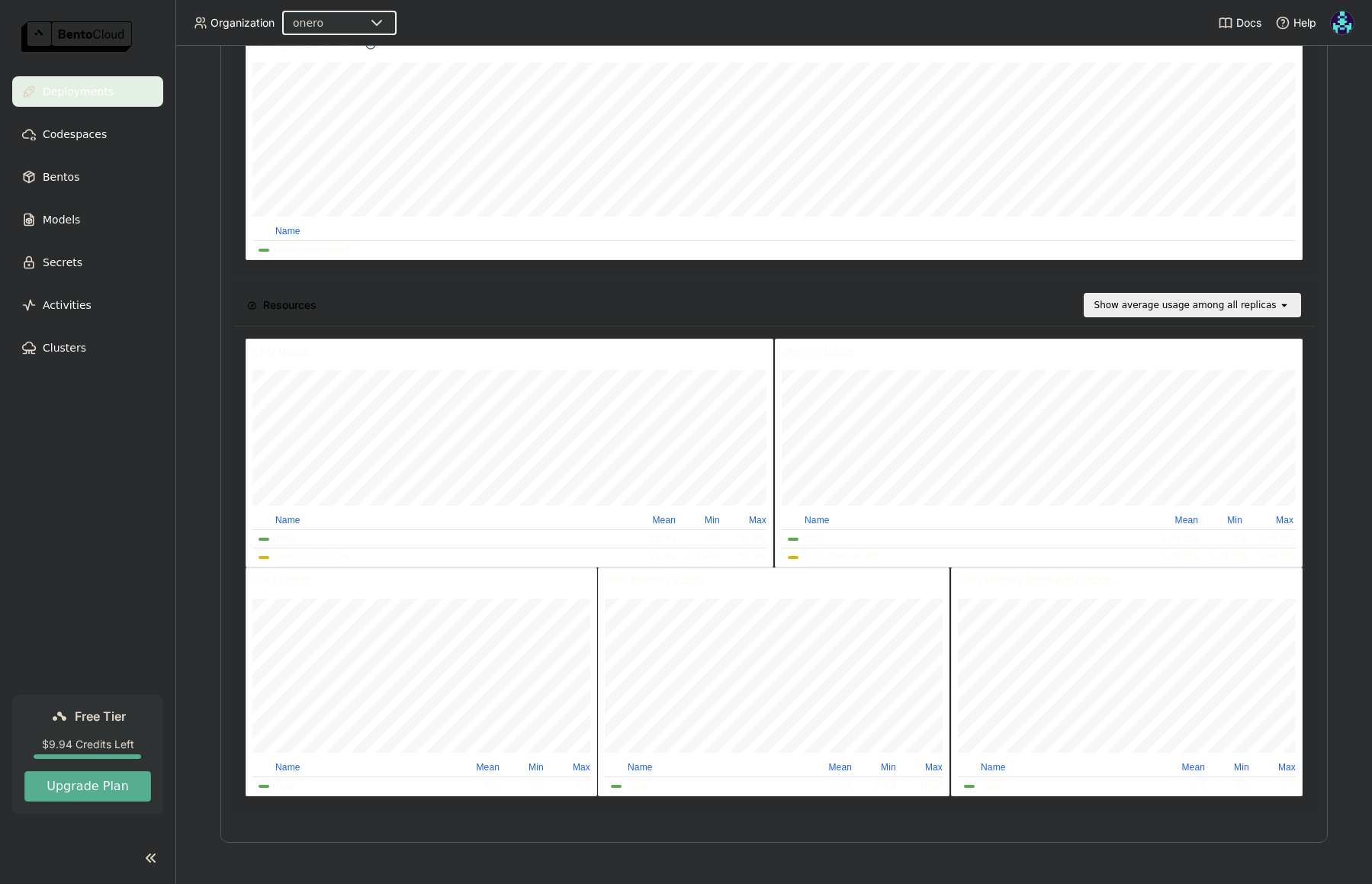
click at [1220, 305] on div "Show average usage among all replicas" at bounding box center [1186, 305] width 182 height 15
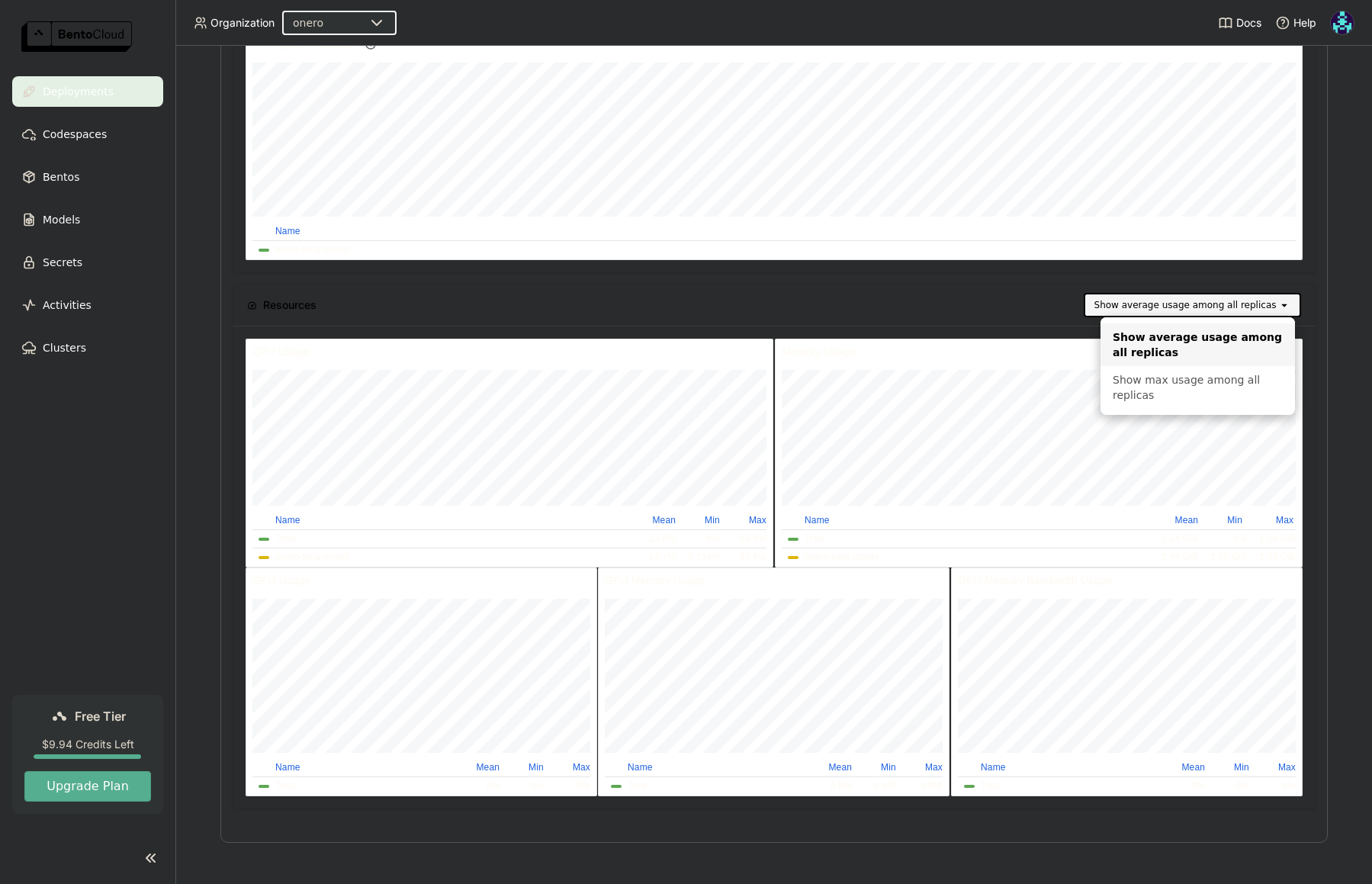
click at [1020, 293] on div "Show average usage among all replicas open" at bounding box center [817, 305] width 970 height 25
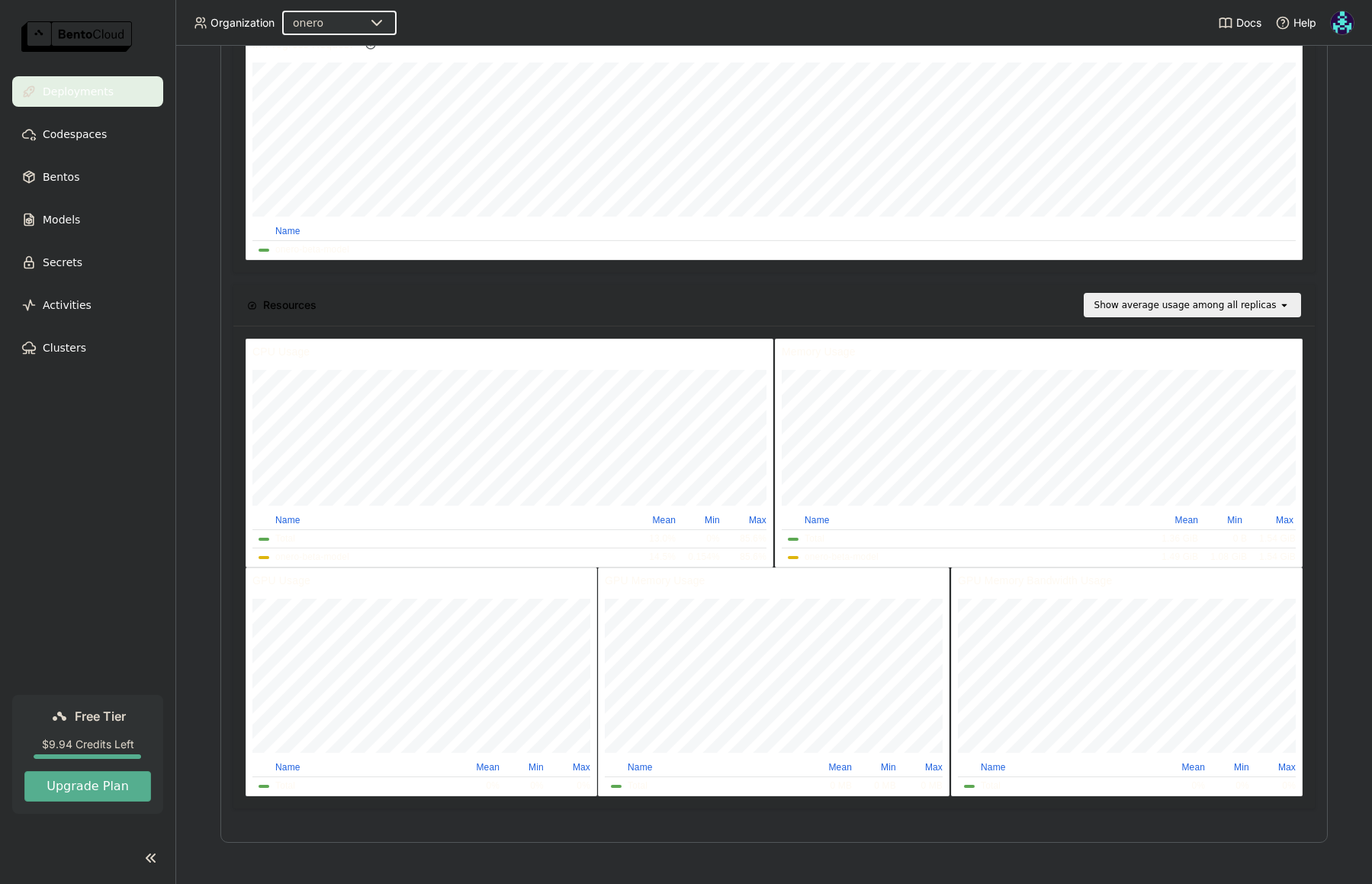
click at [563, 301] on div "Show average usage among all replicas open" at bounding box center [817, 305] width 970 height 25
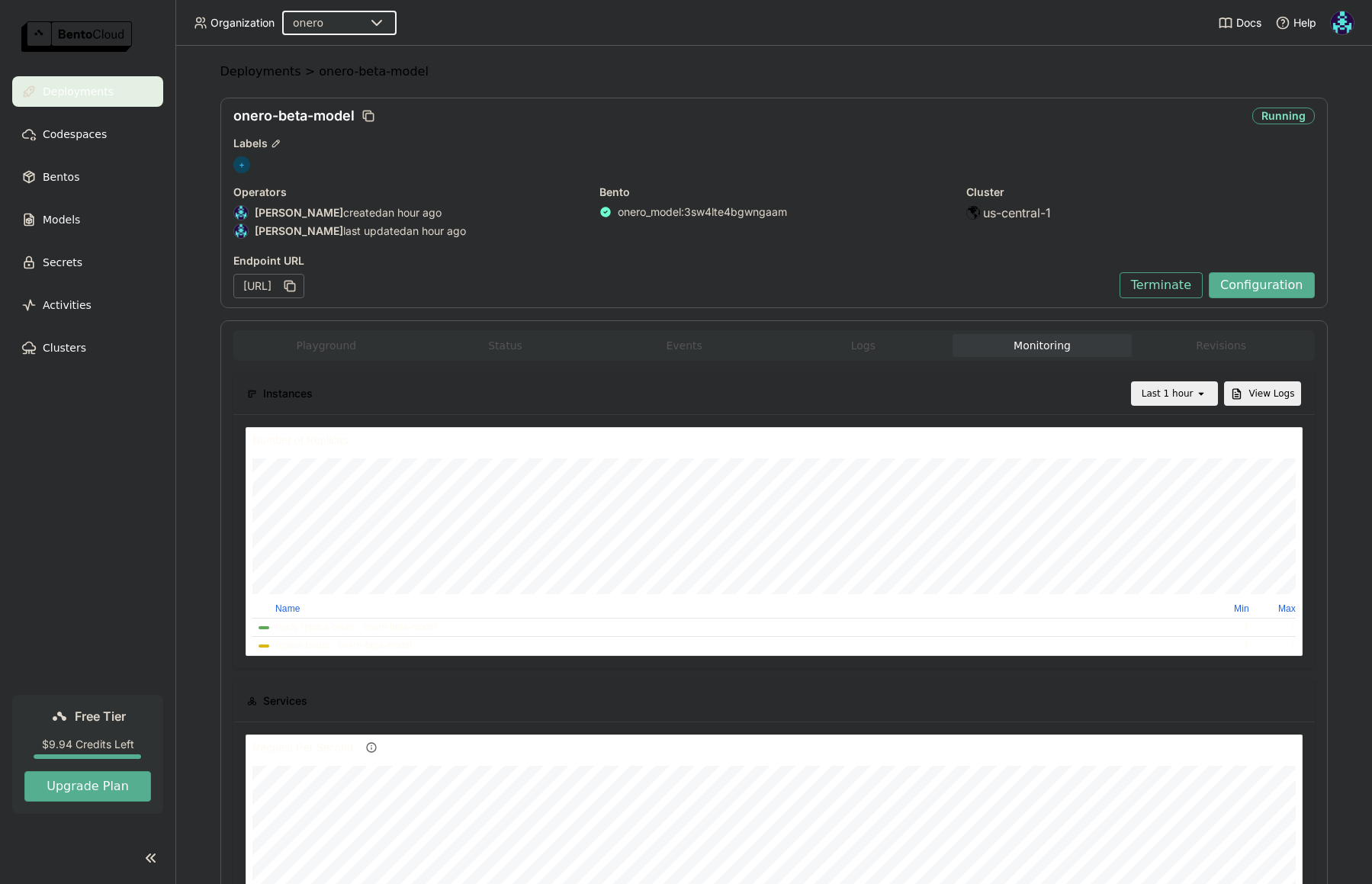
click at [1349, 18] on img at bounding box center [1342, 23] width 23 height 23
click at [1322, 76] on span "Billing" at bounding box center [1308, 80] width 29 height 14
